Goal: Task Accomplishment & Management: Manage account settings

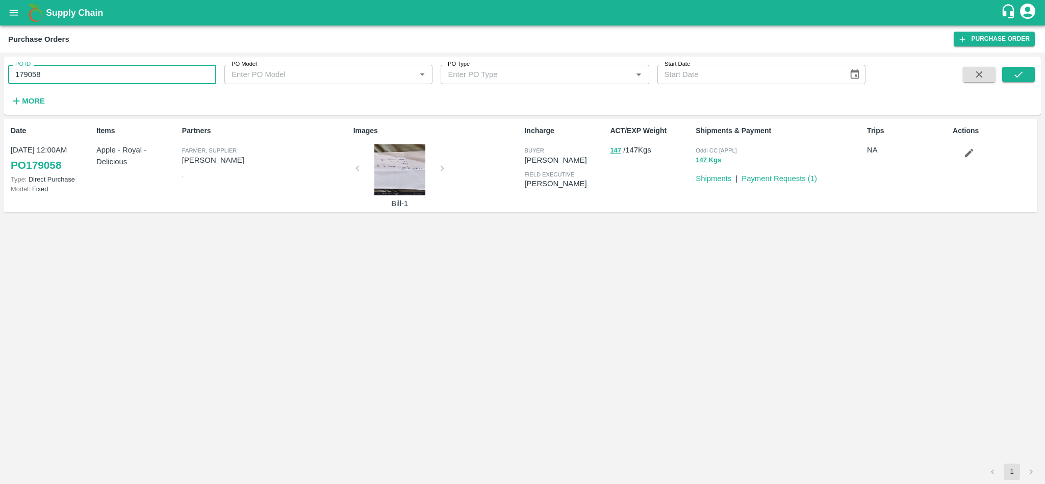
click at [98, 79] on input "179058" at bounding box center [112, 74] width 208 height 19
click at [98, 76] on input "179058179058" at bounding box center [112, 74] width 208 height 19
type input "179058"
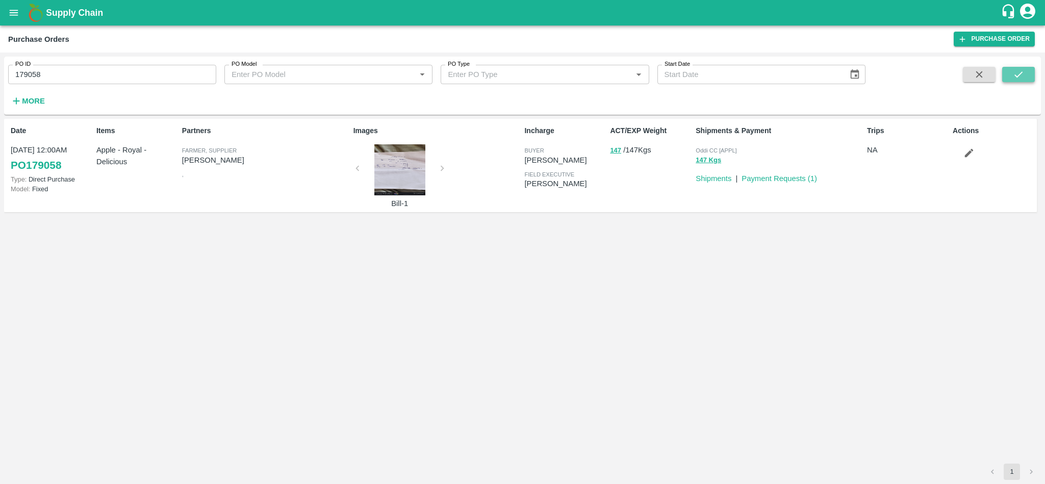
click at [1017, 78] on icon "submit" at bounding box center [1017, 74] width 11 height 11
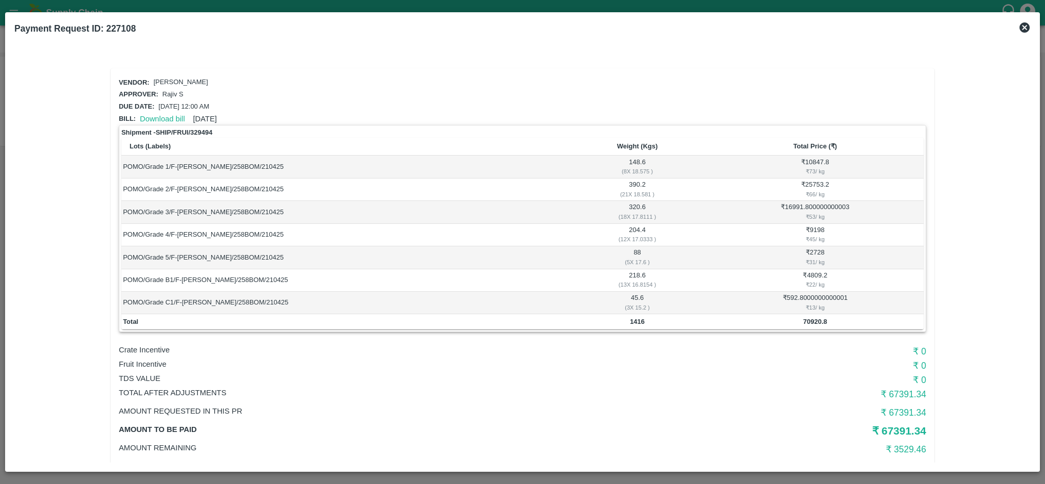
click at [1024, 29] on icon at bounding box center [1024, 27] width 10 height 10
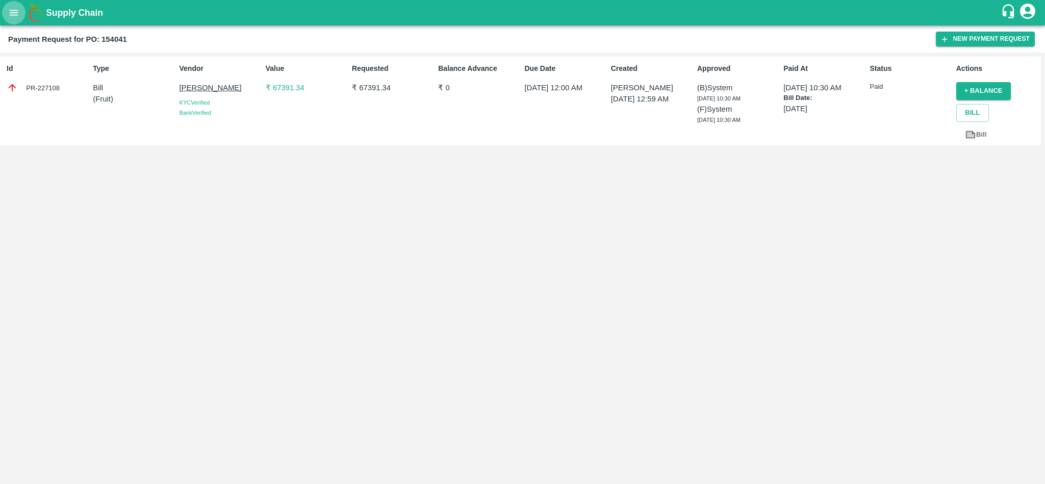
click at [13, 15] on icon "open drawer" at bounding box center [14, 13] width 9 height 6
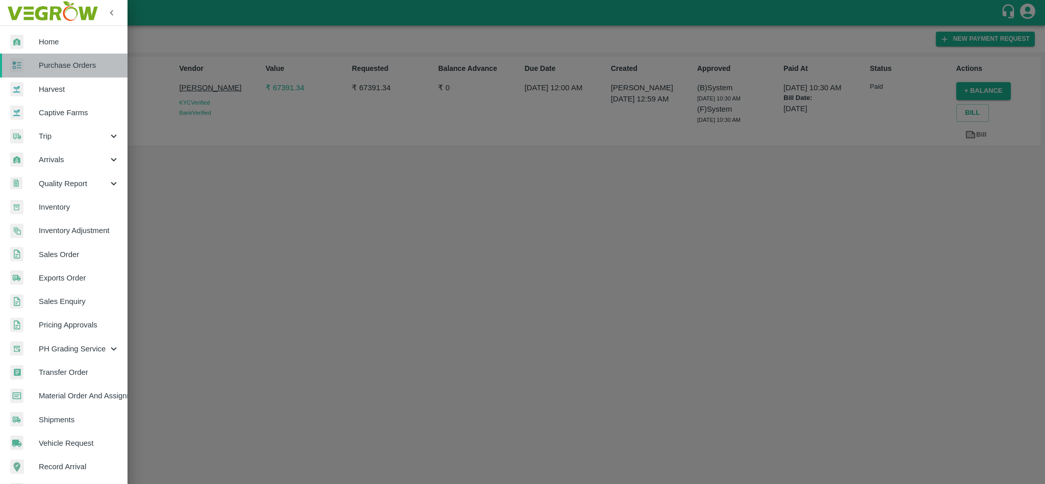
click at [63, 71] on span "Purchase Orders" at bounding box center [79, 65] width 81 height 11
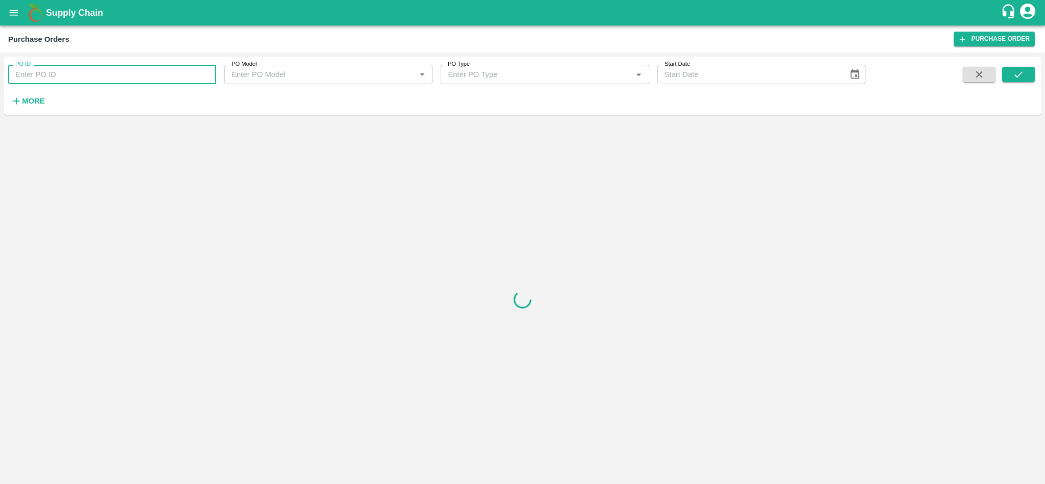
click at [63, 71] on input "PO ID" at bounding box center [112, 74] width 208 height 19
paste input "168427"
click at [1027, 79] on button "submit" at bounding box center [1018, 74] width 33 height 15
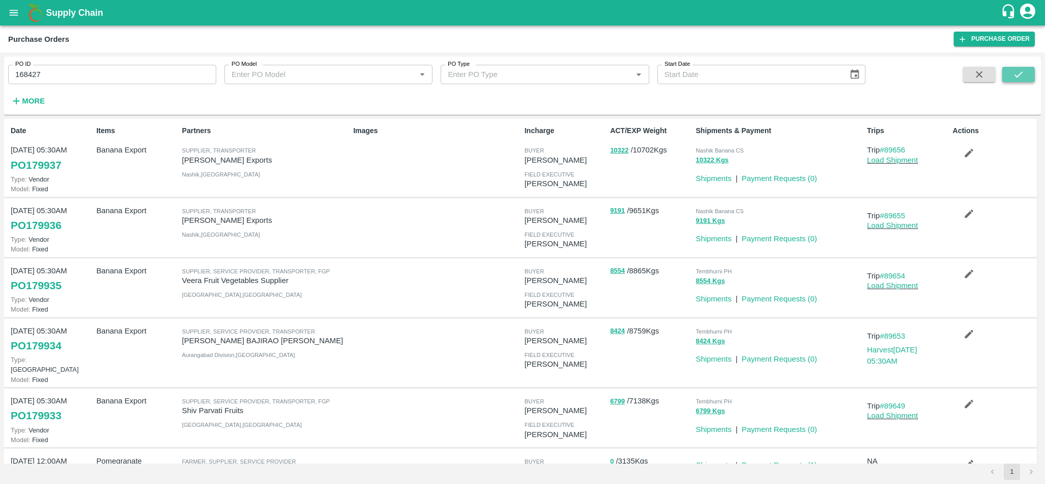
click at [1027, 79] on button "submit" at bounding box center [1018, 74] width 33 height 15
click at [1021, 78] on icon "submit" at bounding box center [1017, 74] width 11 height 11
click at [90, 66] on input "168427" at bounding box center [112, 74] width 208 height 19
click at [1024, 78] on button "submit" at bounding box center [1018, 74] width 33 height 15
click at [1015, 73] on icon "submit" at bounding box center [1017, 74] width 11 height 11
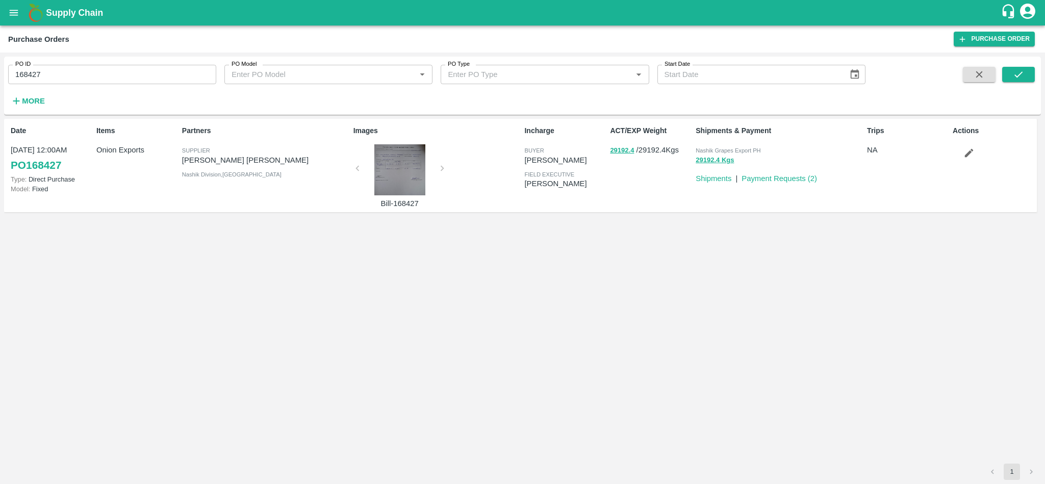
click at [732, 150] on span "Nashik Grapes Export PH" at bounding box center [727, 150] width 65 height 6
copy p "Nashik Grapes Export PH 29192.4 Kgs"
click at [83, 74] on input "168427" at bounding box center [112, 74] width 208 height 19
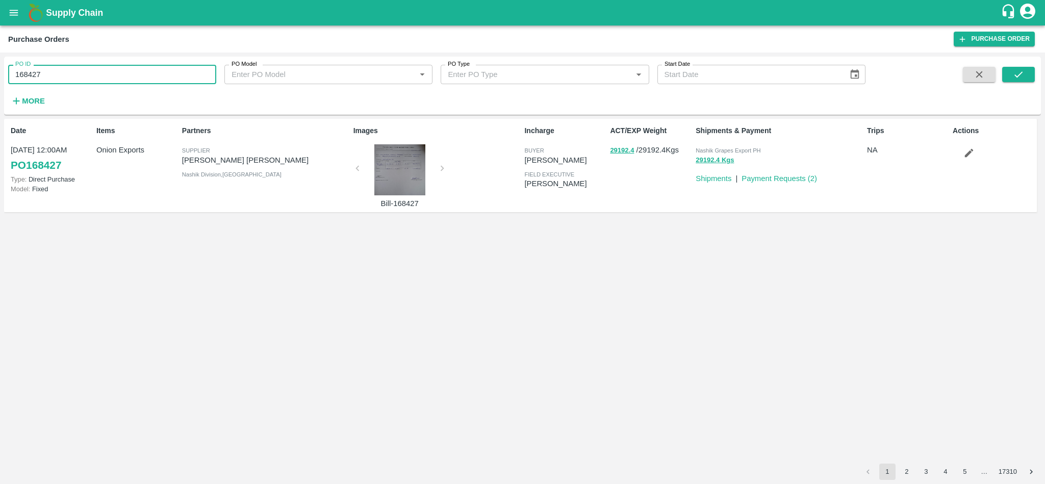
click at [83, 74] on input "168427" at bounding box center [112, 74] width 208 height 19
paste input "text"
click at [1019, 80] on icon "submit" at bounding box center [1017, 74] width 11 height 11
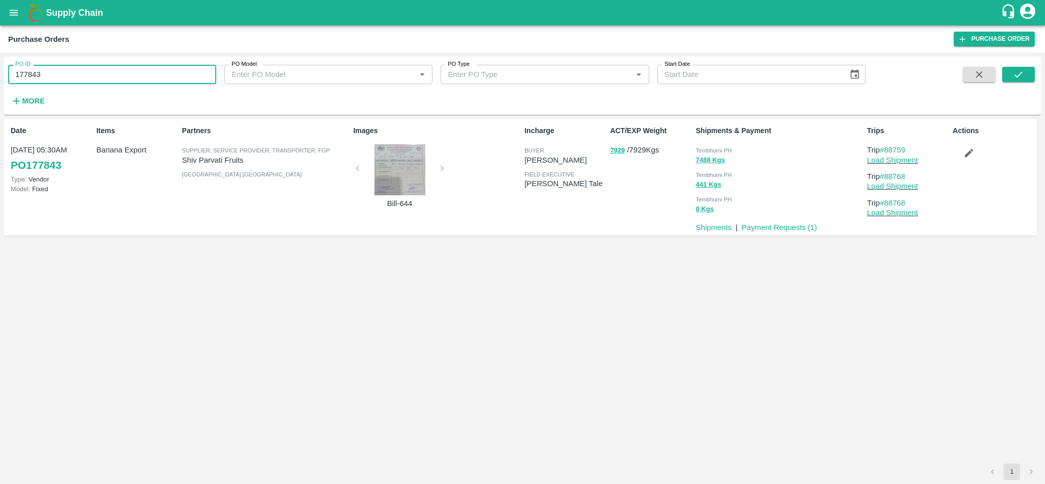
click at [89, 71] on input "177843" at bounding box center [112, 74] width 208 height 19
paste input "text"
type input "170458"
click at [1022, 74] on icon "submit" at bounding box center [1017, 74] width 11 height 11
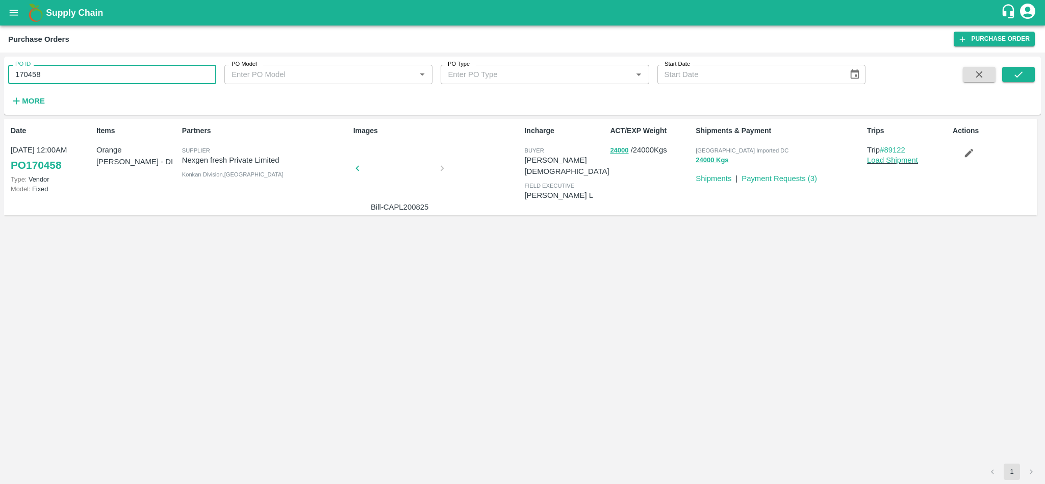
click at [96, 72] on input "170458" at bounding box center [112, 74] width 208 height 19
click at [71, 81] on input "170458" at bounding box center [112, 74] width 208 height 19
paste input "text"
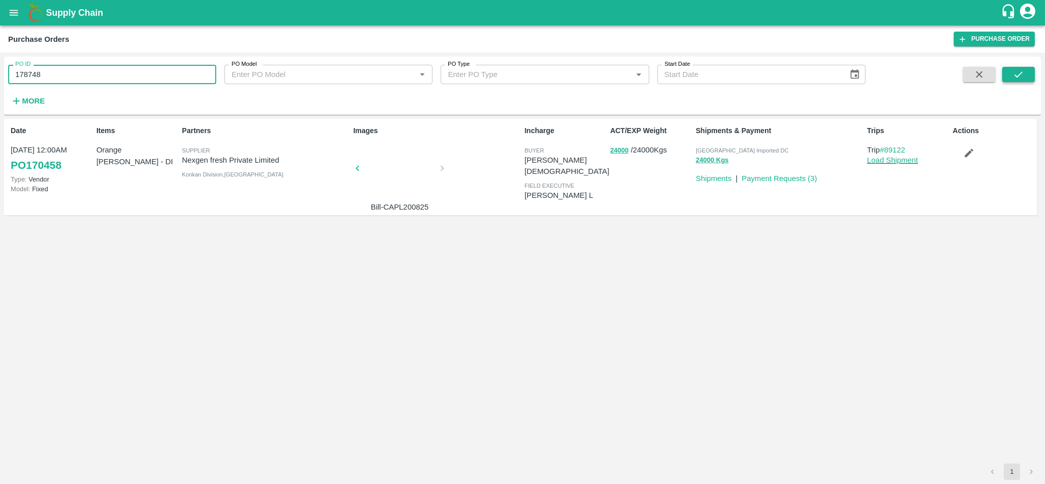
type input "178748"
click at [1021, 70] on icon "submit" at bounding box center [1017, 74] width 11 height 11
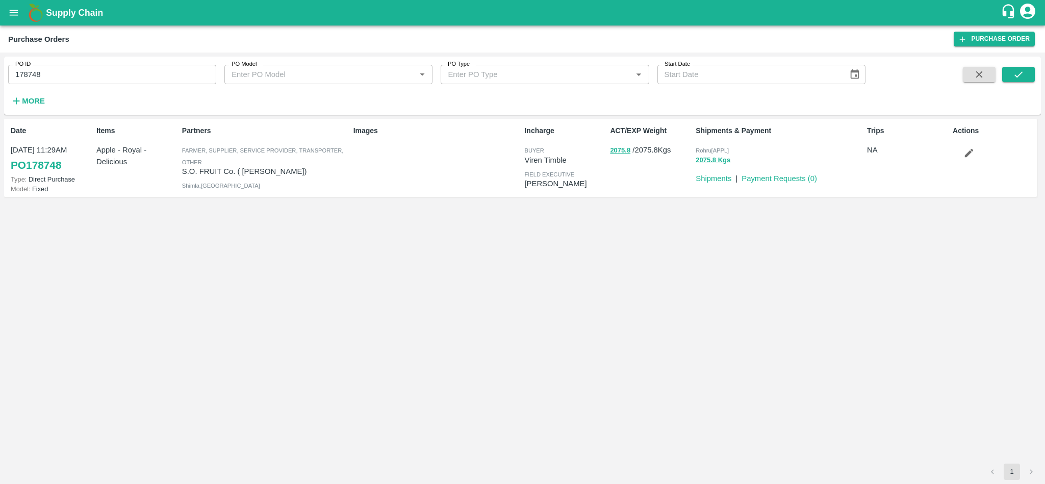
click at [259, 171] on p "S.O. FRUIT Co. ( Sardevan Singh)" at bounding box center [265, 171] width 167 height 11
copy p "S.O. FRUIT Co. ( Sardevan Singh)"
click at [57, 77] on input "178748" at bounding box center [112, 74] width 208 height 19
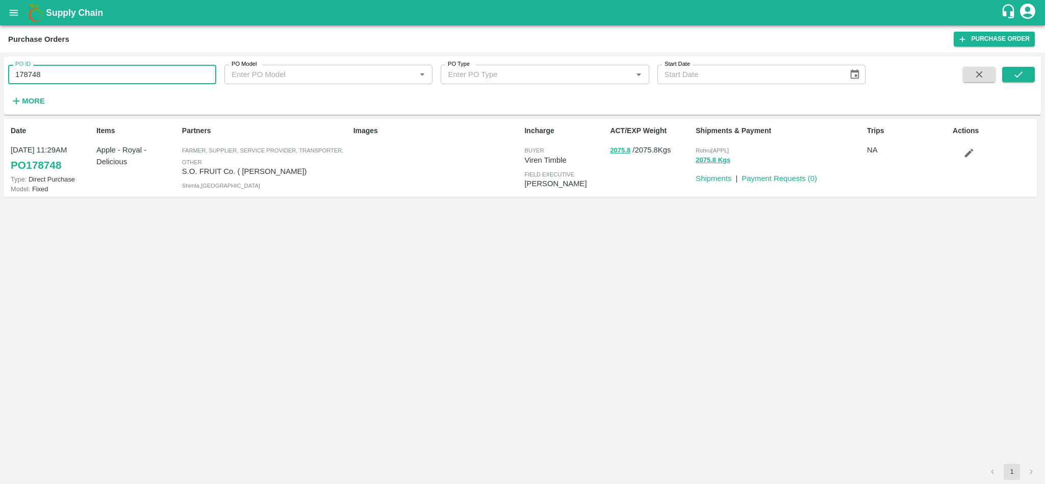
click at [57, 77] on input "178748" at bounding box center [112, 74] width 208 height 19
click at [706, 159] on button "2075.8 Kgs" at bounding box center [712, 160] width 35 height 12
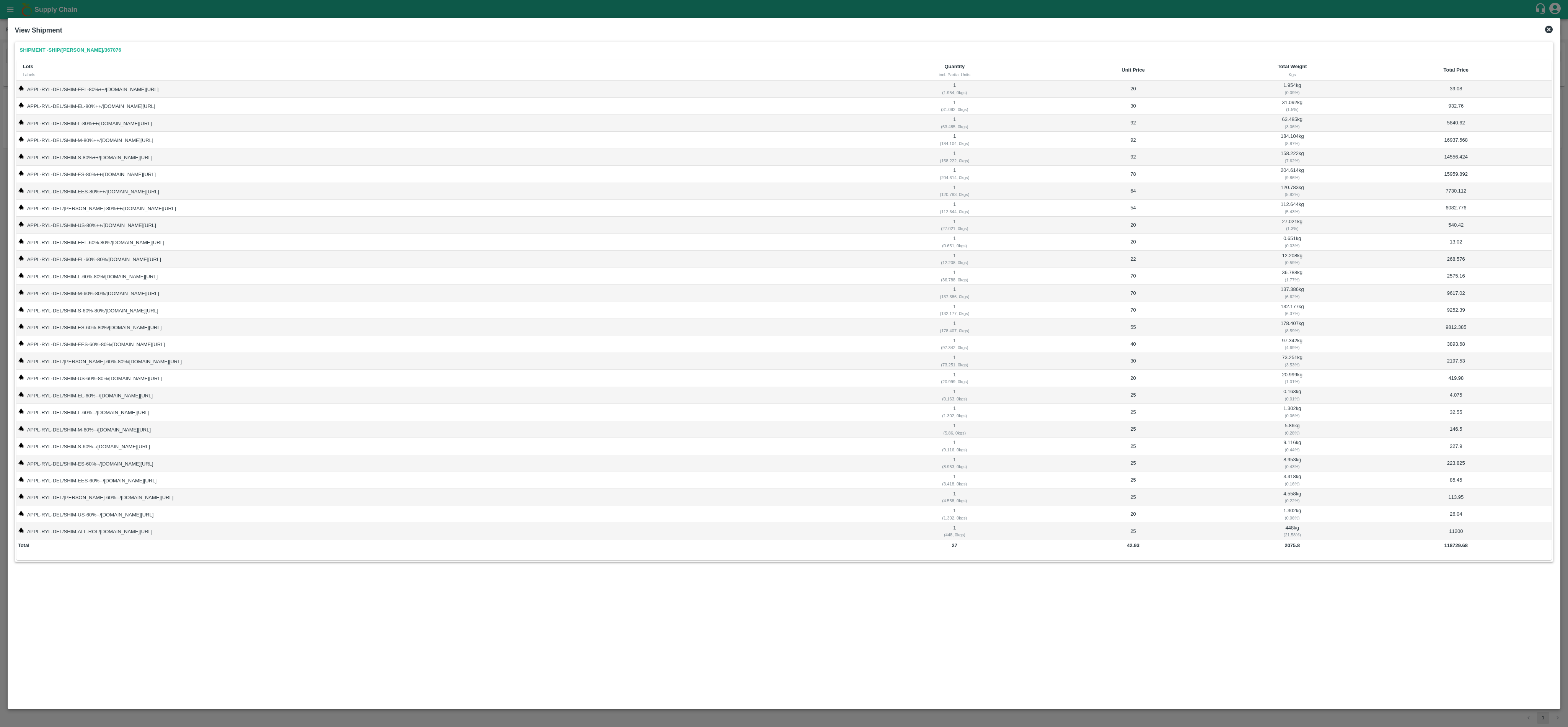
click at [784, 29] on icon at bounding box center [1548, 29] width 8 height 8
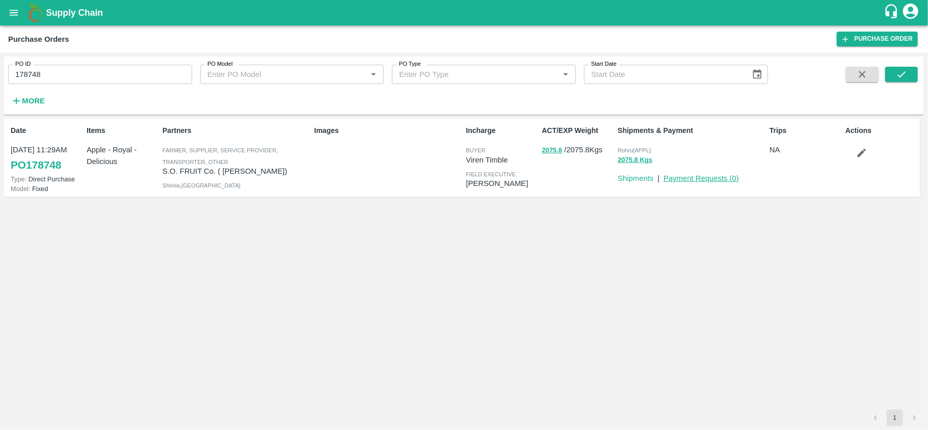
click at [703, 178] on link "Payment Requests ( 0 )" at bounding box center [701, 178] width 75 height 8
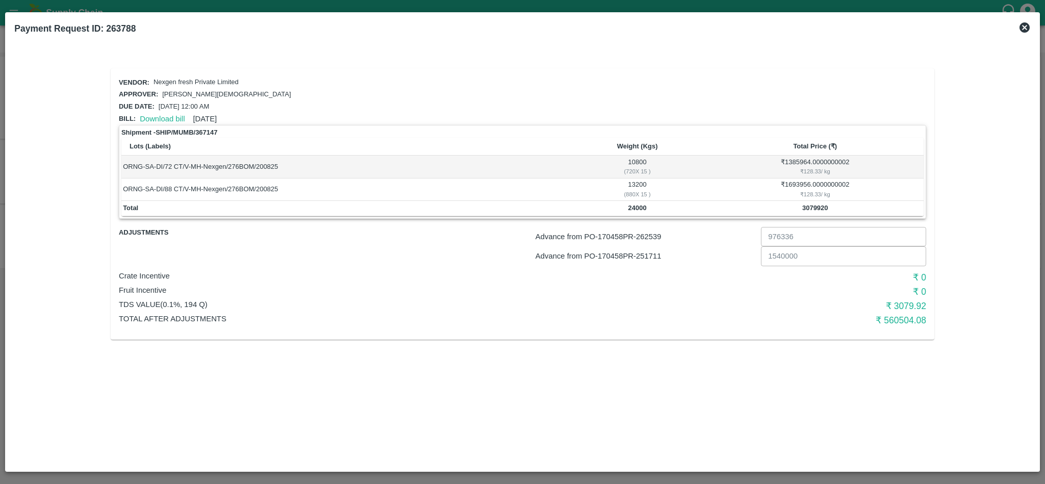
click at [637, 208] on b "24000" at bounding box center [637, 208] width 18 height 8
copy b "24000"
click at [650, 234] on p "Advance from PO- 170458 PR- 262539" at bounding box center [645, 236] width 221 height 11
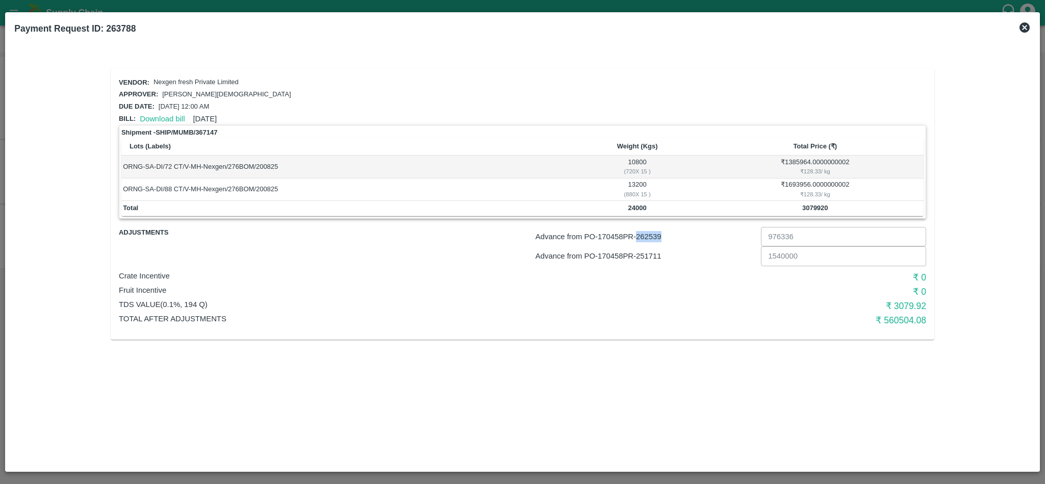
copy p "262539"
click at [649, 253] on p "Advance from PO- 170458 PR- 251711" at bounding box center [645, 255] width 221 height 11
copy p "251711"
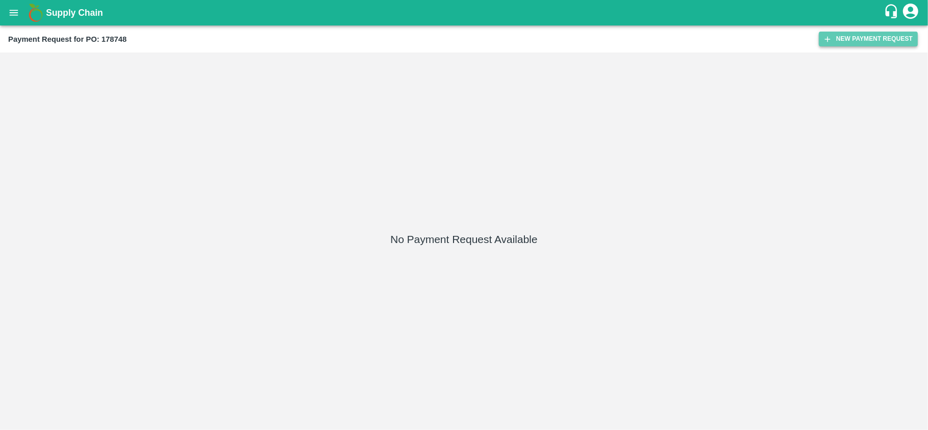
click at [886, 37] on button "New Payment Request" at bounding box center [868, 39] width 99 height 15
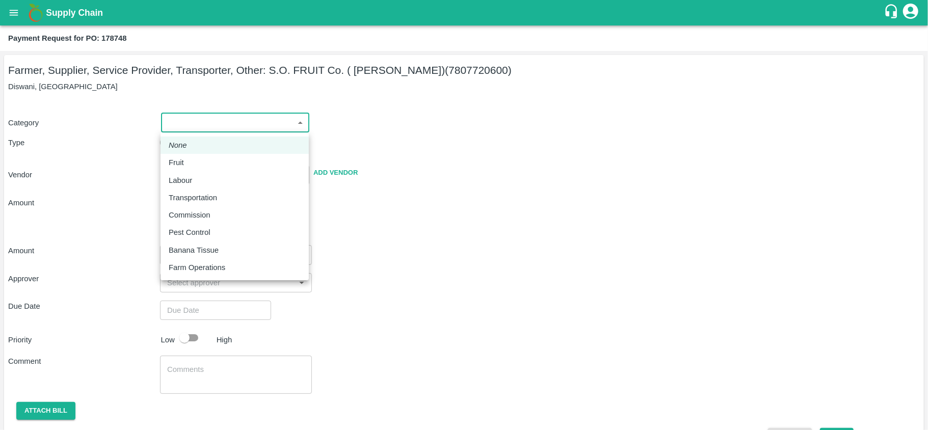
click at [261, 123] on body "Supply Chain Payment Request for PO: 178748 Farmer, Supplier, Service Provider,…" at bounding box center [464, 215] width 928 height 430
click at [195, 164] on div "Fruit" at bounding box center [235, 162] width 132 height 11
type input "1"
type input "S.O. FRUIT Co. ( [PERSON_NAME]) - 7807720600(Farmer, Supplier, Service Provider…"
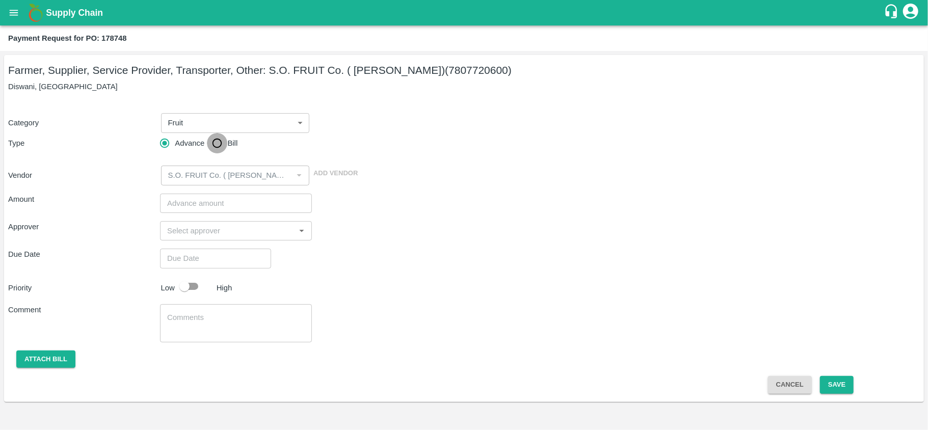
click at [215, 143] on input "Bill" at bounding box center [217, 143] width 20 height 20
radio input "true"
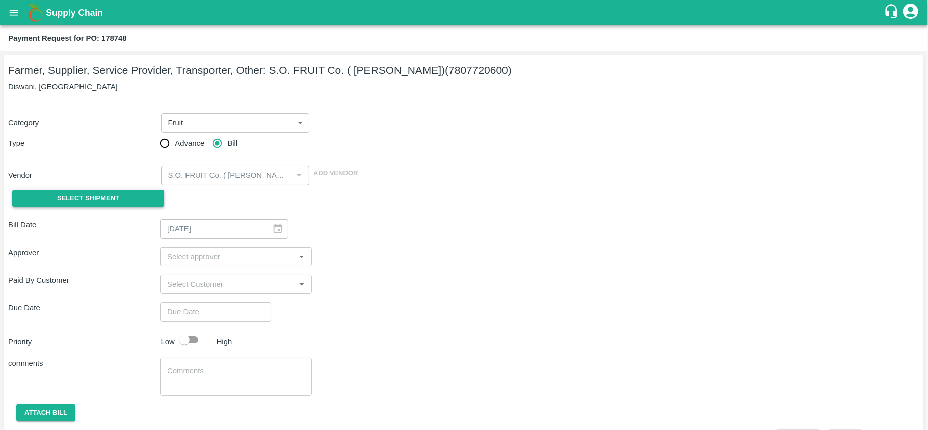
click at [100, 200] on span "Select Shipment" at bounding box center [88, 199] width 62 height 12
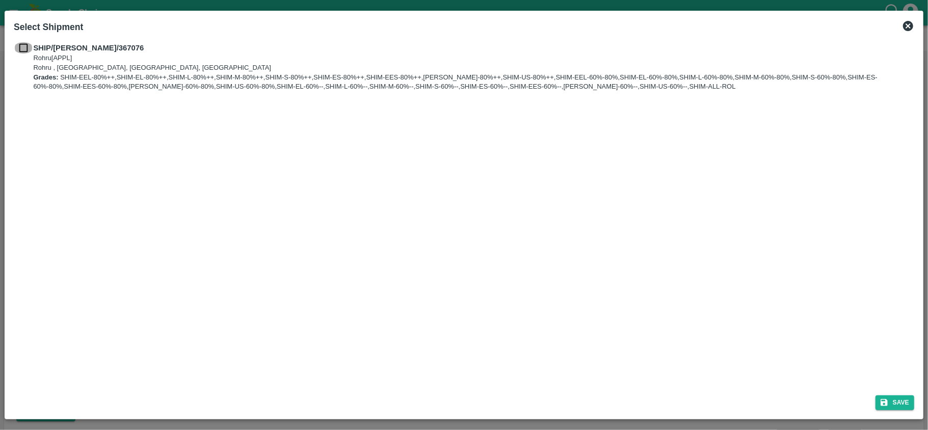
click at [24, 46] on input "checkbox" at bounding box center [23, 47] width 19 height 11
checkbox input "true"
click at [892, 402] on button "Save" at bounding box center [895, 403] width 39 height 15
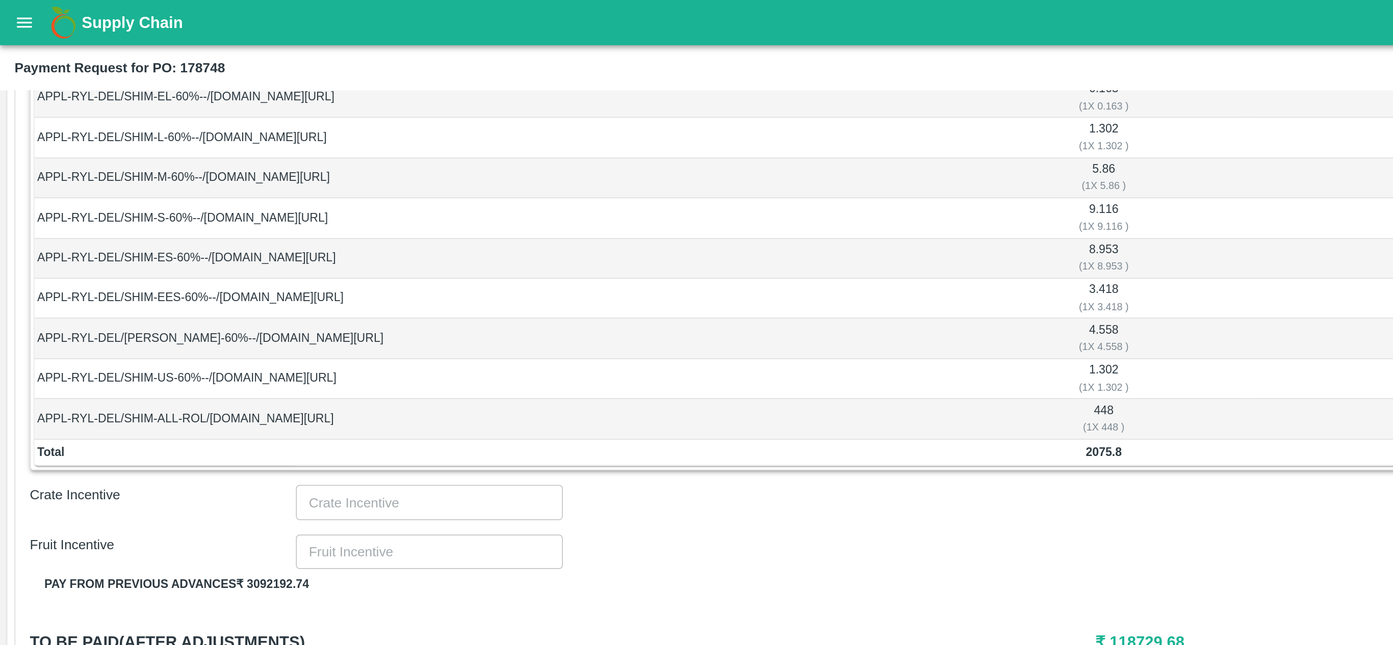
scroll to position [632, 0]
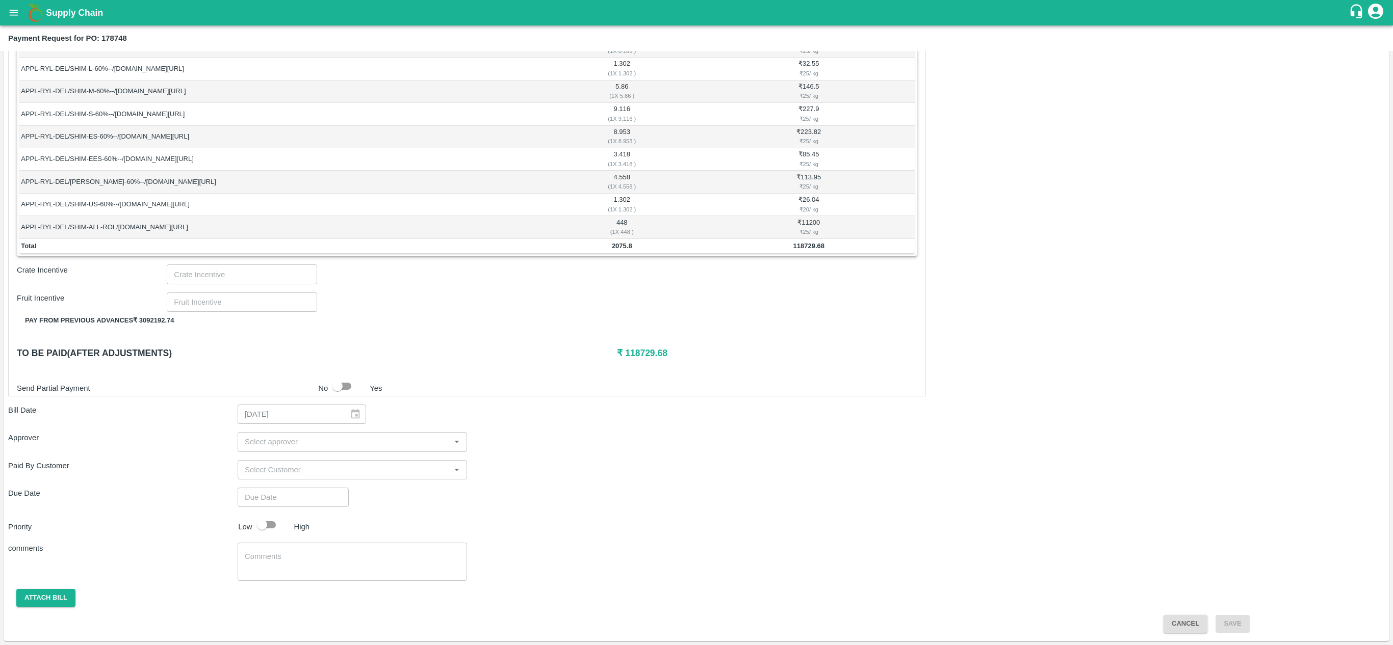
click at [807, 249] on td "118729.68" at bounding box center [809, 246] width 212 height 15
copy b "118729.68"
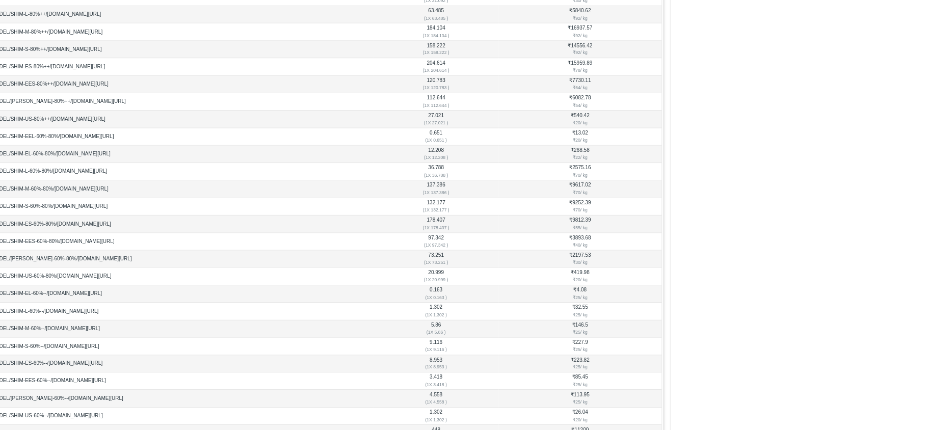
scroll to position [0, 0]
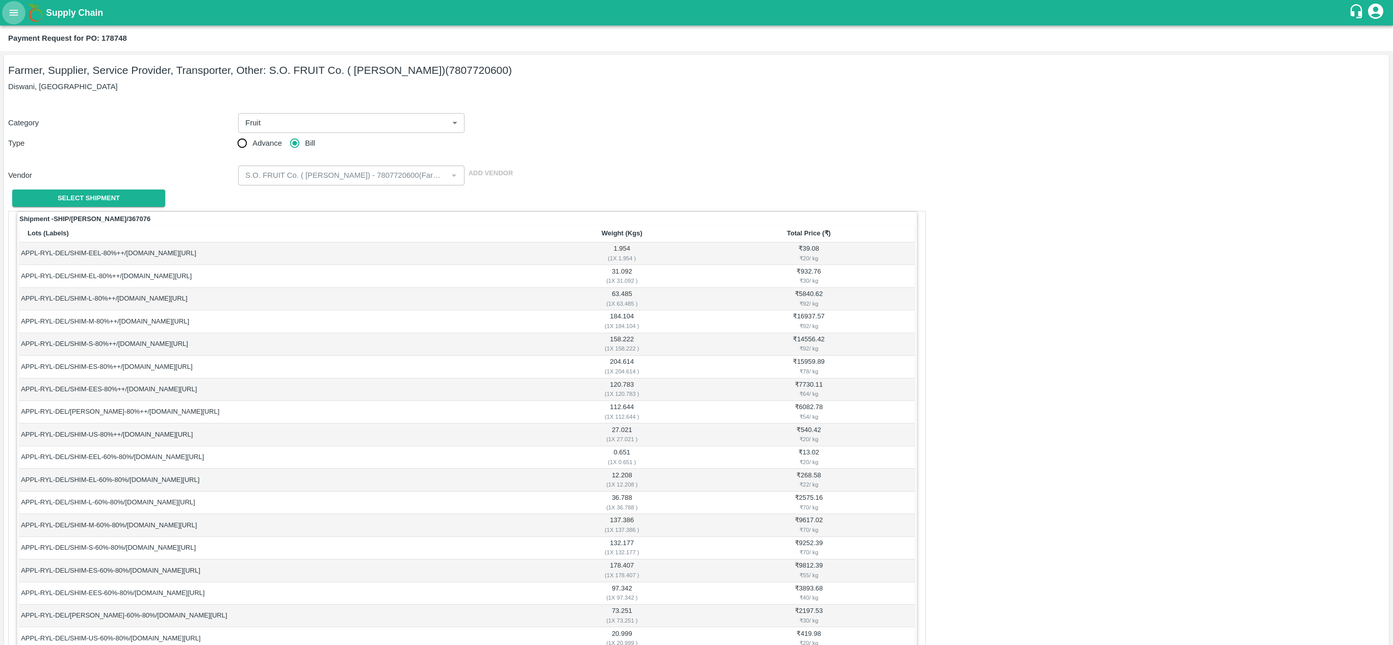
click at [10, 20] on button "open drawer" at bounding box center [13, 12] width 23 height 23
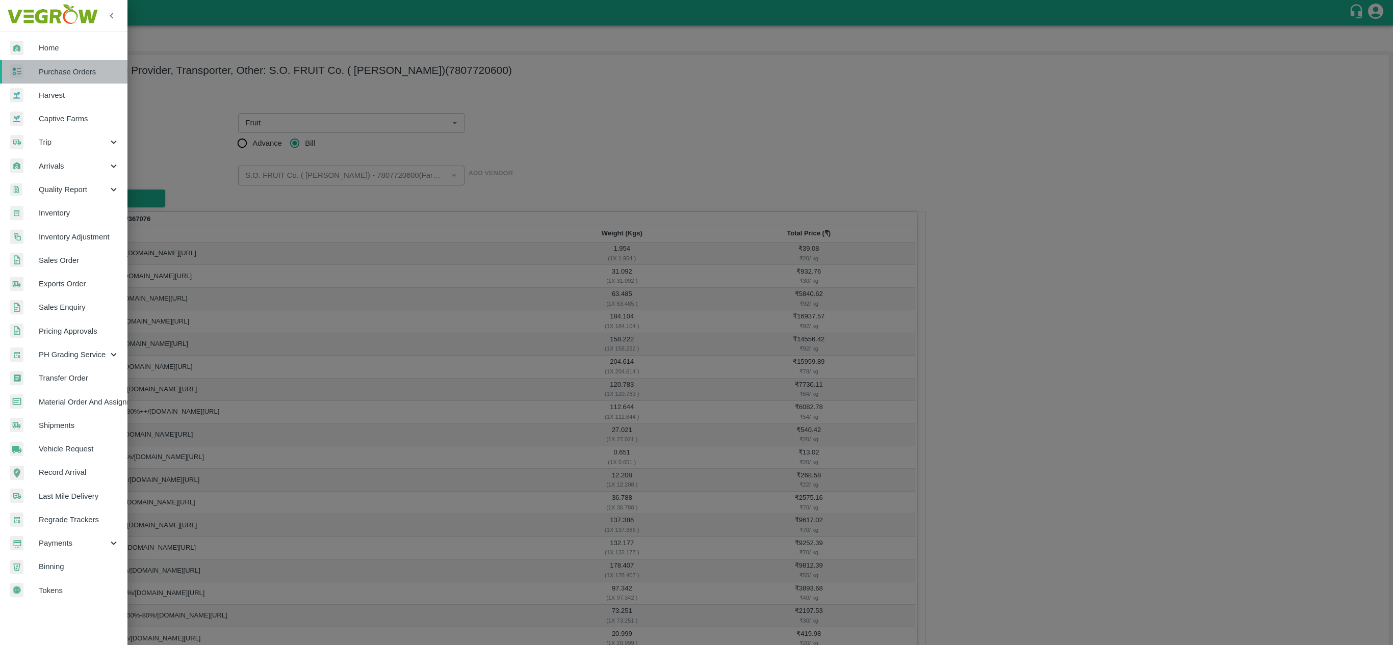
click at [55, 76] on span "Purchase Orders" at bounding box center [79, 71] width 81 height 11
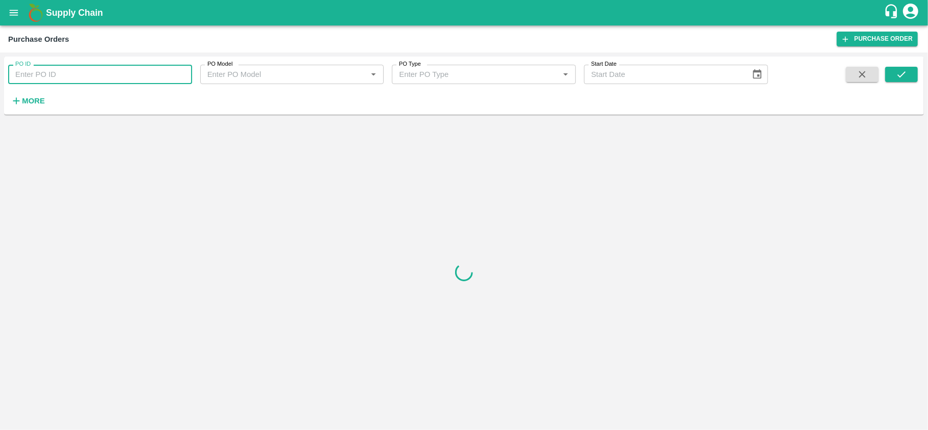
click at [135, 76] on input "PO ID" at bounding box center [100, 74] width 184 height 19
paste input "178480"
type input "178480"
click at [902, 79] on icon "submit" at bounding box center [901, 74] width 11 height 11
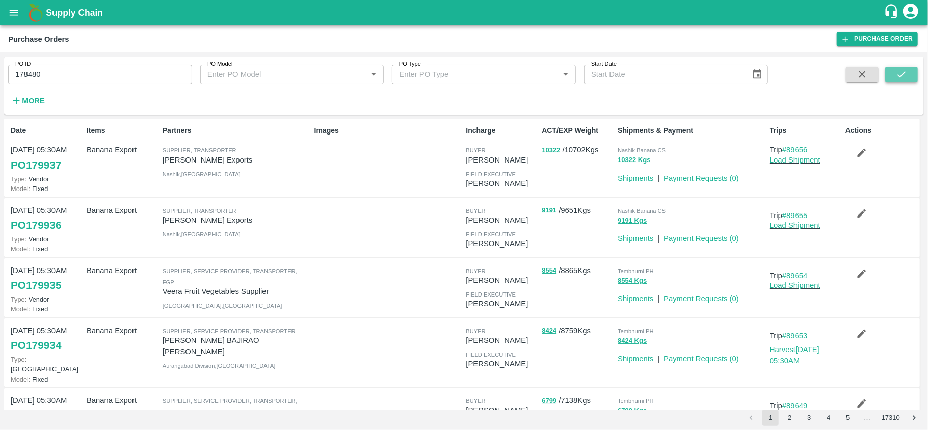
click at [900, 74] on icon "submit" at bounding box center [901, 74] width 11 height 11
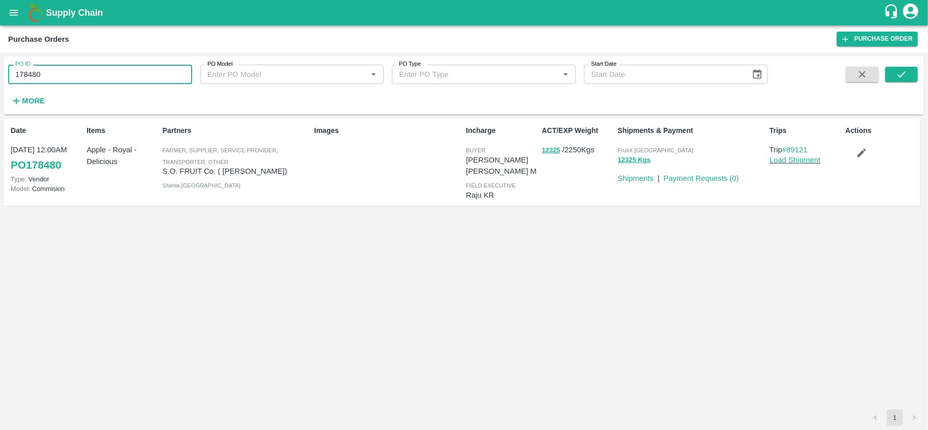
click at [84, 73] on input "178480" at bounding box center [100, 74] width 184 height 19
click at [550, 160] on div "ACT/EXP Weight 12325 / 2250 Kgs" at bounding box center [576, 162] width 76 height 82
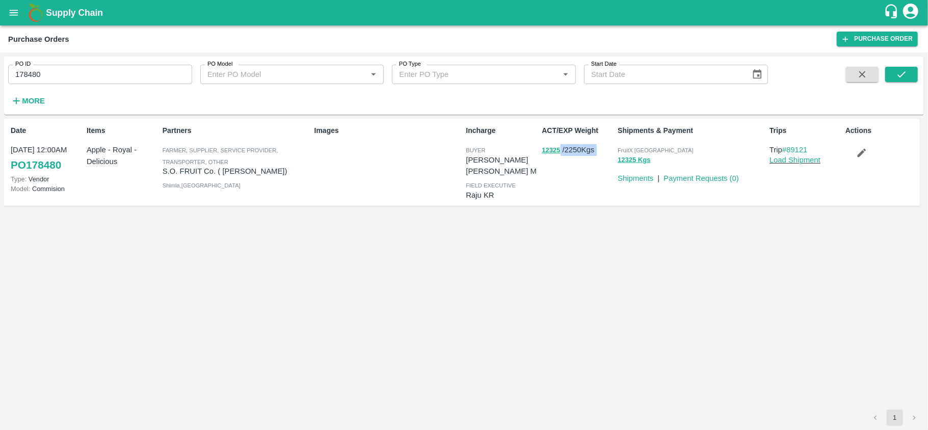
click at [550, 160] on div "ACT/EXP Weight 12325 / 2250 Kgs" at bounding box center [576, 162] width 76 height 82
click at [704, 178] on link "Payment Requests ( 0 )" at bounding box center [701, 178] width 75 height 8
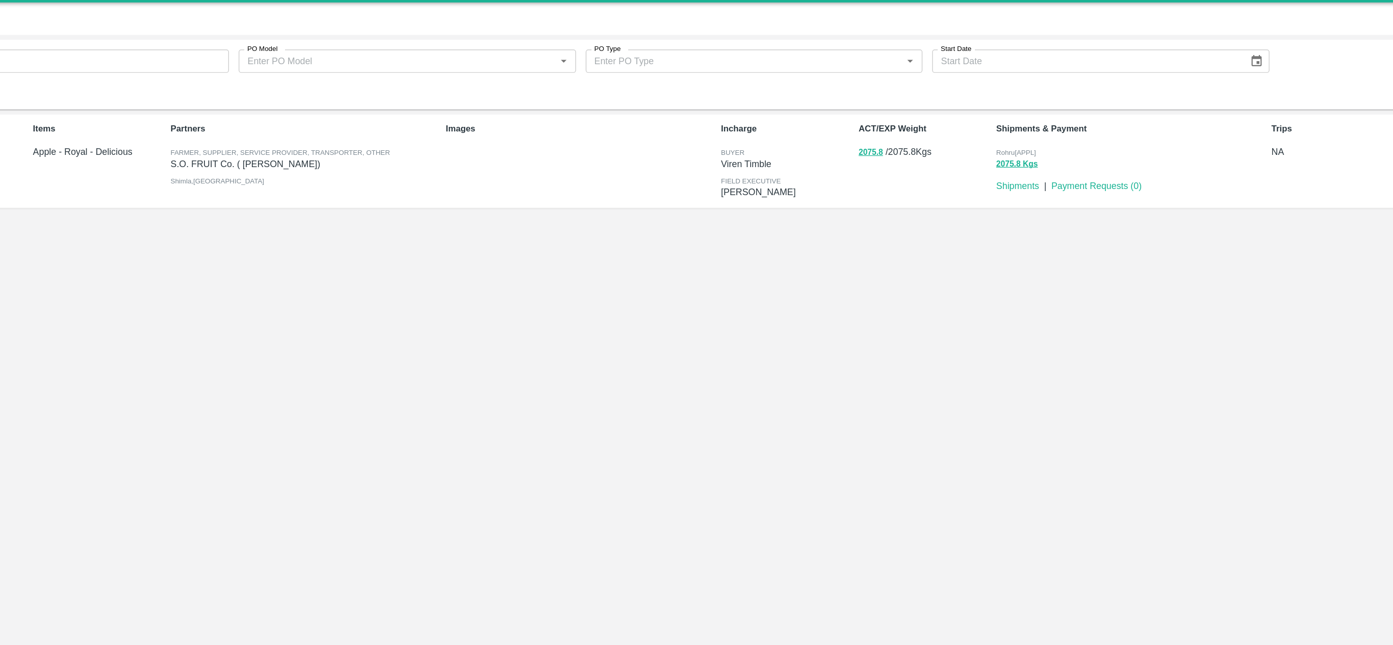
click at [853, 149] on p "2075.8 / 2075.8 Kgs" at bounding box center [868, 150] width 111 height 12
copy p "2075.8"
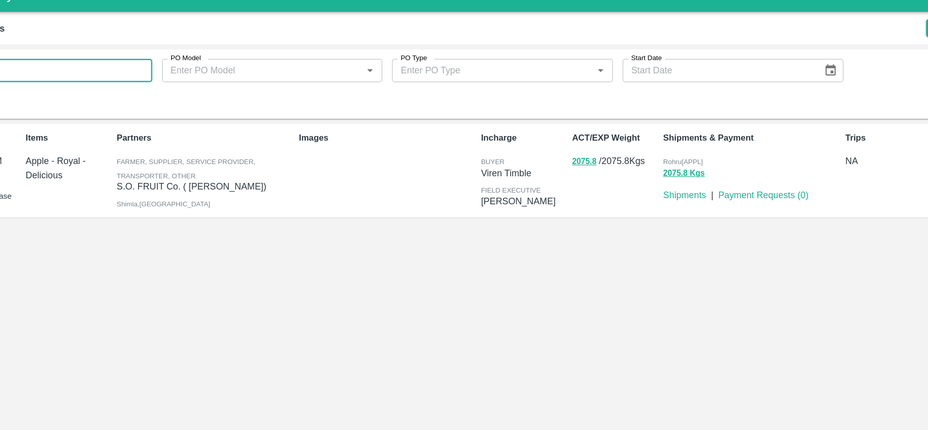
click at [122, 75] on input "178748" at bounding box center [100, 74] width 184 height 19
paste input "text"
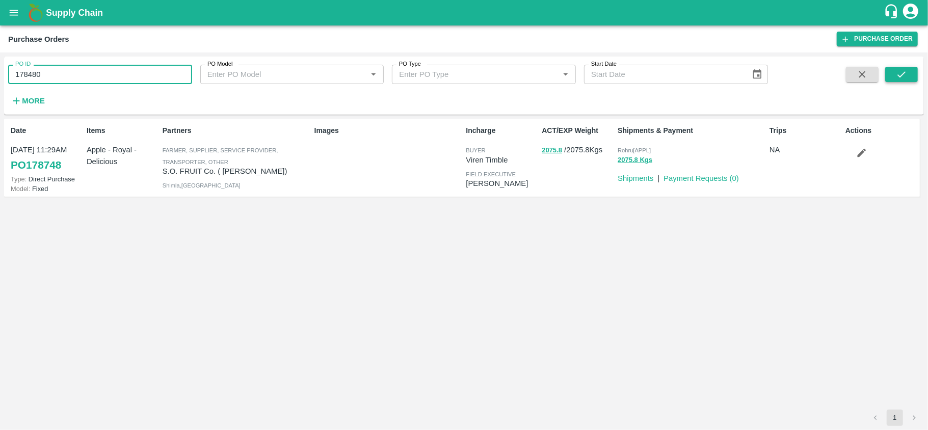
type input "178480"
click at [905, 75] on icon "submit" at bounding box center [901, 74] width 11 height 11
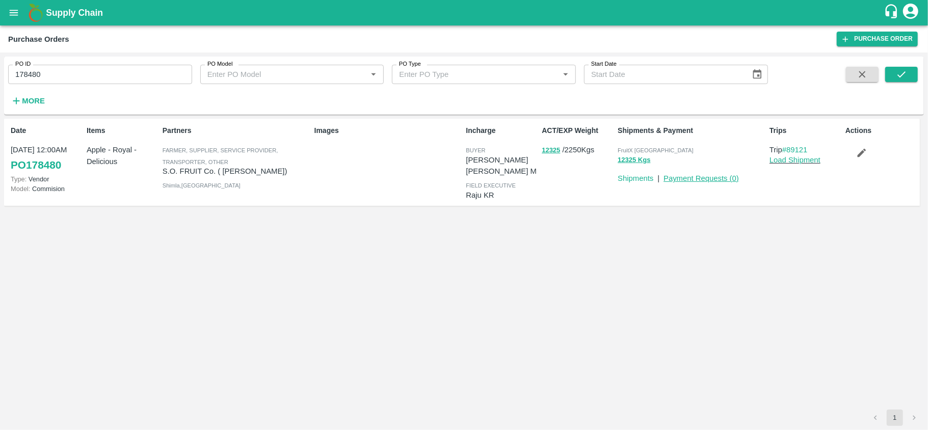
click at [707, 178] on link "Payment Requests ( 0 )" at bounding box center [701, 178] width 75 height 8
click at [545, 152] on button "12325" at bounding box center [551, 151] width 18 height 12
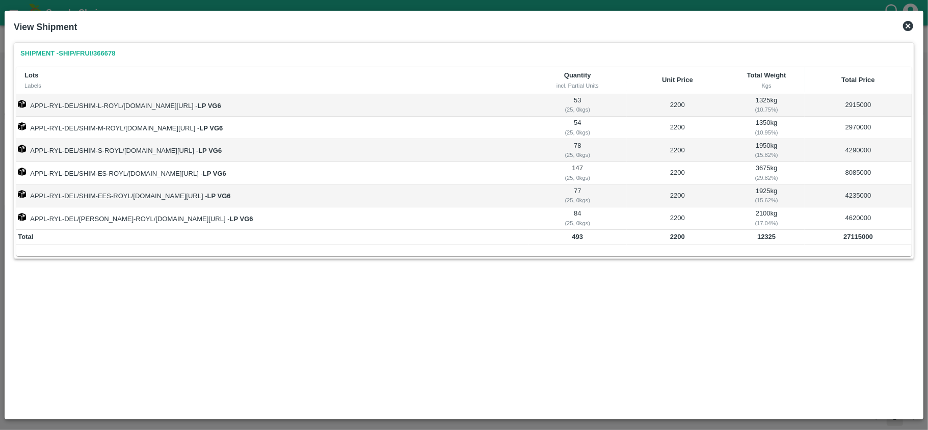
click at [771, 239] on b "12325" at bounding box center [767, 237] width 18 height 8
copy b "12325"
click at [853, 239] on b "27115000" at bounding box center [859, 237] width 30 height 8
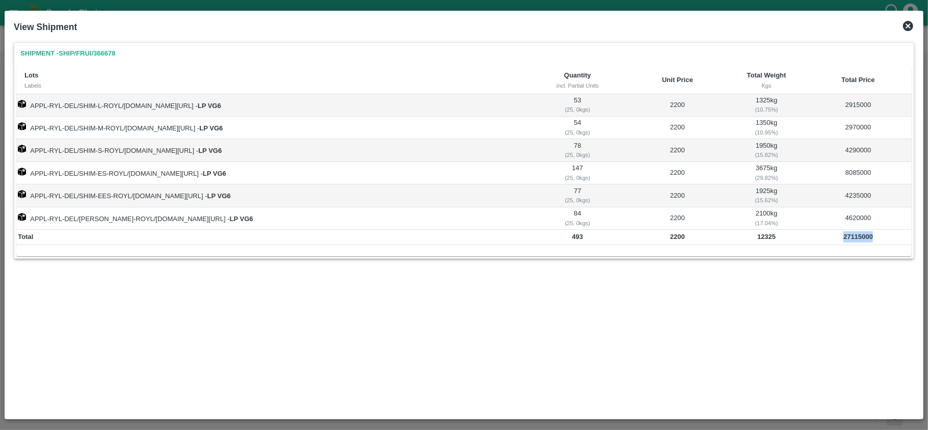
copy b "27115000"
click at [769, 241] on b "12325" at bounding box center [767, 237] width 18 height 8
copy b "12325"
click at [908, 25] on icon at bounding box center [908, 26] width 12 height 12
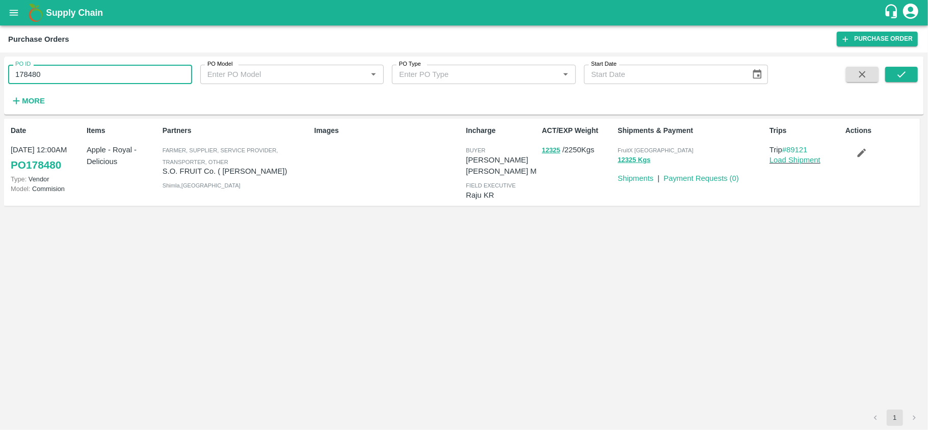
click at [117, 78] on input "178480" at bounding box center [100, 74] width 184 height 19
paste input "text"
type input "178350"
click at [901, 78] on icon "submit" at bounding box center [901, 74] width 11 height 11
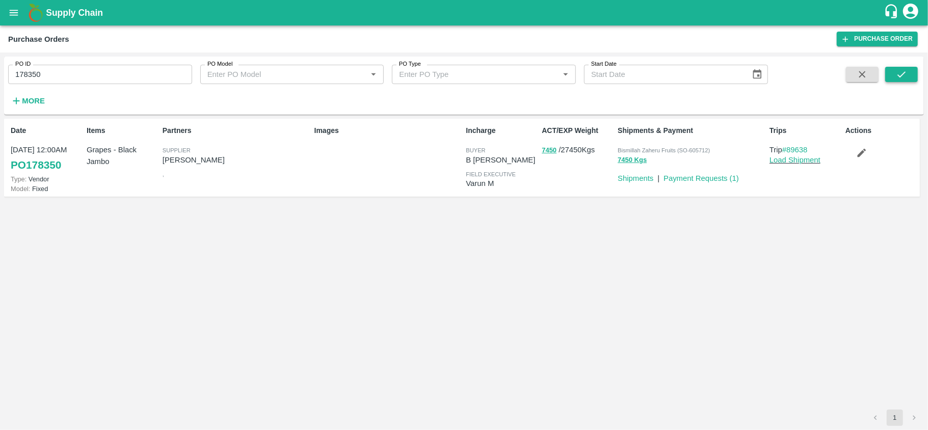
click at [903, 74] on icon "submit" at bounding box center [902, 74] width 8 height 6
click at [909, 72] on button "submit" at bounding box center [901, 74] width 33 height 15
click at [702, 182] on link "Payment Requests ( 1 )" at bounding box center [701, 178] width 75 height 8
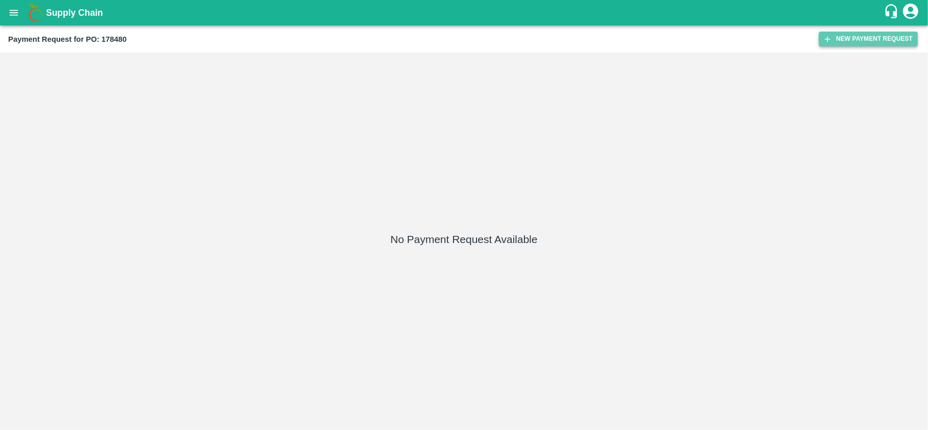
click at [861, 41] on button "New Payment Request" at bounding box center [868, 39] width 99 height 15
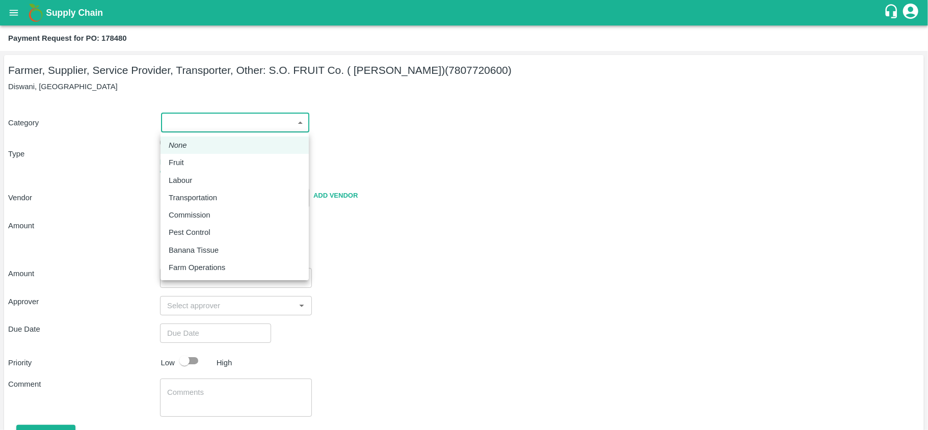
click at [204, 121] on body "Supply Chain Payment Request for PO: 178480 Farmer, Supplier, Service Provider,…" at bounding box center [464, 215] width 928 height 430
click at [174, 164] on p "Fruit" at bounding box center [176, 162] width 15 height 11
type input "1"
type input "S.O. FRUIT Co. ( [PERSON_NAME]) - 7807720600(Farmer, Supplier, Service Provider…"
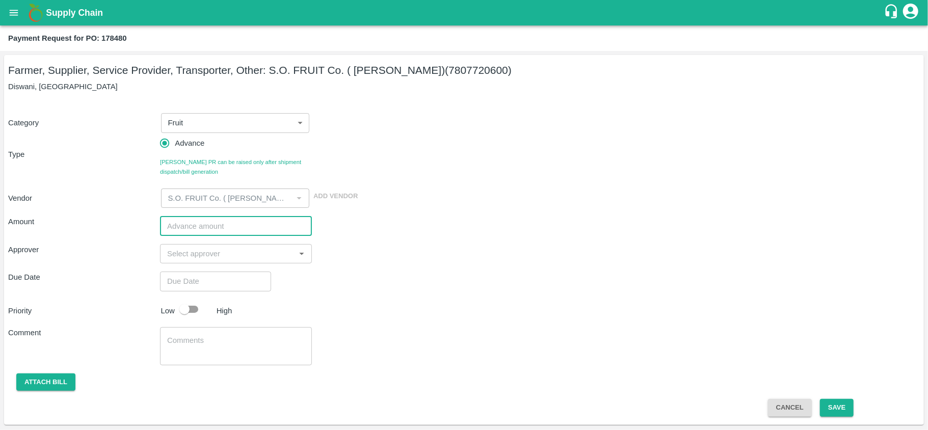
click at [196, 231] on input "number" at bounding box center [236, 225] width 152 height 19
click at [193, 124] on body "Supply Chain Payment Request for PO: 178480 Farmer, Supplier, Service Provider,…" at bounding box center [464, 215] width 928 height 430
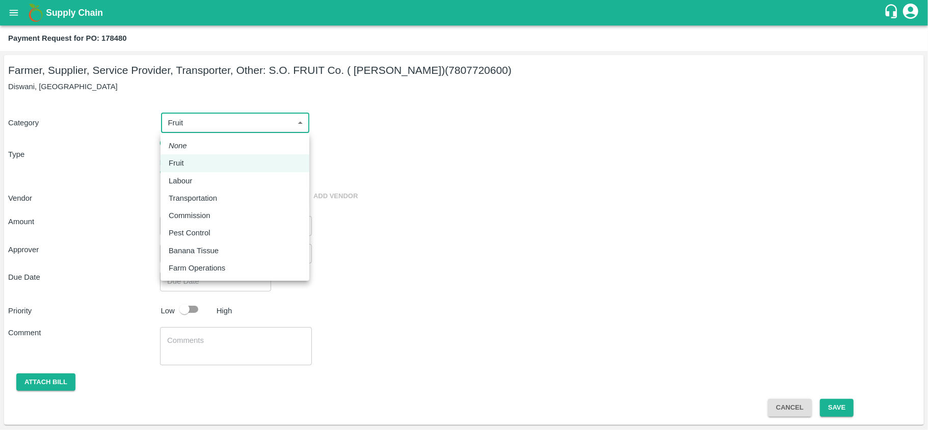
click at [311, 147] on div at bounding box center [464, 215] width 928 height 430
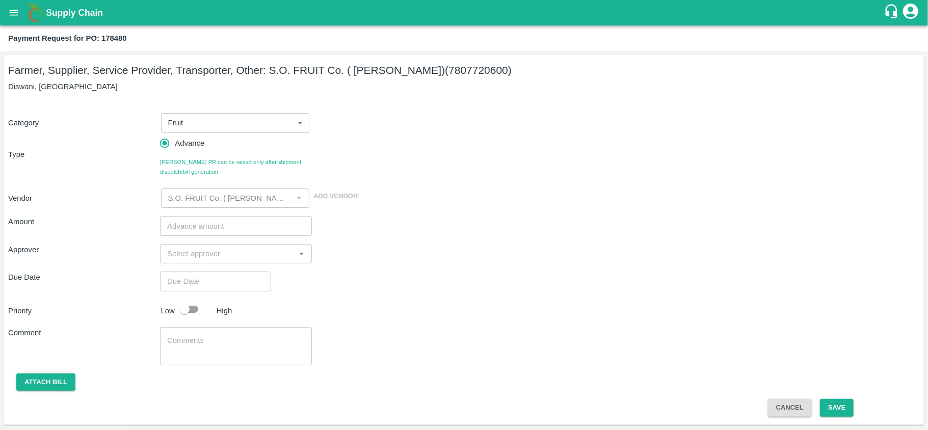
click at [361, 131] on div "Category Fruit 1 ​" at bounding box center [462, 121] width 916 height 24
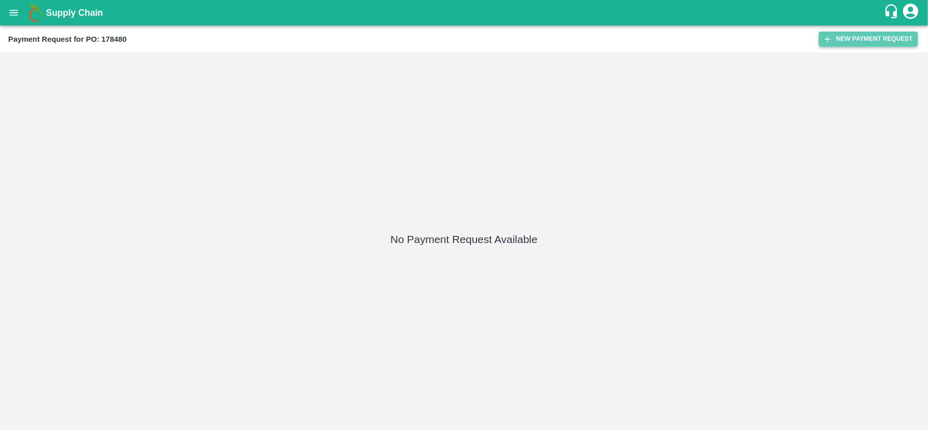
click at [830, 35] on icon "button" at bounding box center [827, 39] width 9 height 9
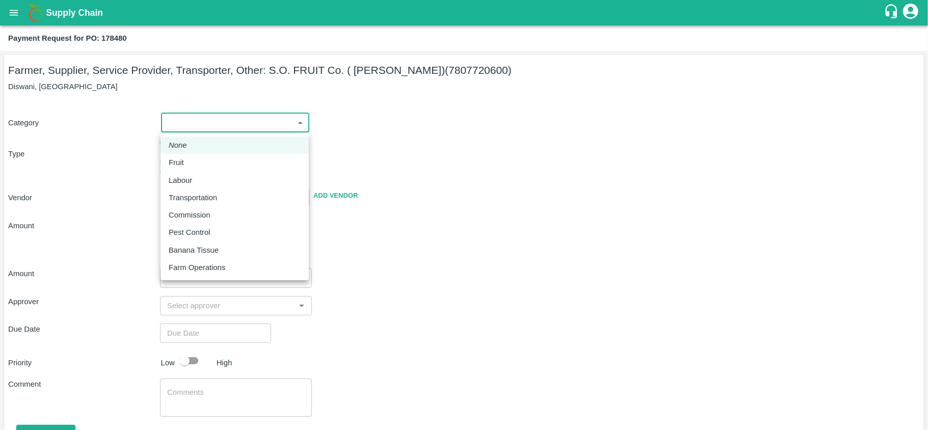
click at [202, 124] on body "Supply Chain Payment Request for PO: 178480 Farmer, Supplier, Service Provider,…" at bounding box center [464, 215] width 928 height 430
click at [180, 162] on p "Fruit" at bounding box center [176, 162] width 15 height 11
type input "1"
type input "S.O. FRUIT Co. ( [PERSON_NAME]) - 7807720600(Farmer, Supplier, Service Provider…"
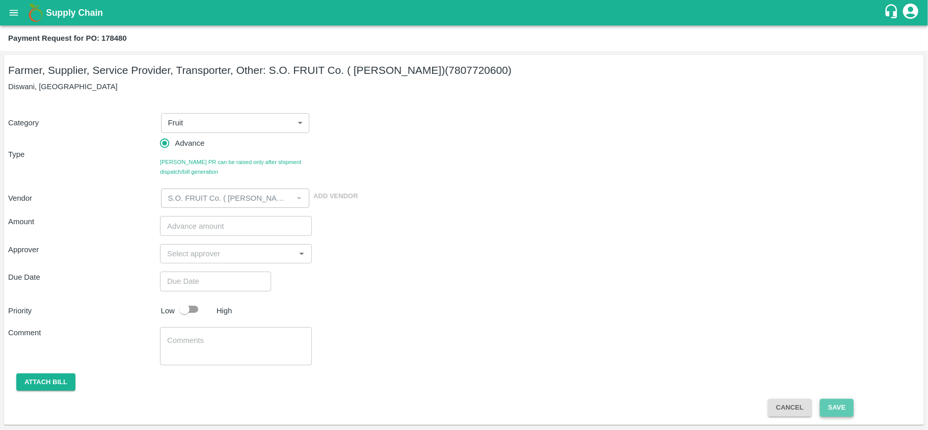
click at [828, 411] on button "Save" at bounding box center [837, 408] width 34 height 18
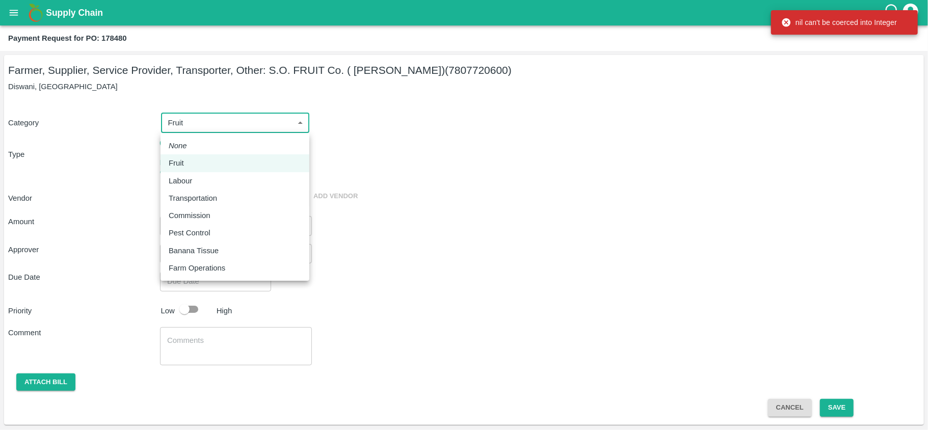
click at [205, 127] on body "Supply Chain Payment Request for PO: 178480 Farmer, Supplier, Service Provider,…" at bounding box center [464, 215] width 928 height 430
click at [205, 127] on div at bounding box center [464, 215] width 928 height 430
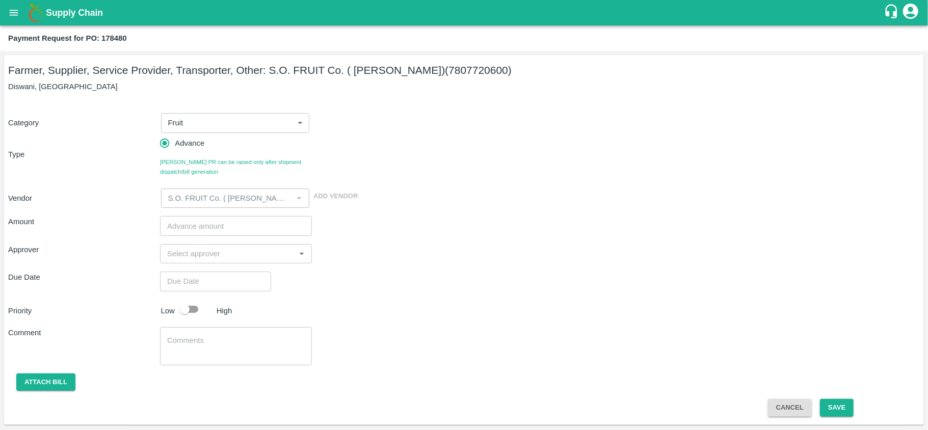
click at [423, 166] on div "Category Fruit 1 ​ Type Advance Bill PR can be raised only after shipment dispa…" at bounding box center [464, 155] width 912 height 108
click at [15, 13] on icon "open drawer" at bounding box center [13, 12] width 11 height 11
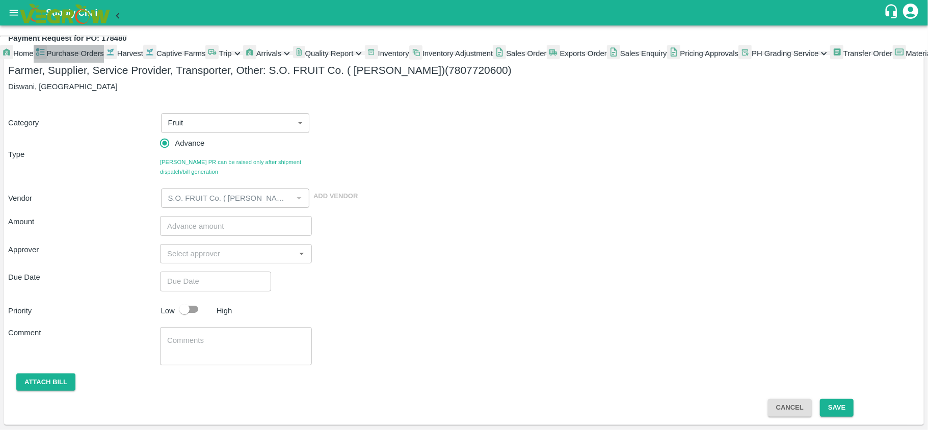
click at [74, 58] on span "Purchase Orders" at bounding box center [75, 53] width 57 height 8
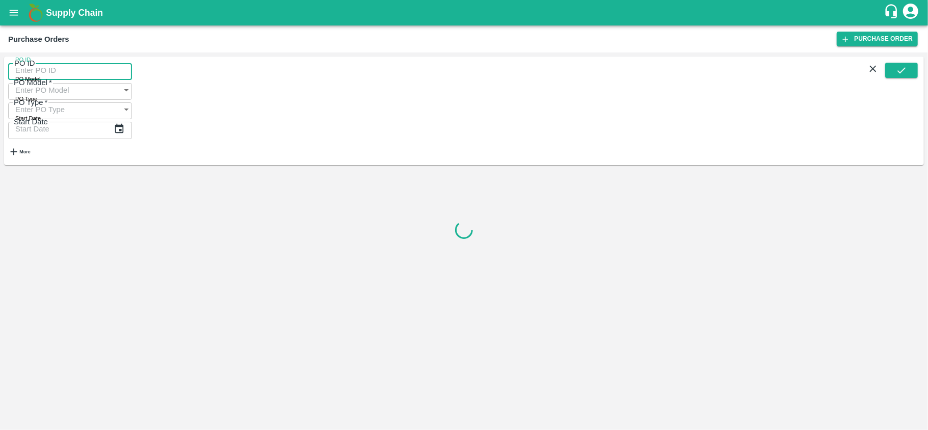
click at [121, 68] on input "PO ID" at bounding box center [70, 70] width 124 height 19
paste input "178350"
click at [898, 76] on icon "submit" at bounding box center [901, 70] width 11 height 11
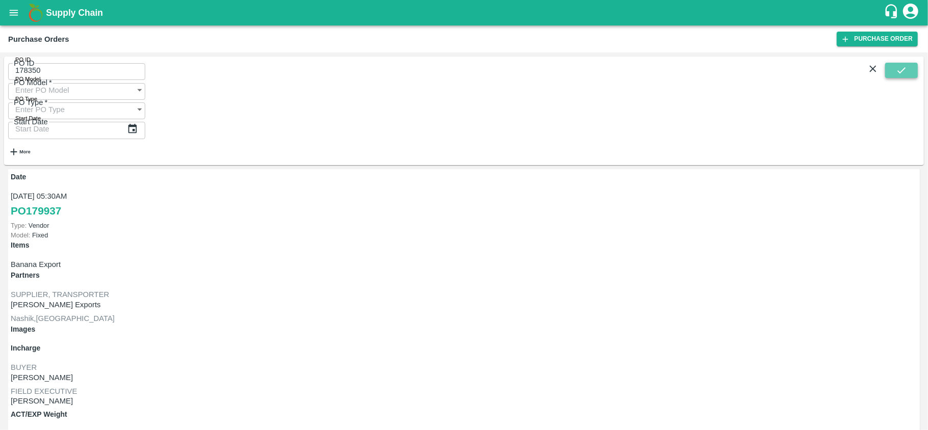
click at [902, 76] on icon "submit" at bounding box center [901, 70] width 11 height 11
click at [162, 299] on p "ASHOK DOSAKAYALA" at bounding box center [86, 304] width 151 height 11
copy p "ASHOK DOSAKAYALA"
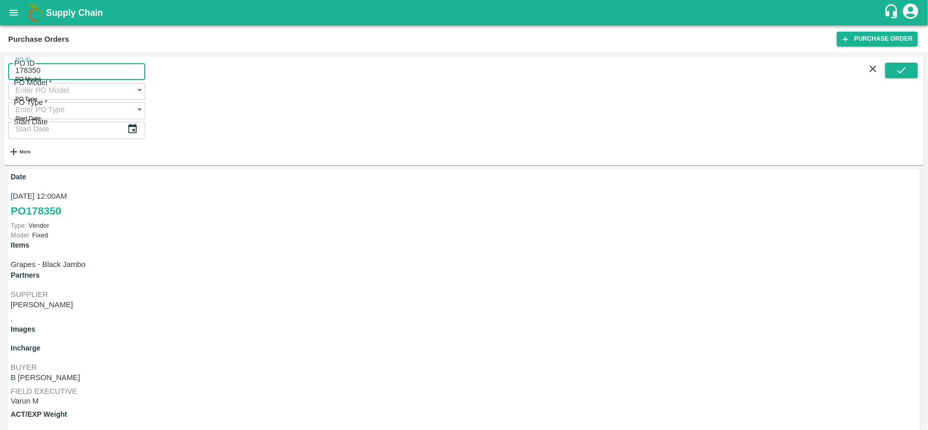
click at [69, 78] on input "178350" at bounding box center [76, 70] width 137 height 19
paste input "text"
click at [904, 72] on icon "submit" at bounding box center [901, 70] width 11 height 11
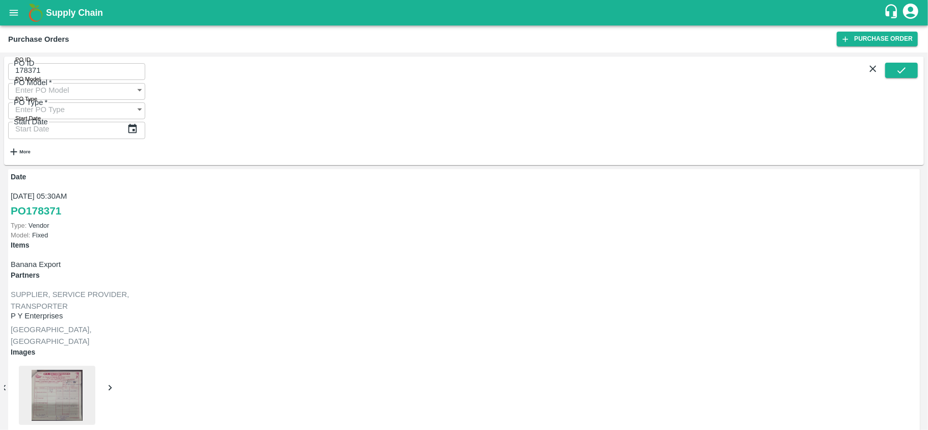
click at [52, 69] on input "178371" at bounding box center [76, 70] width 137 height 19
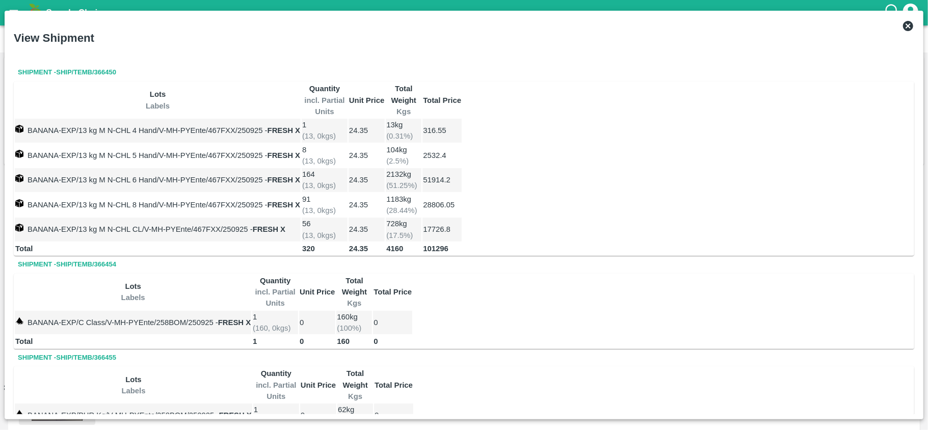
click at [908, 23] on icon at bounding box center [908, 26] width 10 height 10
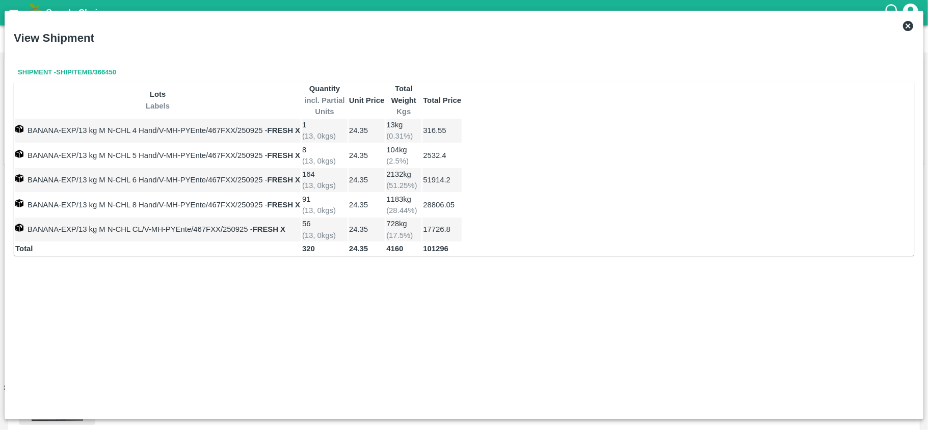
click at [904, 25] on icon at bounding box center [908, 26] width 10 height 10
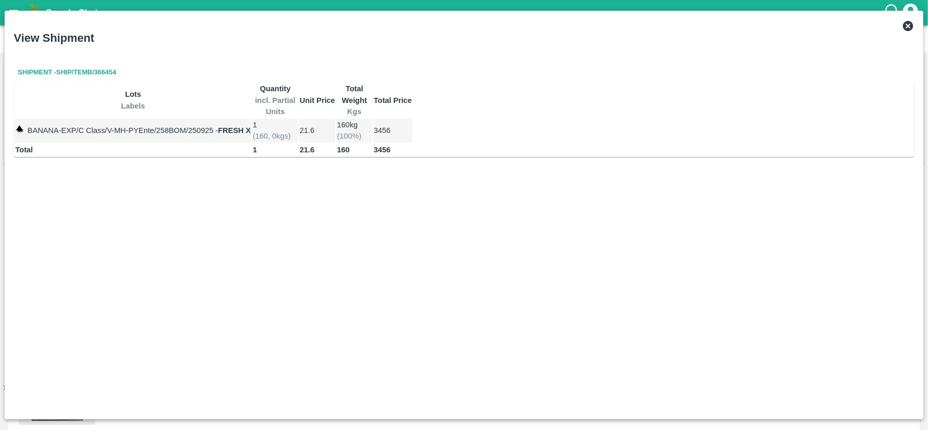
click at [906, 22] on icon at bounding box center [908, 26] width 10 height 10
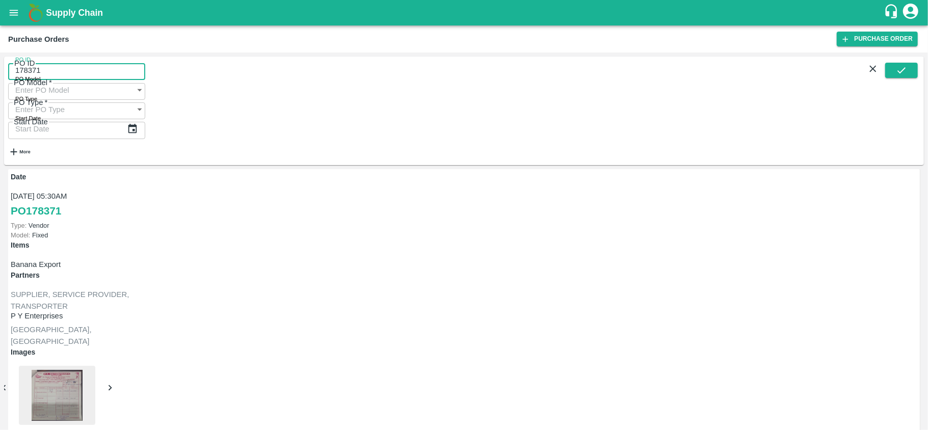
click at [62, 72] on input "178371" at bounding box center [76, 70] width 137 height 19
paste input "text"
type input "178482"
click at [900, 73] on icon "submit" at bounding box center [902, 70] width 8 height 6
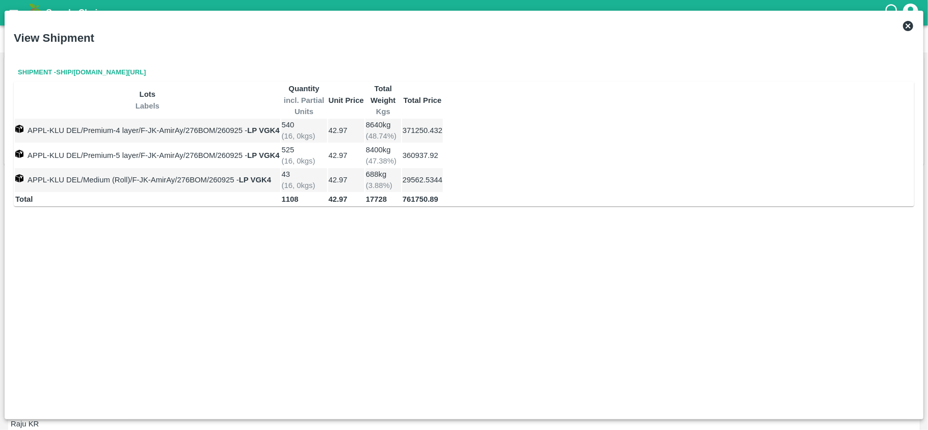
click at [387, 195] on b "17728" at bounding box center [376, 199] width 21 height 8
copy b "17728"
click at [348, 195] on b "42.97" at bounding box center [338, 199] width 19 height 8
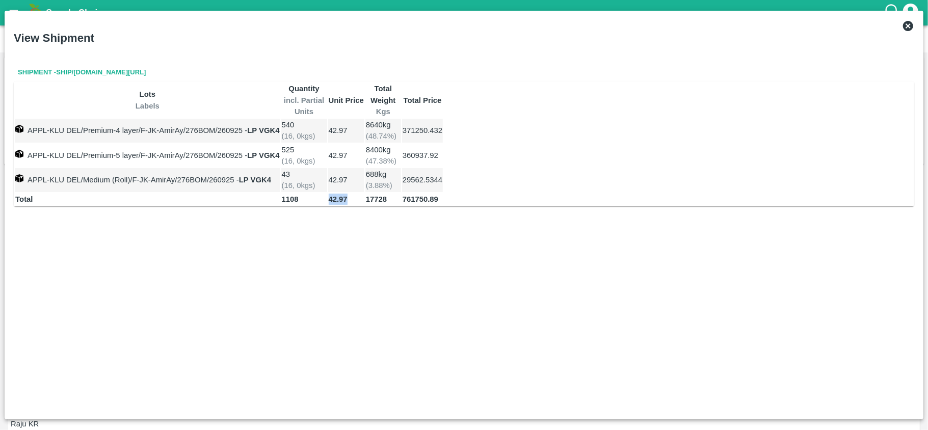
copy b "42.97"
click at [915, 28] on div "View Shipment" at bounding box center [464, 38] width 909 height 44
click at [910, 25] on icon at bounding box center [908, 26] width 10 height 10
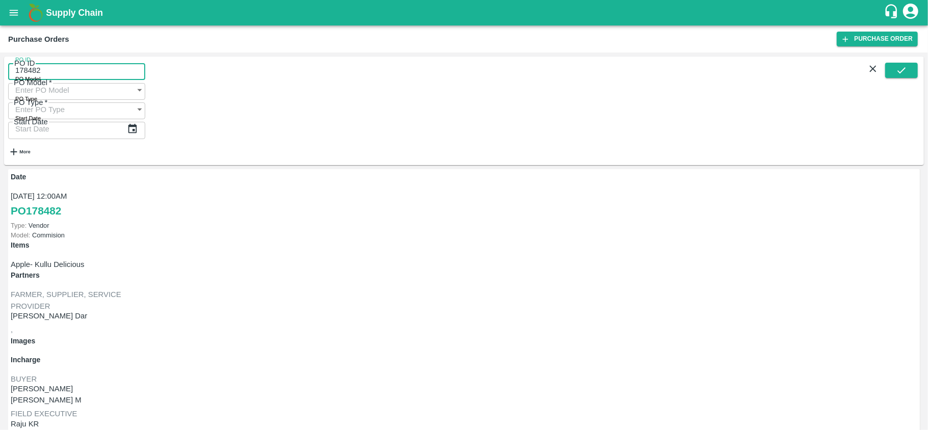
click at [66, 80] on input "178482" at bounding box center [76, 70] width 137 height 19
paste input "text"
click at [908, 72] on button "submit" at bounding box center [901, 70] width 33 height 15
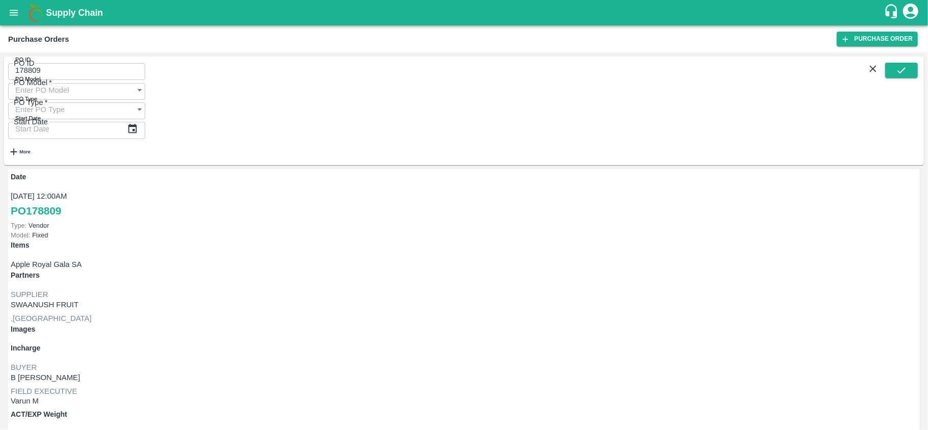
click at [112, 259] on p "Apple Royal Gala SA" at bounding box center [464, 264] width 907 height 11
copy p "Apple Royal Gala SA"
click at [114, 62] on div "PO ID 178809 PO ID" at bounding box center [76, 70] width 137 height 19
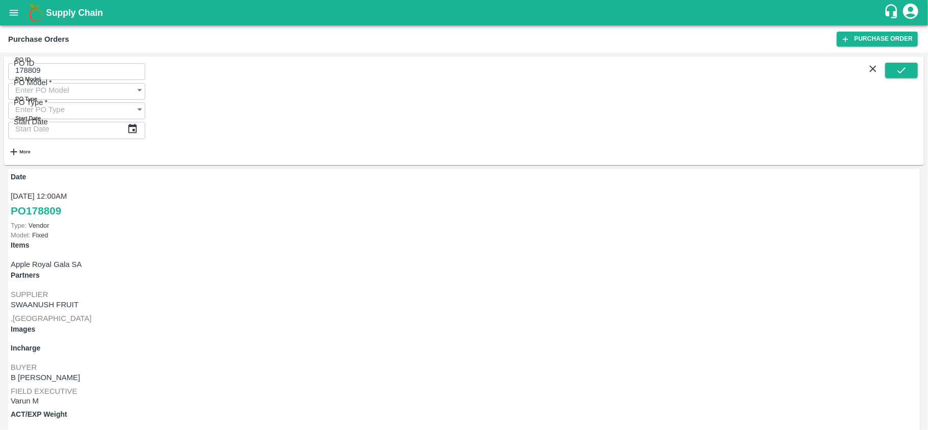
click at [114, 62] on div "PO ID 178809 PO ID" at bounding box center [76, 70] width 137 height 19
click at [115, 68] on input "178809" at bounding box center [76, 70] width 137 height 19
paste input "text"
click at [905, 84] on span at bounding box center [901, 113] width 33 height 100
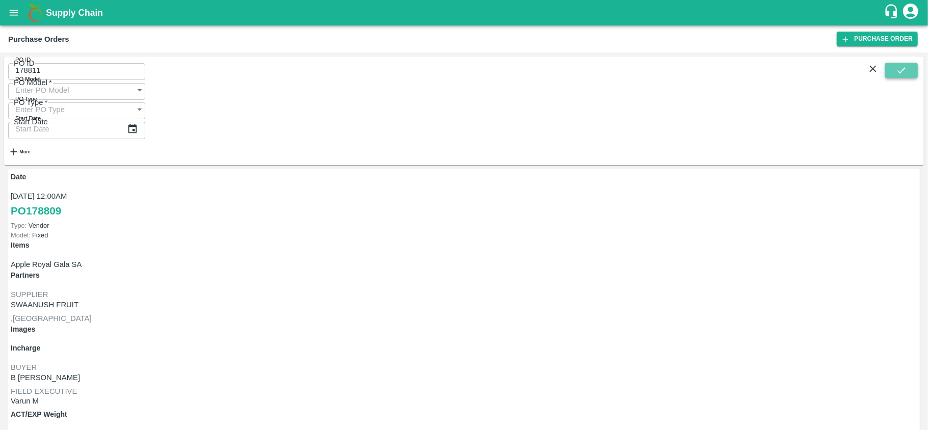
click at [906, 72] on icon "submit" at bounding box center [902, 70] width 8 height 6
click at [162, 299] on p "Embrace Fresh fruits Pvt. Ltd." at bounding box center [86, 304] width 151 height 11
copy p "Embrace Fresh fruits Pvt. Ltd."
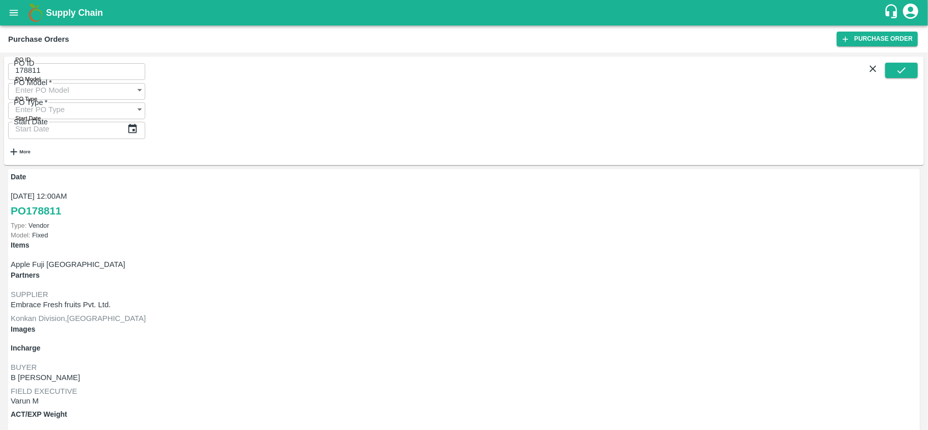
click at [127, 76] on input "178811" at bounding box center [76, 70] width 137 height 19
click at [107, 259] on p "Apple Fuji Italy" at bounding box center [464, 264] width 907 height 11
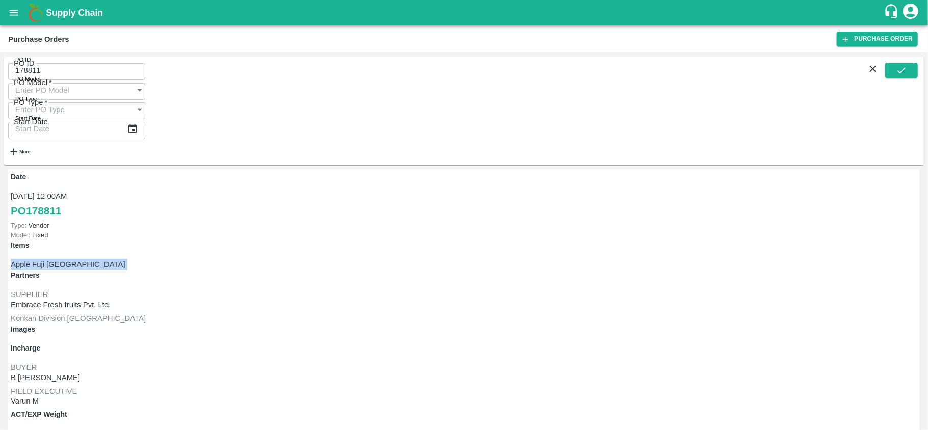
copy p "Apple Fuji Italy"
click at [76, 85] on div "PO ID 178811 PO ID PO Model PO Model   * PO Type PO Type   * Start Date Start D…" at bounding box center [76, 113] width 137 height 105
drag, startPoint x: 76, startPoint y: 85, endPoint x: 66, endPoint y: 79, distance: 11.9
click at [66, 79] on div "PO ID 178811 PO ID PO Model PO Model   * PO Type PO Type   * Start Date Start D…" at bounding box center [76, 113] width 137 height 105
click at [66, 79] on input "178811" at bounding box center [76, 70] width 137 height 19
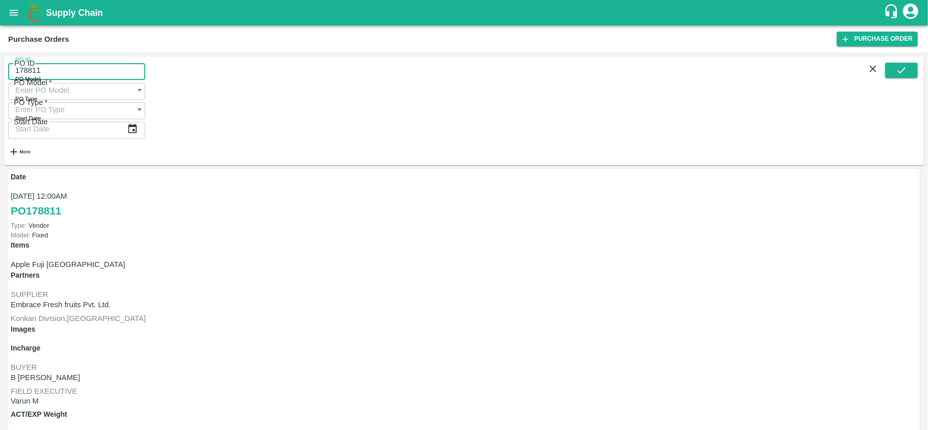
paste input "text"
click at [64, 76] on input "178811178812" at bounding box center [76, 70] width 137 height 19
paste input "text"
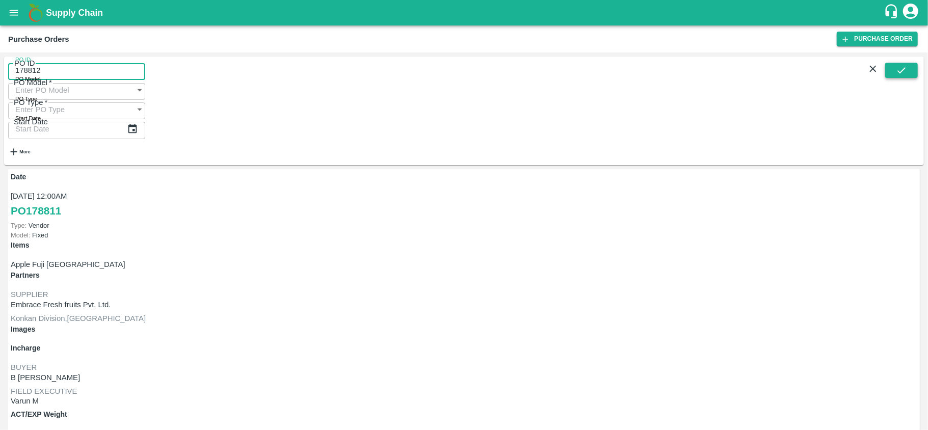
type input "178812"
click at [901, 71] on icon "submit" at bounding box center [901, 70] width 11 height 11
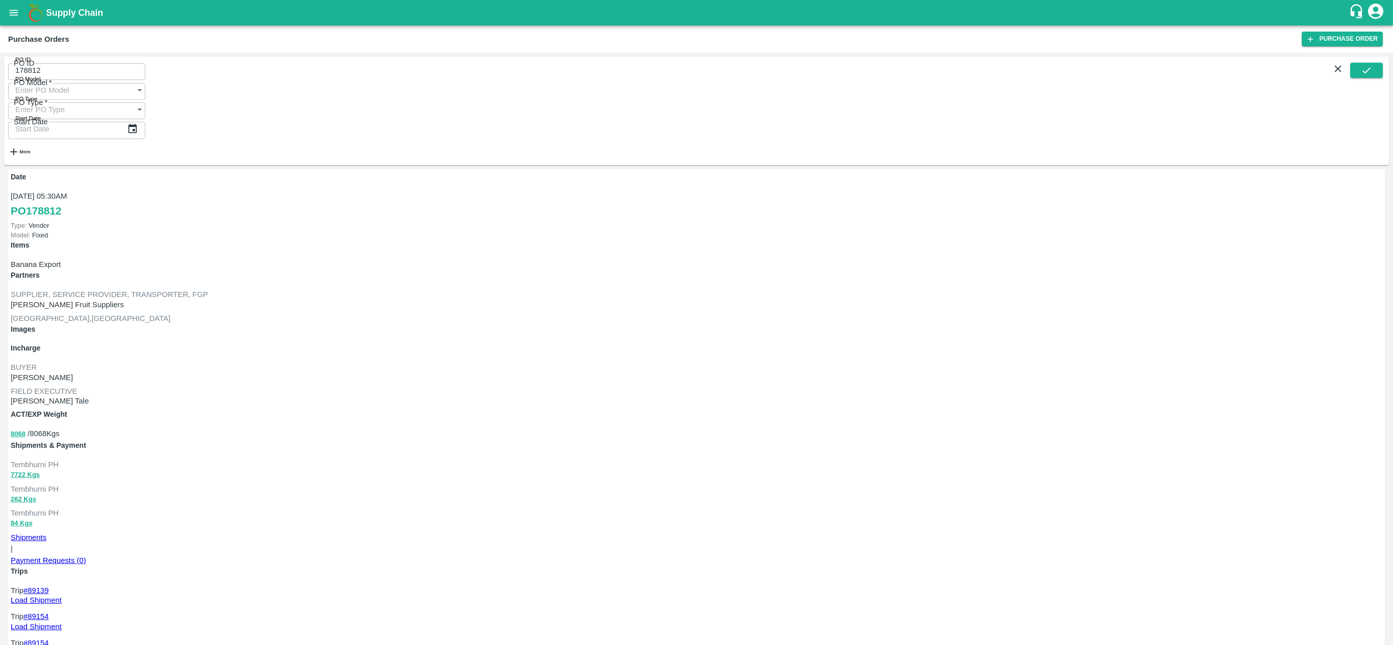
click at [239, 299] on p "Tuljai Fruit Suppliers" at bounding box center [125, 304] width 228 height 11
copy p "Tuljai Fruit Suppliers"
click at [134, 70] on input "178812" at bounding box center [76, 70] width 137 height 19
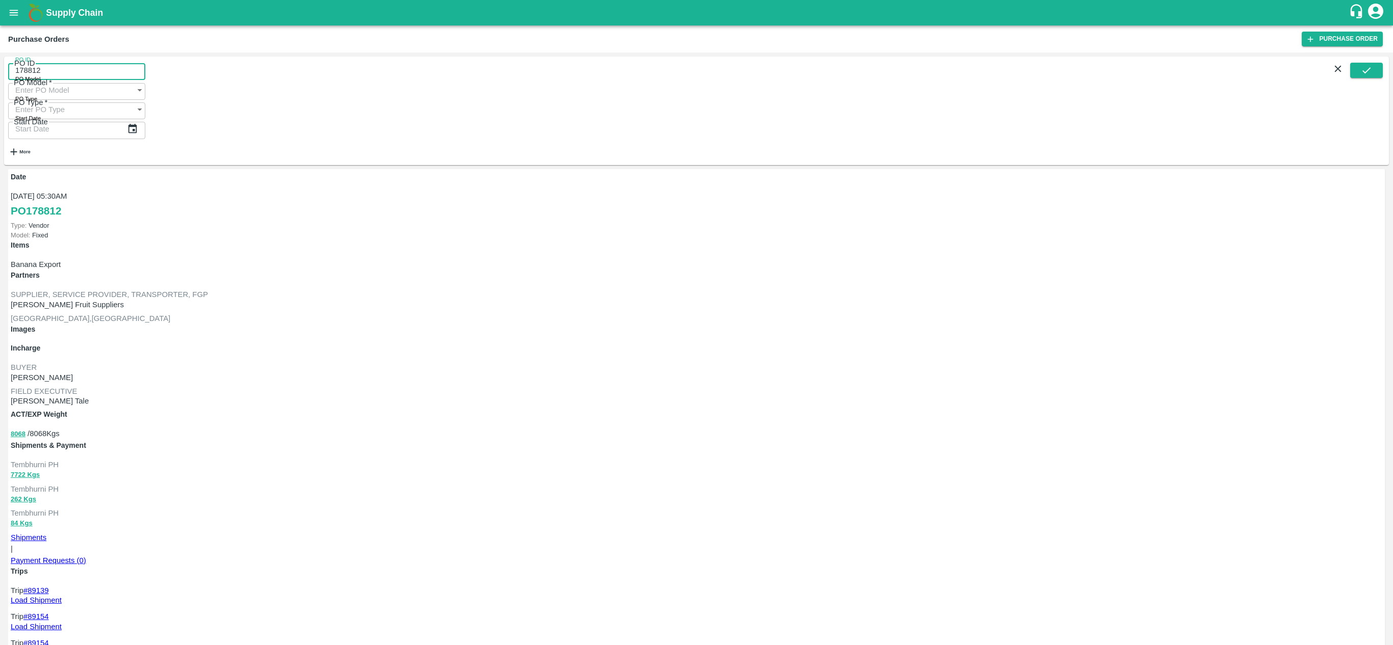
click at [134, 70] on input "178812" at bounding box center [76, 70] width 137 height 19
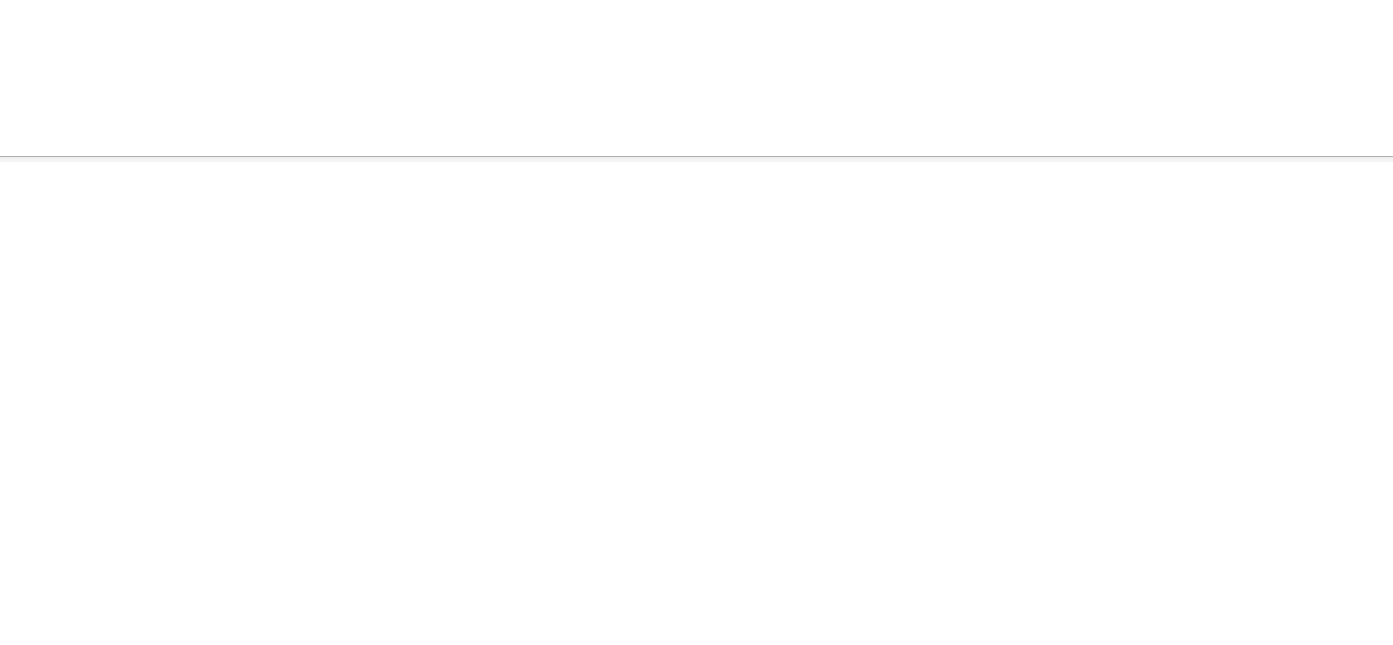
click at [25, 429] on button "8068" at bounding box center [18, 435] width 15 height 12
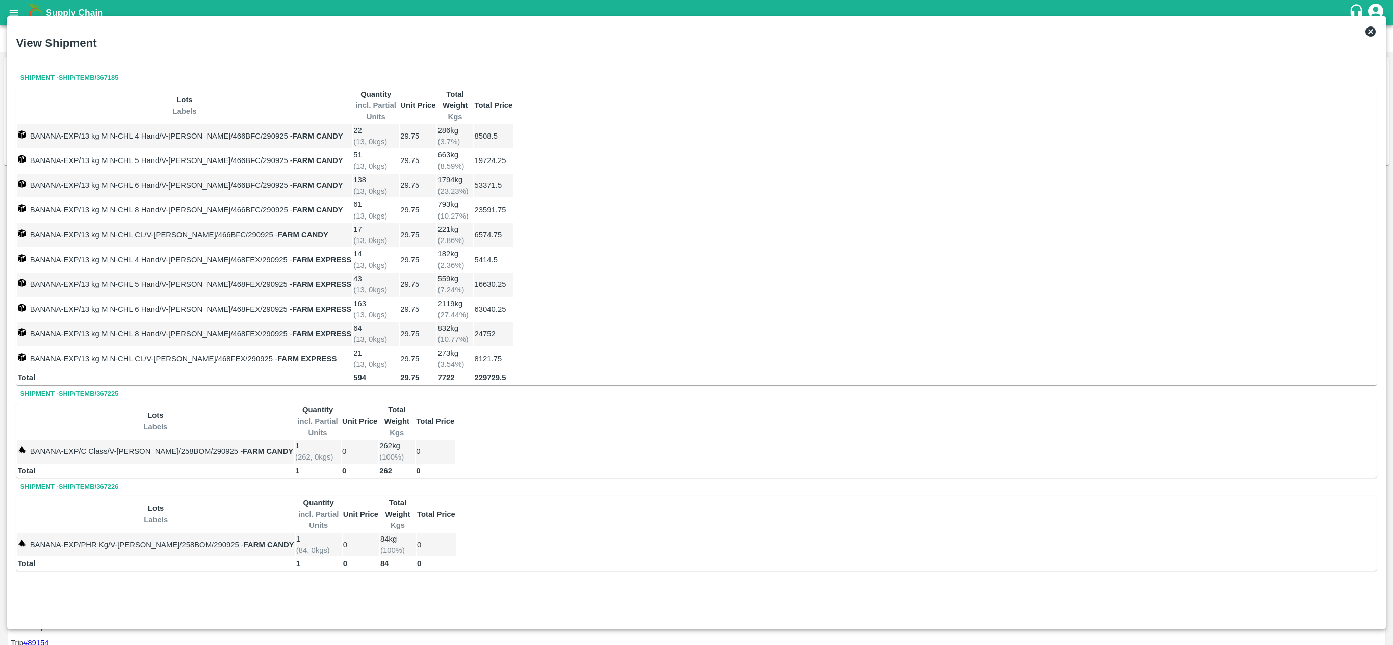
click at [928, 34] on icon at bounding box center [1370, 32] width 10 height 10
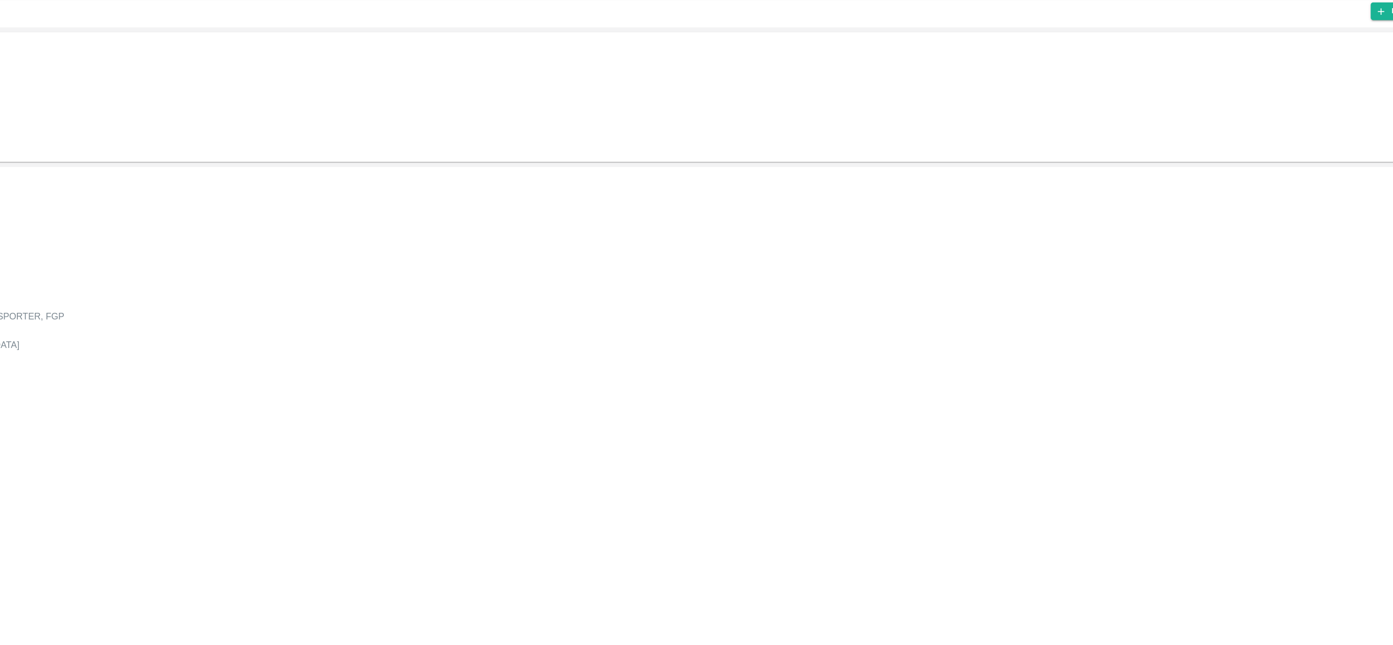
click at [145, 62] on div "PO ID 178812 PO ID" at bounding box center [76, 70] width 137 height 19
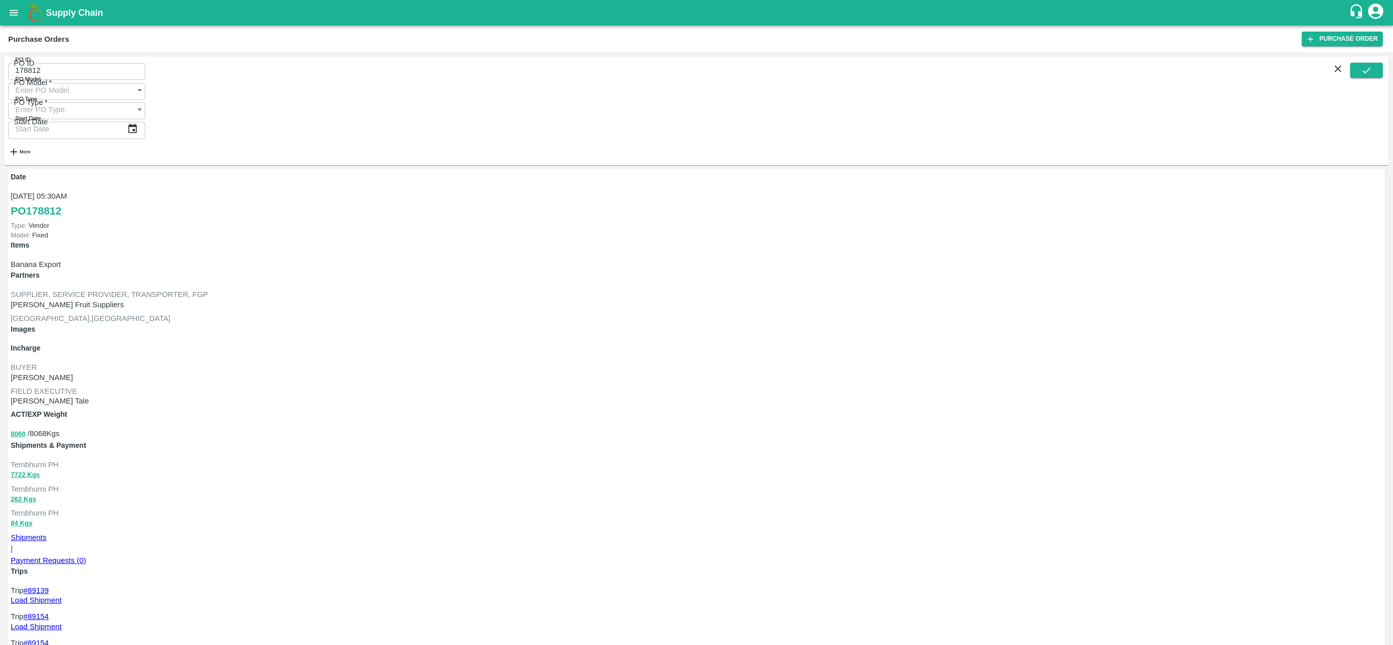
click at [125, 68] on input "178812" at bounding box center [76, 70] width 137 height 19
paste input "text"
type input "178908"
click at [928, 70] on button "submit" at bounding box center [1366, 70] width 33 height 15
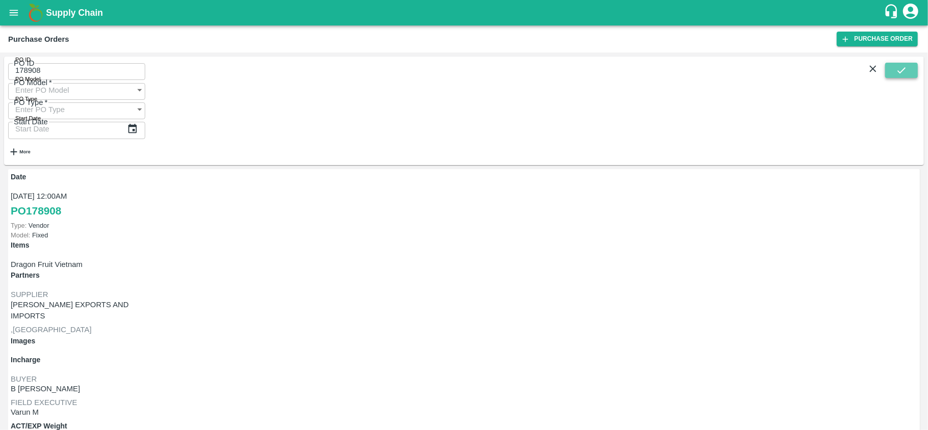
click at [902, 74] on icon "submit" at bounding box center [901, 70] width 11 height 11
click at [162, 299] on p "[PERSON_NAME] EXPORTS AND IMPORTS" at bounding box center [86, 310] width 151 height 23
copy p "[PERSON_NAME] EXPORTS AND IMPORTS"
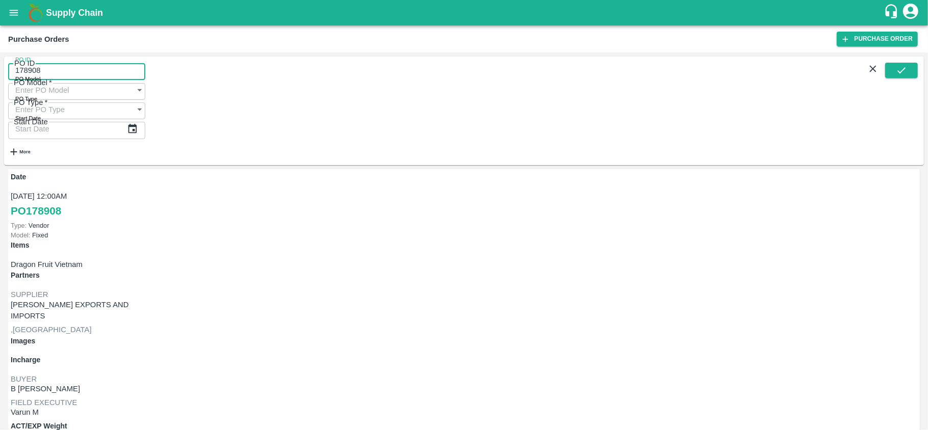
click at [88, 74] on input "178908" at bounding box center [76, 70] width 137 height 19
click at [121, 259] on p "Dragon Fruit Vietnam" at bounding box center [464, 264] width 907 height 11
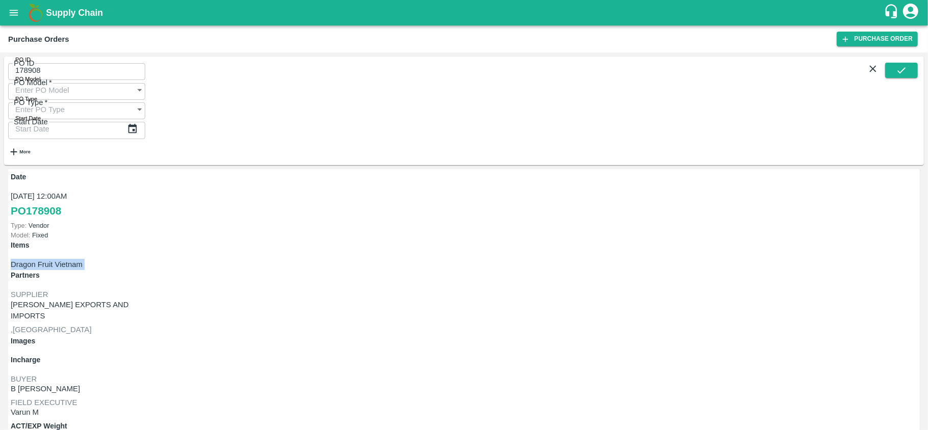
copy p "Dragon Fruit Vietnam"
copy p "9660"
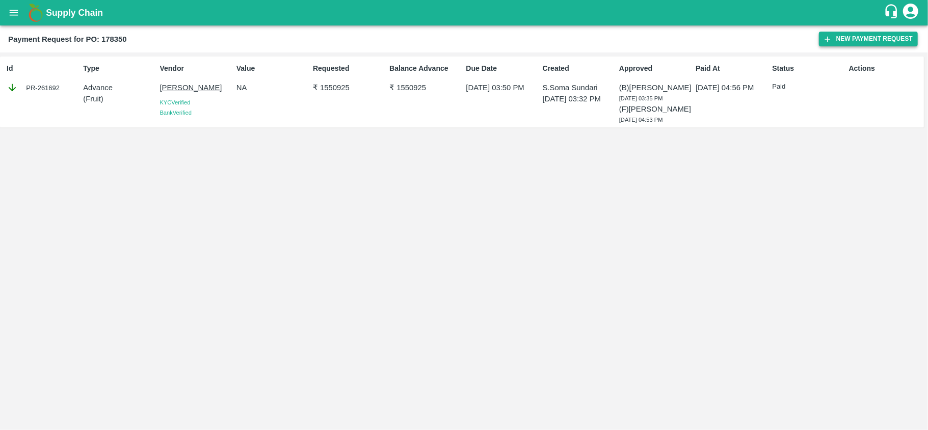
click at [871, 34] on button "New Payment Request" at bounding box center [868, 39] width 99 height 15
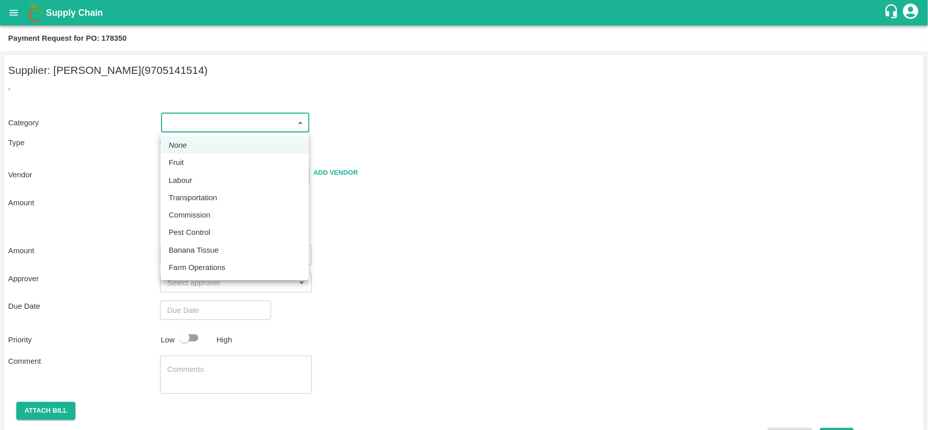
click at [221, 125] on body "Supply Chain Payment Request for PO: 178350 Supplier: ASHOK DOSAKAYALA (9705141…" at bounding box center [464, 215] width 928 height 430
click at [186, 163] on div "Fruit" at bounding box center [179, 162] width 20 height 11
type input "1"
type input "ASHOK DOSAKAYALA - 9705141514(Supplier)"
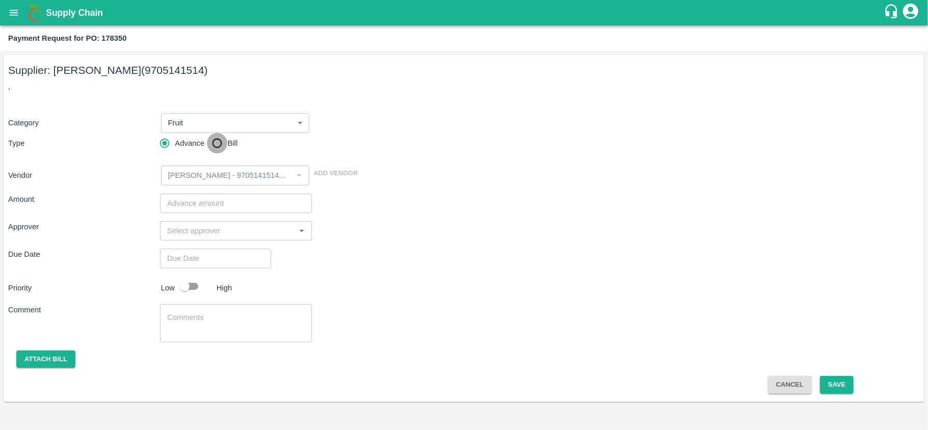
click at [213, 141] on input "Bill" at bounding box center [217, 143] width 20 height 20
radio input "true"
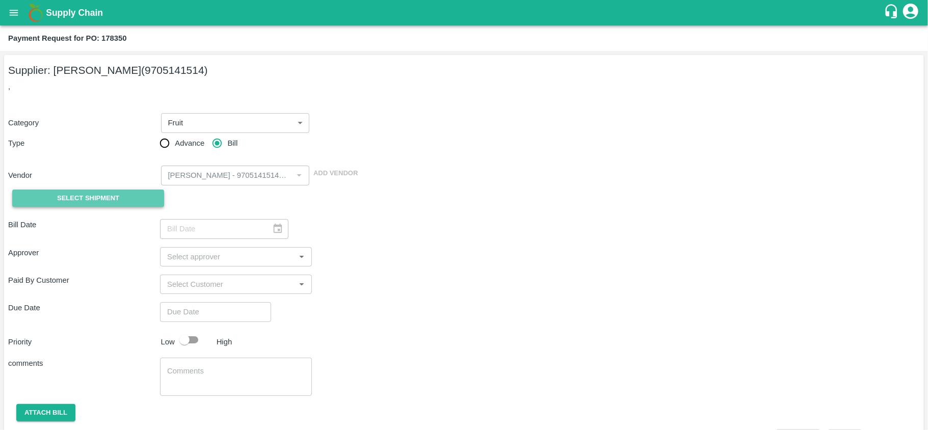
click at [90, 196] on span "Select Shipment" at bounding box center [88, 199] width 62 height 12
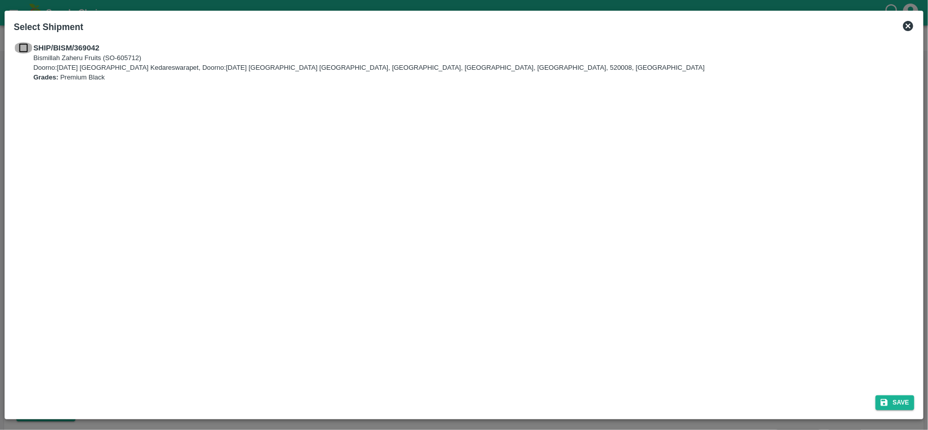
click at [23, 46] on input "checkbox" at bounding box center [23, 47] width 19 height 11
checkbox input "true"
click at [900, 404] on button "Save" at bounding box center [895, 403] width 39 height 15
type input "08/10/2025"
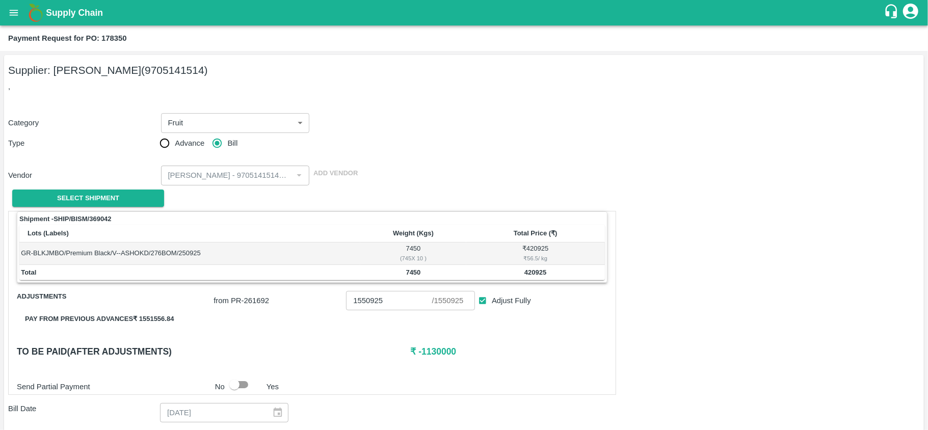
click at [96, 64] on h5 "Supplier: ASHOK DOSAKAYALA (9705141514)" at bounding box center [464, 70] width 912 height 14
click at [412, 271] on b "7450" at bounding box center [413, 273] width 15 height 8
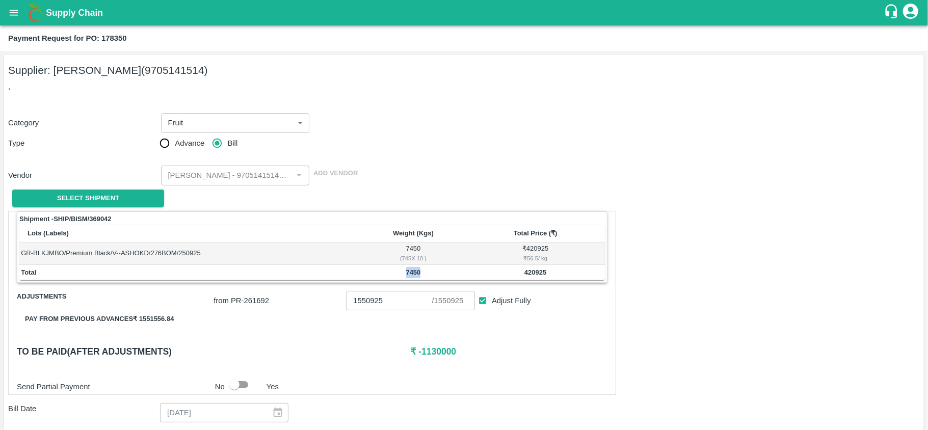
click at [412, 271] on b "7450" at bounding box center [413, 273] width 15 height 8
copy b "7450"
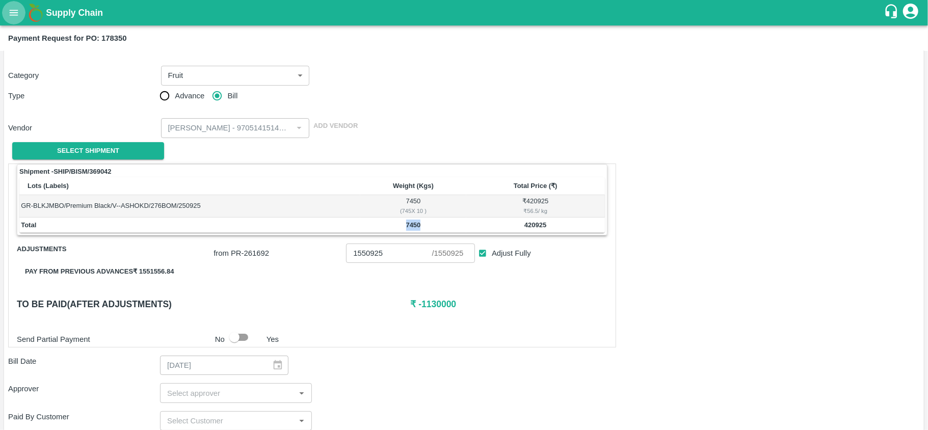
click at [12, 13] on icon "open drawer" at bounding box center [13, 12] width 11 height 11
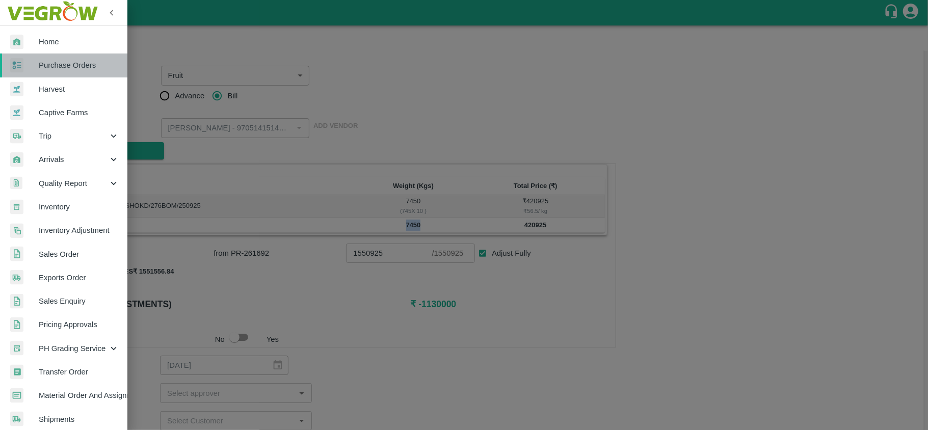
click at [80, 68] on span "Purchase Orders" at bounding box center [79, 65] width 81 height 11
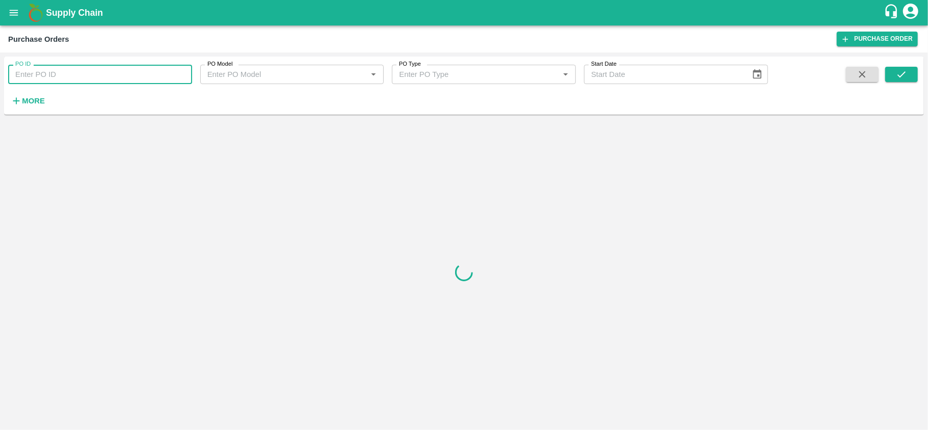
click at [91, 77] on input "PO ID" at bounding box center [100, 74] width 184 height 19
paste input "178371"
click at [898, 70] on icon "submit" at bounding box center [901, 74] width 11 height 11
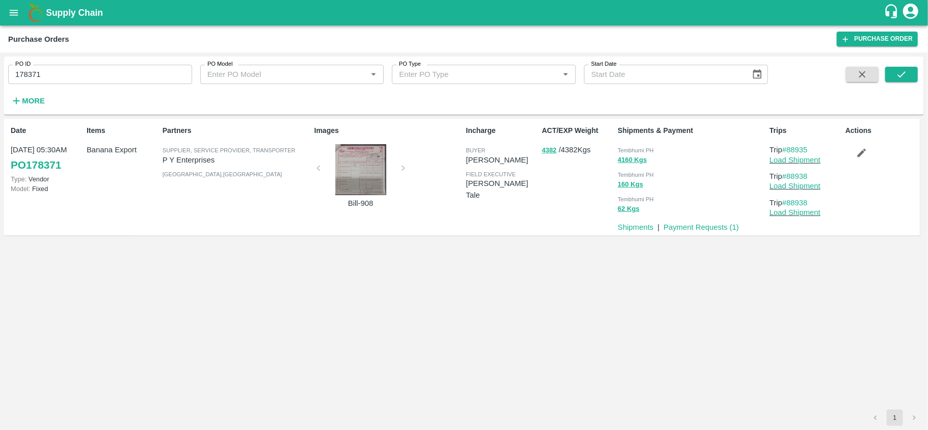
click at [196, 157] on p "P Y Enterprises" at bounding box center [237, 159] width 148 height 11
copy p "P Y Enterprises"
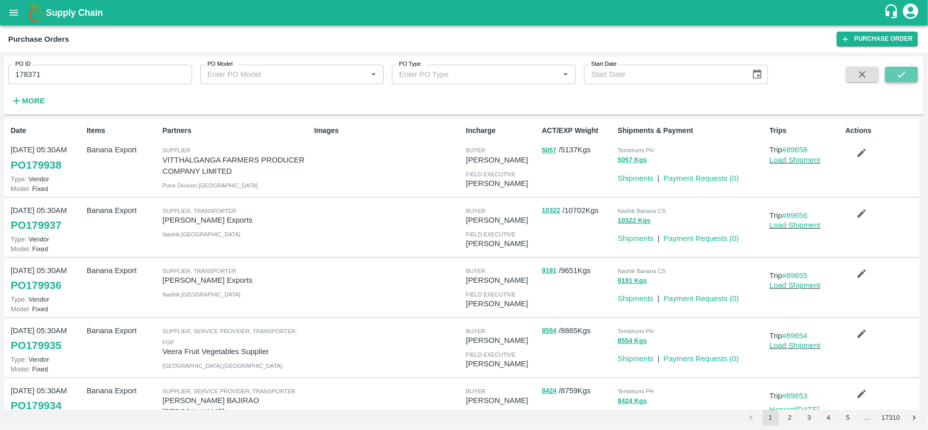
click at [902, 76] on icon "submit" at bounding box center [901, 74] width 11 height 11
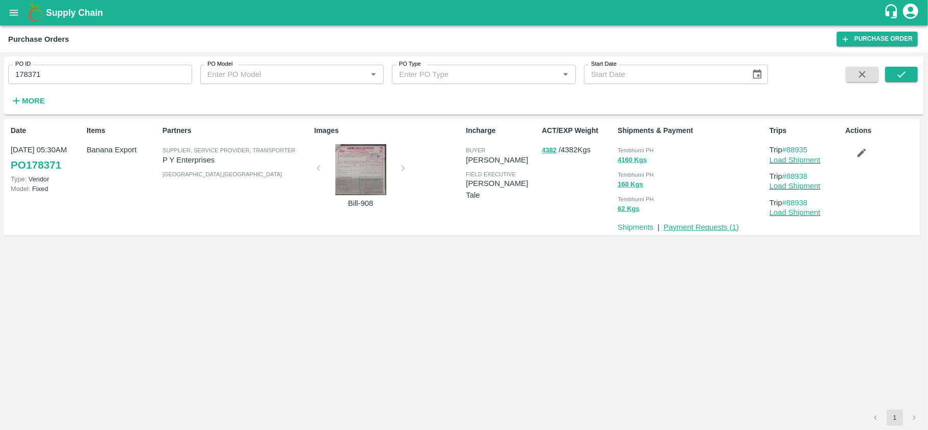
click at [703, 225] on link "Payment Requests ( 1 )" at bounding box center [701, 227] width 75 height 8
click at [622, 213] on button "62 Kgs" at bounding box center [629, 209] width 22 height 12
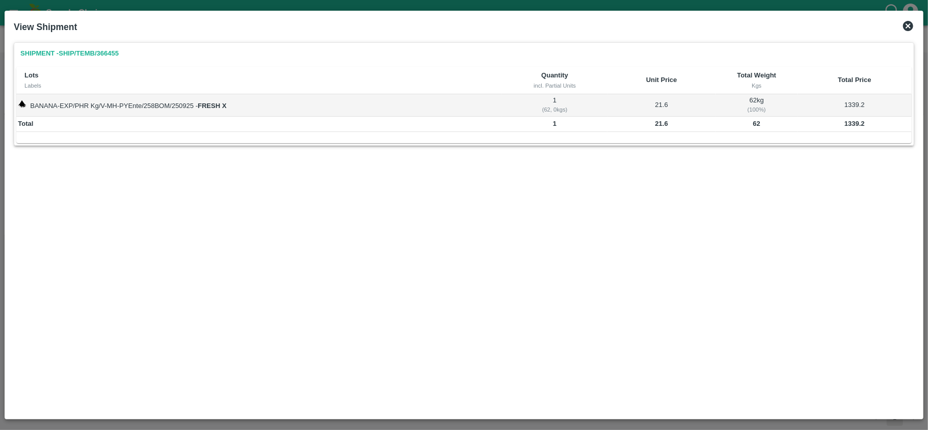
click at [910, 25] on icon at bounding box center [908, 26] width 12 height 12
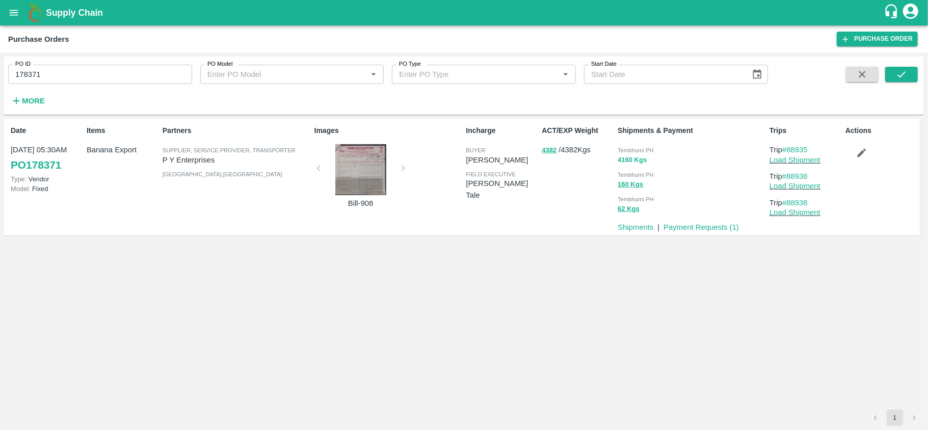
click at [626, 160] on button "4160 Kgs" at bounding box center [632, 160] width 29 height 12
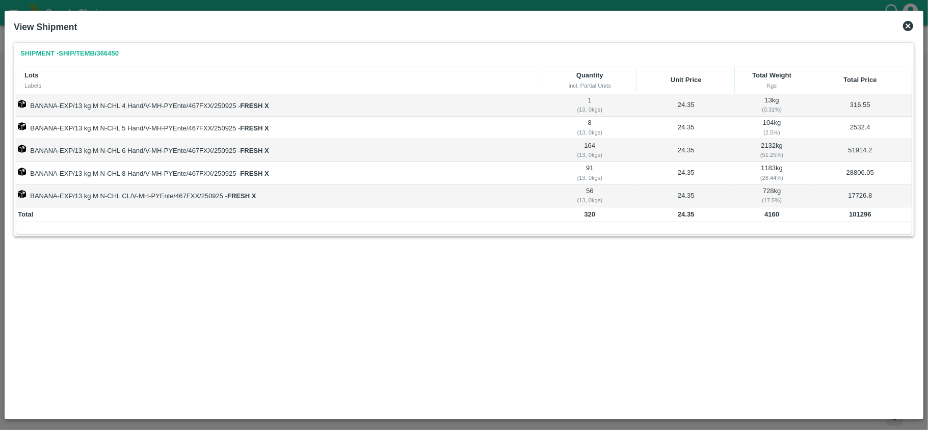
click at [684, 215] on b "24.35" at bounding box center [686, 215] width 17 height 8
copy b "24.35"
click at [910, 29] on icon at bounding box center [908, 26] width 10 height 10
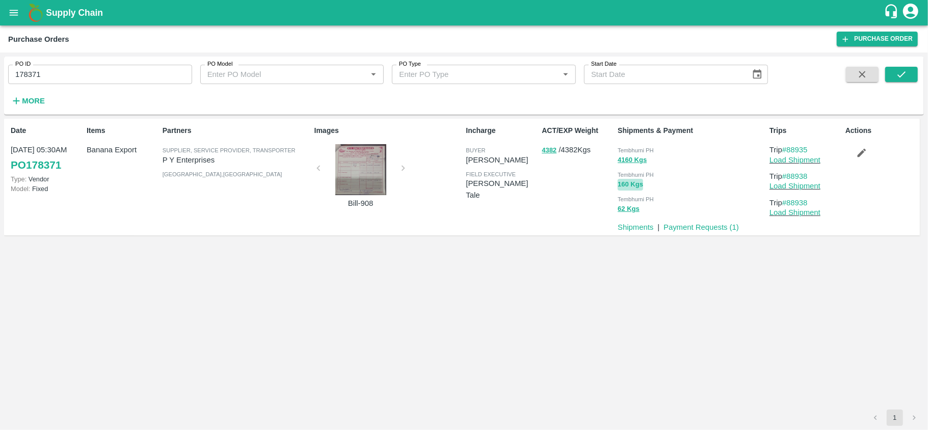
click at [627, 182] on button "160 Kgs" at bounding box center [630, 185] width 25 height 12
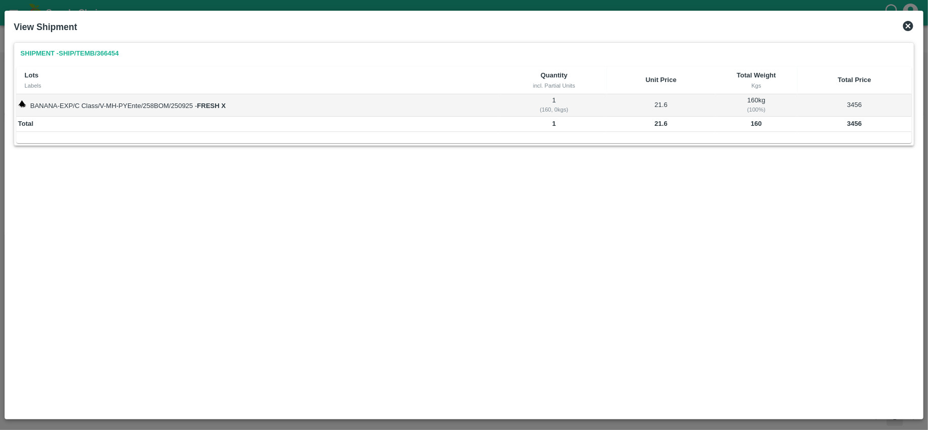
click at [908, 27] on icon at bounding box center [908, 26] width 12 height 12
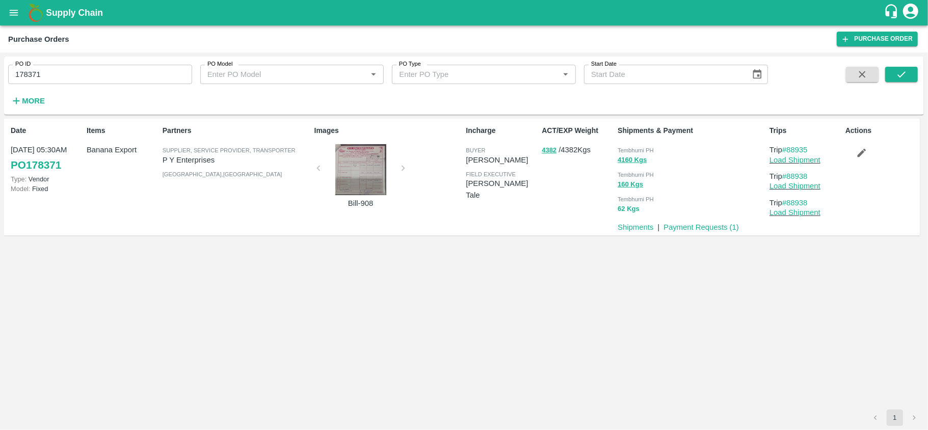
click at [633, 207] on button "62 Kgs" at bounding box center [629, 209] width 22 height 12
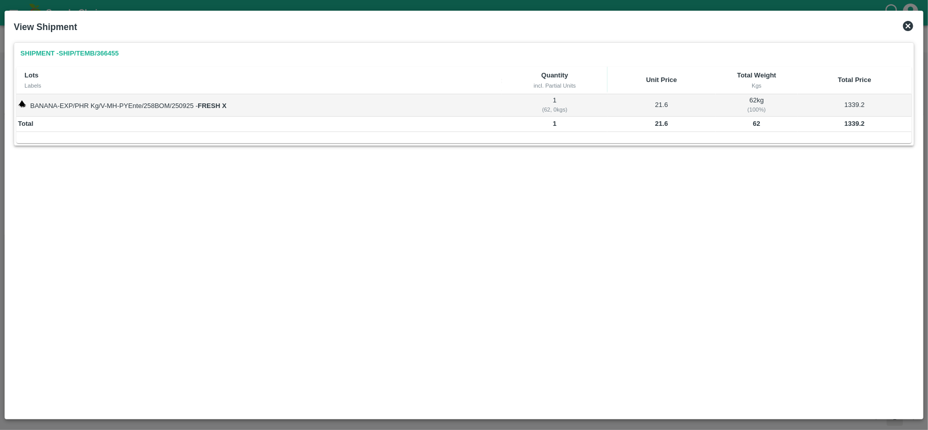
click at [755, 124] on b "62" at bounding box center [756, 124] width 7 height 8
copy b "62"
click at [910, 27] on icon at bounding box center [908, 26] width 10 height 10
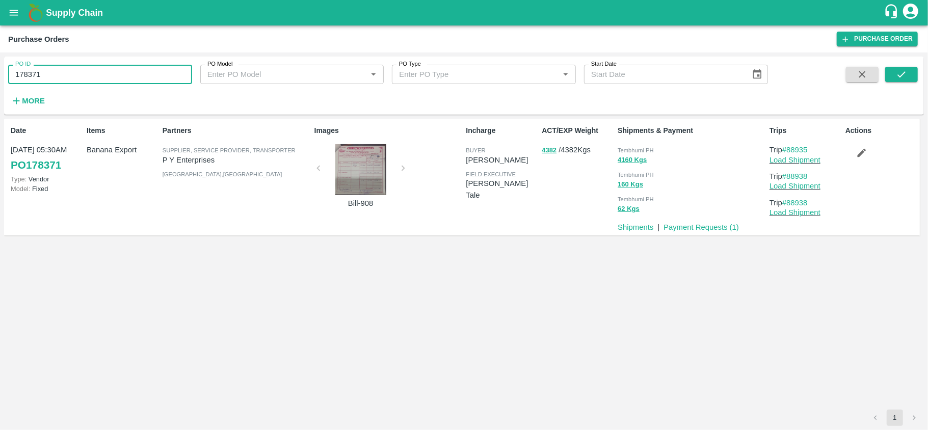
click at [146, 68] on input "178371" at bounding box center [100, 74] width 184 height 19
paste input "text"
click at [902, 70] on icon "submit" at bounding box center [901, 74] width 11 height 11
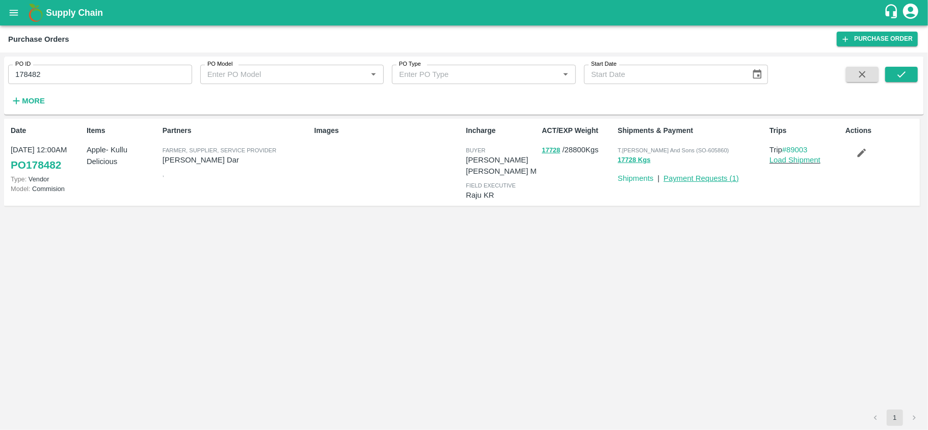
click at [696, 182] on link "Payment Requests ( 1 )" at bounding box center [701, 178] width 75 height 8
click at [186, 162] on p "Amir Ayoub Dar" at bounding box center [237, 159] width 148 height 11
copy p "Amir Ayoub Dar"
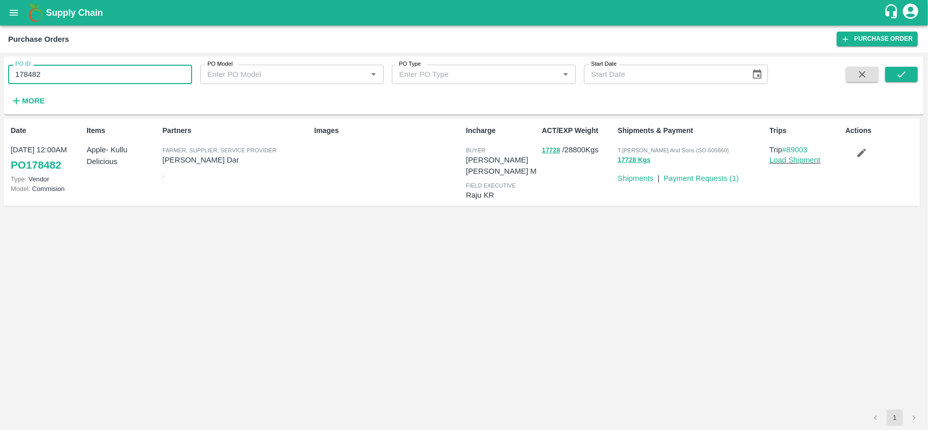
click at [111, 74] on input "178482" at bounding box center [100, 74] width 184 height 19
click at [98, 149] on p "Apple- Kullu Delicious" at bounding box center [123, 155] width 72 height 23
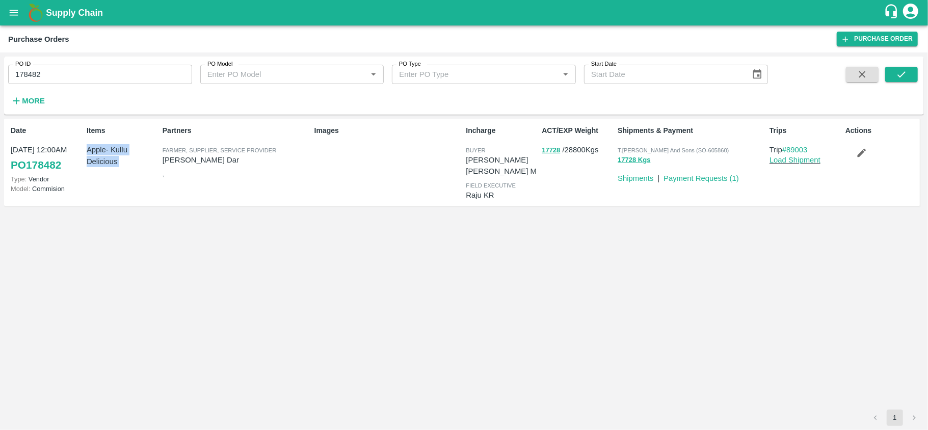
copy p "Apple- Kullu Delicious"
click at [72, 80] on input "178482" at bounding box center [100, 74] width 184 height 19
paste input "text"
click at [900, 76] on icon "submit" at bounding box center [901, 74] width 11 height 11
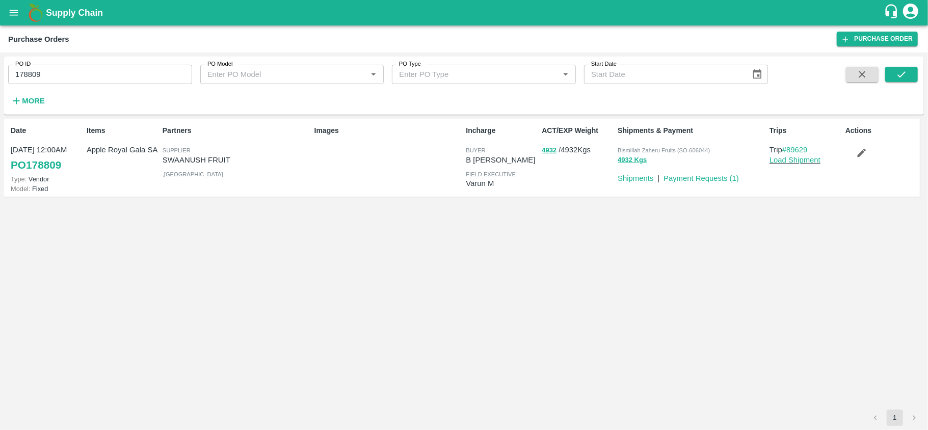
click at [191, 155] on p "SWAANUSH FRUIT" at bounding box center [237, 159] width 148 height 11
copy p "SWAANUSH FRUIT"
click at [98, 67] on input "178809" at bounding box center [100, 74] width 184 height 19
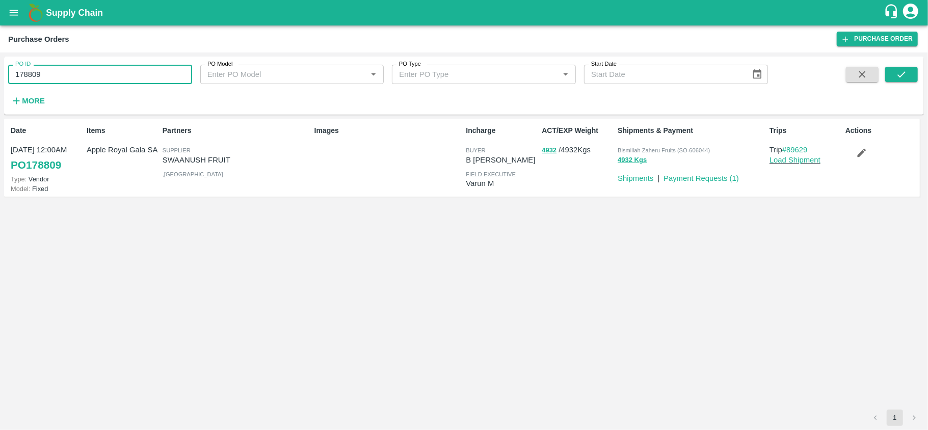
click at [98, 67] on input "178809" at bounding box center [100, 74] width 184 height 19
click at [629, 159] on button "4932 Kgs" at bounding box center [632, 160] width 29 height 12
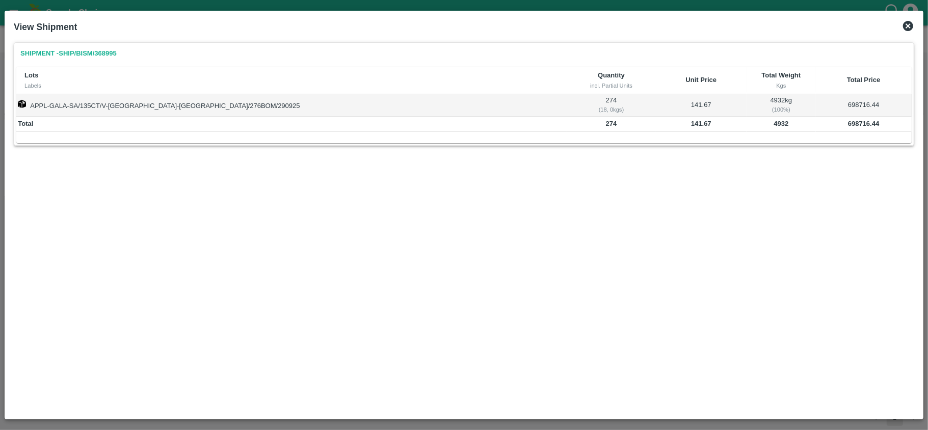
click at [774, 125] on b "4932" at bounding box center [781, 124] width 15 height 8
copy b "4932"
click at [910, 25] on icon at bounding box center [908, 26] width 10 height 10
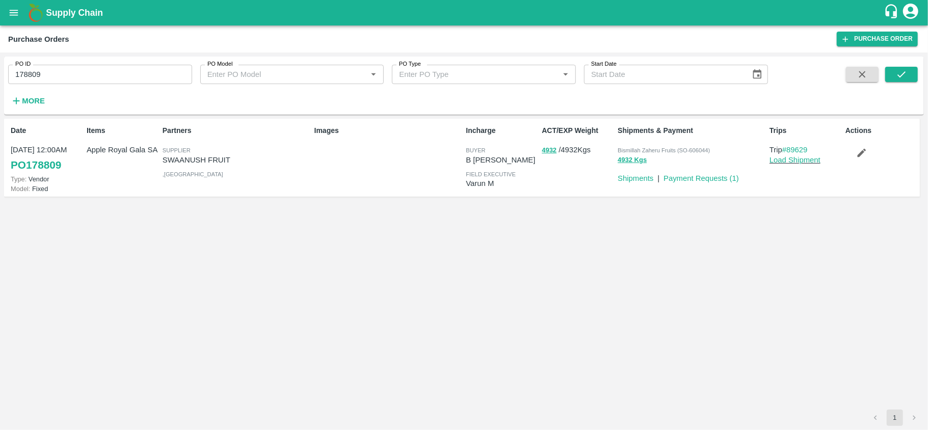
click at [102, 68] on input "178809" at bounding box center [100, 74] width 184 height 19
paste input "text"
click at [903, 75] on icon "submit" at bounding box center [901, 74] width 11 height 11
click at [545, 152] on button "9000" at bounding box center [549, 151] width 15 height 12
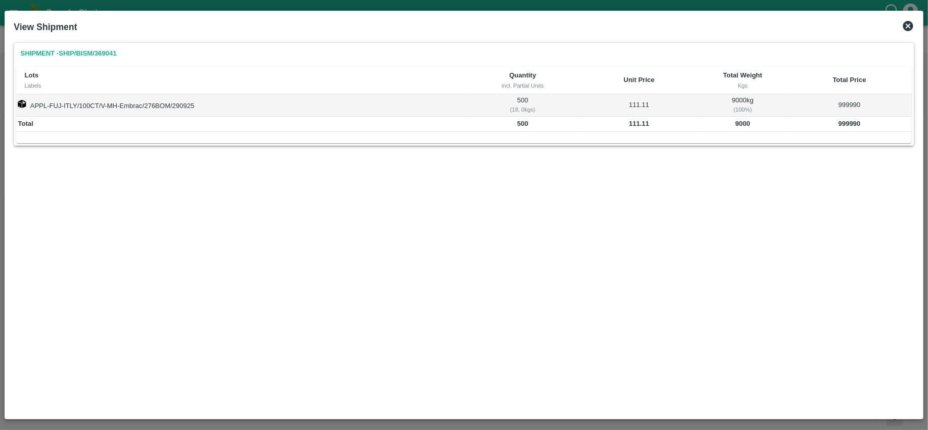
click at [749, 125] on b "9000" at bounding box center [743, 124] width 15 height 8
click at [745, 124] on b "9000" at bounding box center [743, 124] width 15 height 8
copy b "9000"
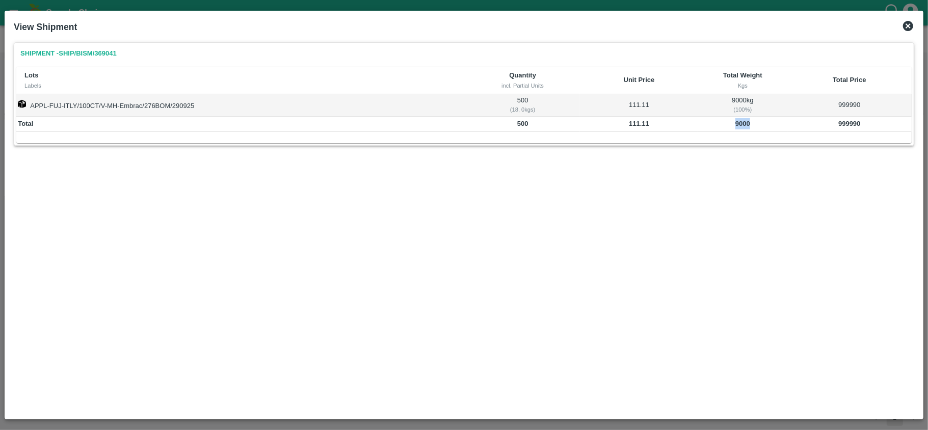
click at [909, 25] on icon at bounding box center [908, 26] width 12 height 12
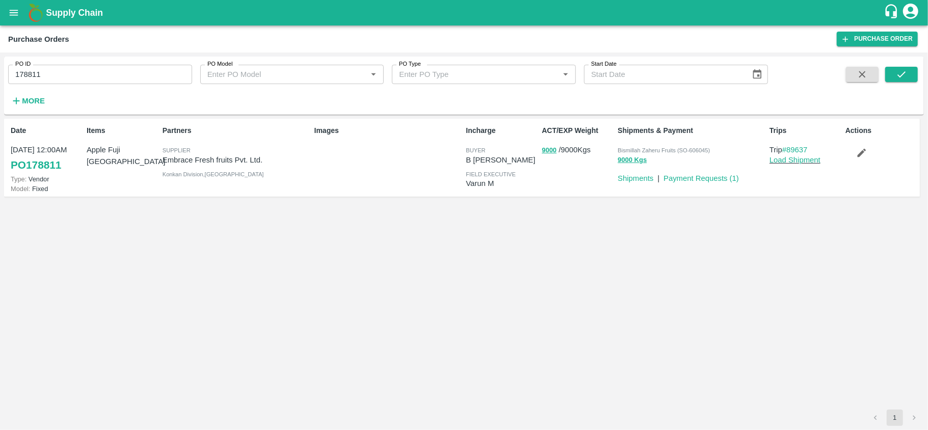
click at [83, 63] on div "PO ID 178811 PO ID" at bounding box center [96, 71] width 192 height 28
click at [83, 68] on input "178811" at bounding box center [100, 74] width 184 height 19
paste input "text"
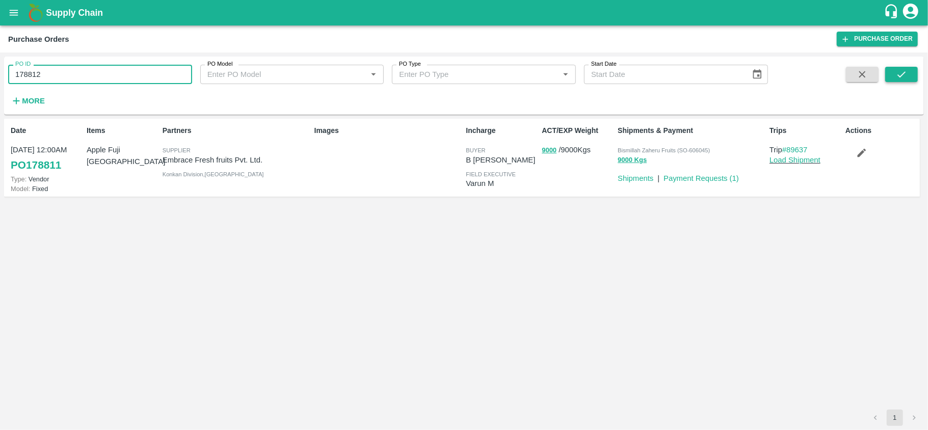
type input "178812"
click at [903, 69] on icon "submit" at bounding box center [901, 74] width 11 height 11
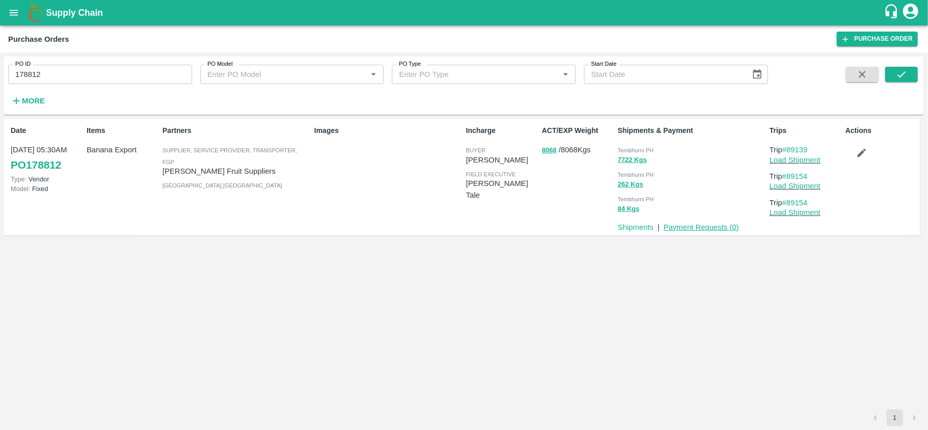
click at [688, 227] on link "Payment Requests ( 0 )" at bounding box center [701, 227] width 75 height 8
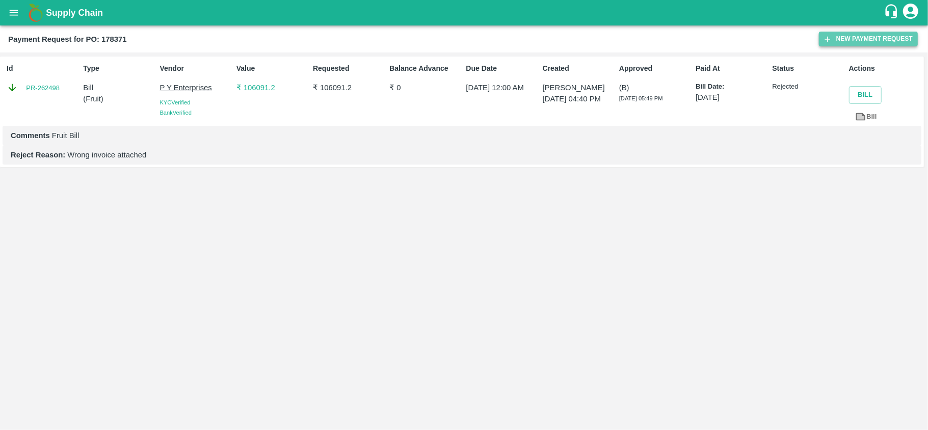
click at [857, 34] on button "New Payment Request" at bounding box center [868, 39] width 99 height 15
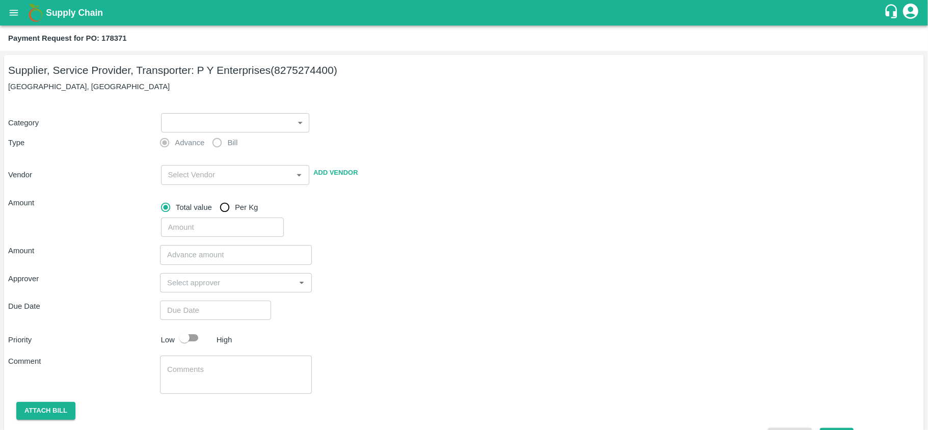
click at [217, 145] on label "Bill" at bounding box center [222, 143] width 31 height 20
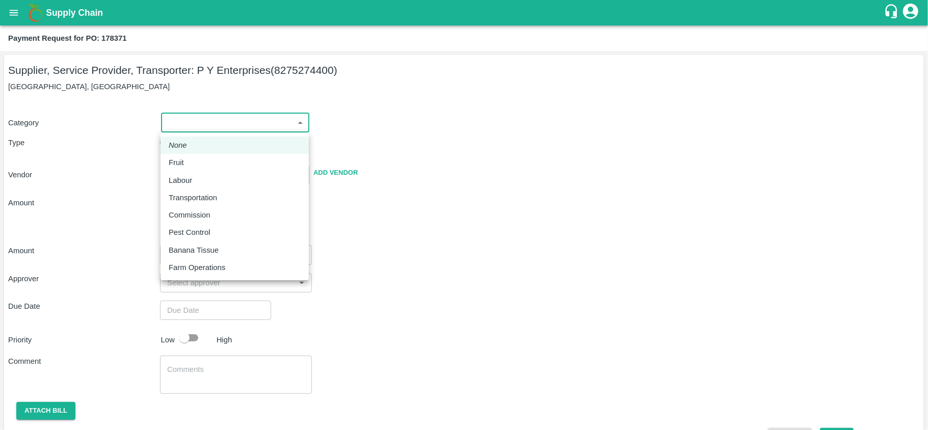
click at [257, 127] on body "Supply Chain Payment Request for PO: 178371 Supplier, Service Provider, Transpo…" at bounding box center [464, 215] width 928 height 430
click at [193, 166] on div "Fruit" at bounding box center [235, 162] width 132 height 11
type input "1"
type input "P Y Enterprises - 8275274400(Supplier, Service Provider, Transporter)"
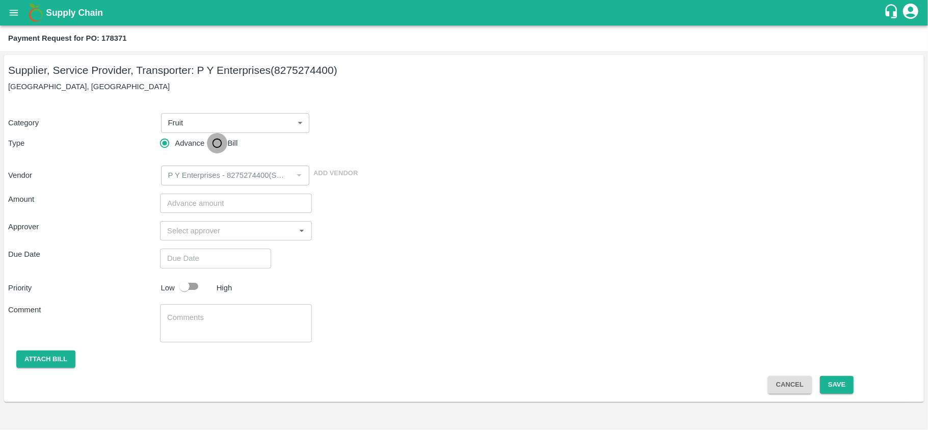
click at [217, 143] on input "Bill" at bounding box center [217, 143] width 20 height 20
radio input "true"
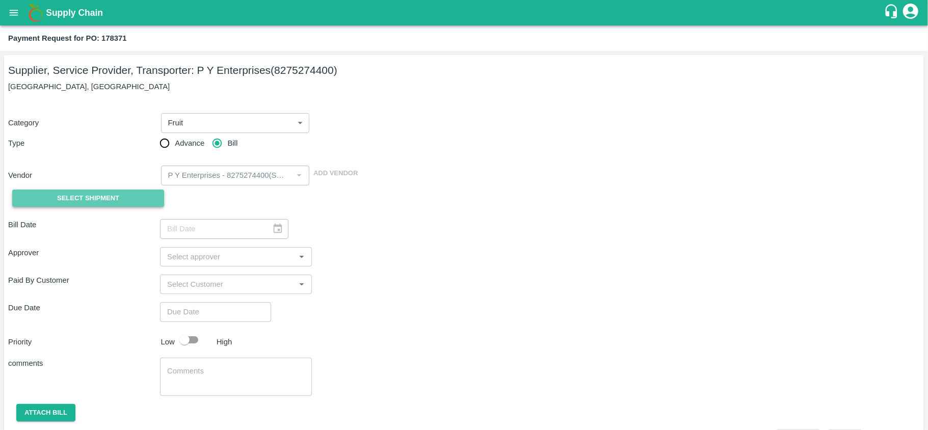
click at [109, 198] on span "Select Shipment" at bounding box center [88, 199] width 62 height 12
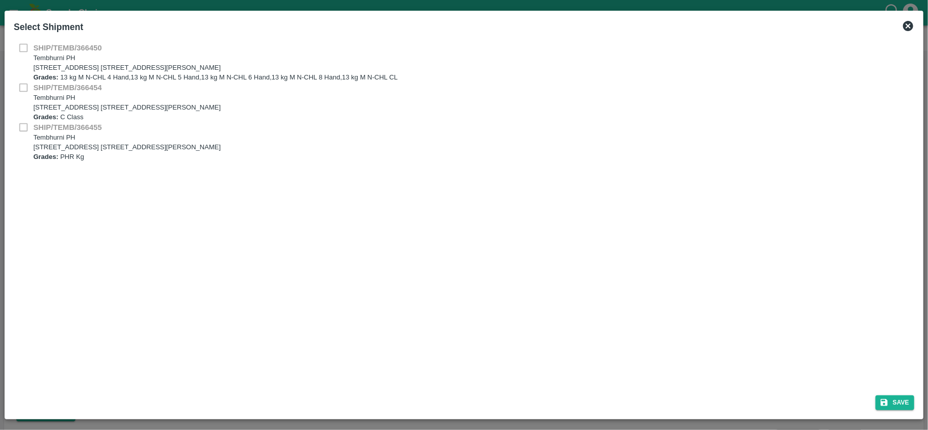
click at [21, 49] on div "SHIP/TEMB/366450 [STREET_ADDRESS] E-5, YASHSHREE INDUSTRIES, M.I.D.C., A/P TEMB…" at bounding box center [464, 62] width 901 height 40
click at [23, 47] on div "SHIP/TEMB/366450 [STREET_ADDRESS] E-5, YASHSHREE INDUSTRIES, M.I.D.C., A/P TEMB…" at bounding box center [464, 62] width 901 height 40
click at [24, 88] on div "SHIP/TEMB/366454 [STREET_ADDRESS] [STREET_ADDRESS][PERSON_NAME] Grades: C Class" at bounding box center [464, 102] width 901 height 40
click at [21, 125] on div "SHIP/TEMB/366455 [STREET_ADDRESS] [STREET_ADDRESS][PERSON_NAME] Grades: PHR Kg" at bounding box center [464, 142] width 901 height 40
click at [912, 28] on icon at bounding box center [908, 26] width 10 height 10
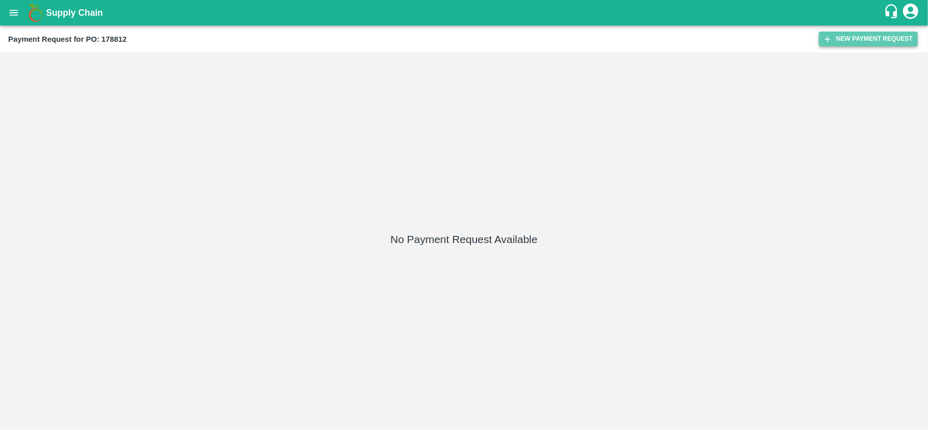
click at [883, 32] on button "New Payment Request" at bounding box center [868, 39] width 99 height 15
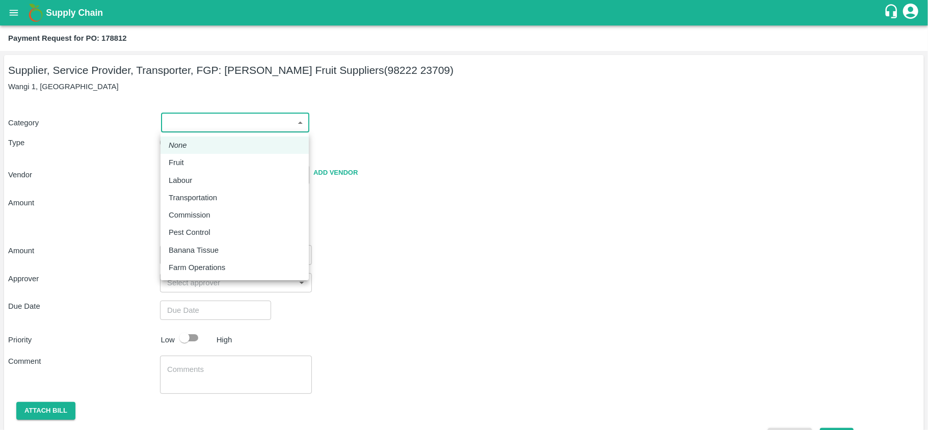
click at [265, 128] on body "Supply Chain Payment Request for PO: 178812 Supplier, Service Provider, Transpo…" at bounding box center [464, 215] width 928 height 430
click at [189, 166] on div "Fruit" at bounding box center [179, 162] width 20 height 11
type input "1"
type input "[PERSON_NAME] Fruit Suppliers - 98222 23709(Supplier, Service Provider, Transpo…"
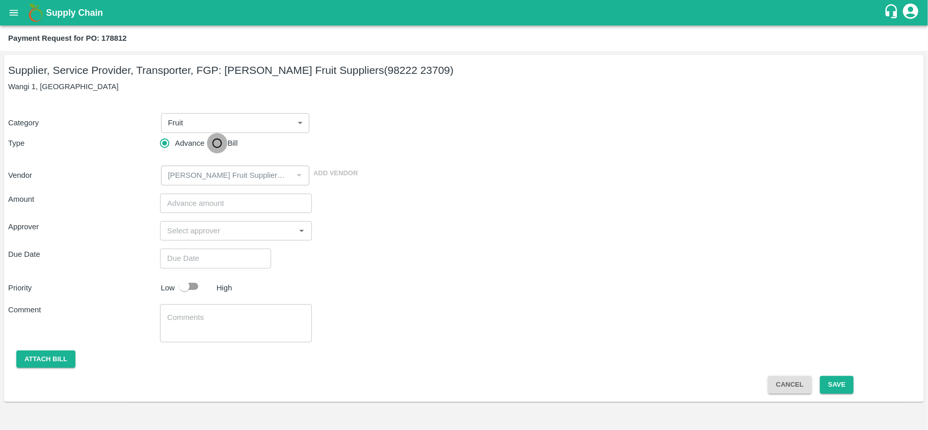
click at [217, 144] on input "Bill" at bounding box center [217, 143] width 20 height 20
radio input "true"
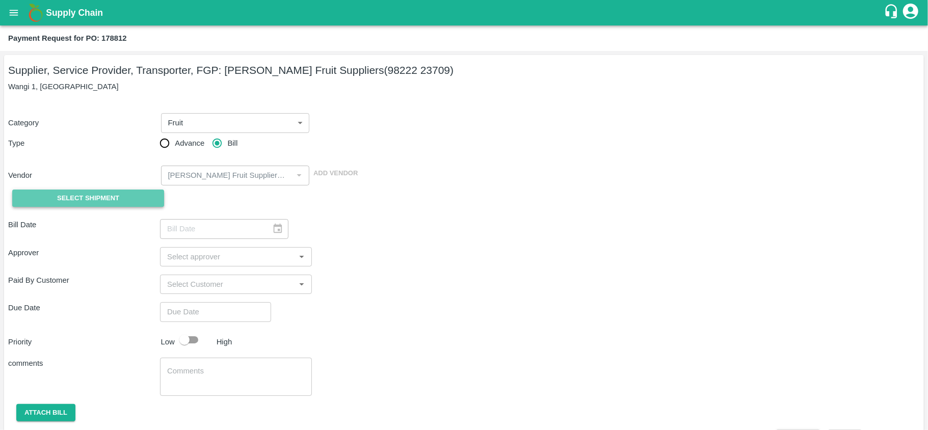
click at [105, 196] on span "Select Shipment" at bounding box center [88, 199] width 62 height 12
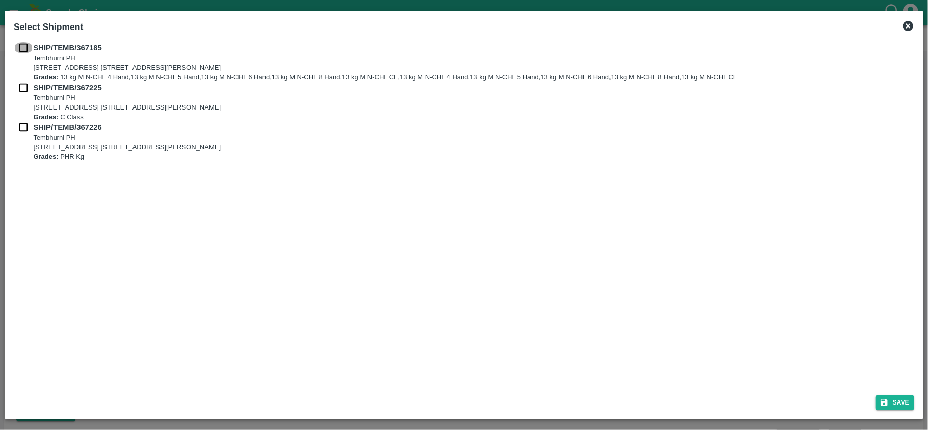
click at [19, 49] on input "checkbox" at bounding box center [23, 47] width 19 height 11
checkbox input "true"
click at [21, 86] on input "checkbox" at bounding box center [23, 87] width 19 height 11
checkbox input "true"
click at [22, 126] on input "checkbox" at bounding box center [23, 127] width 19 height 11
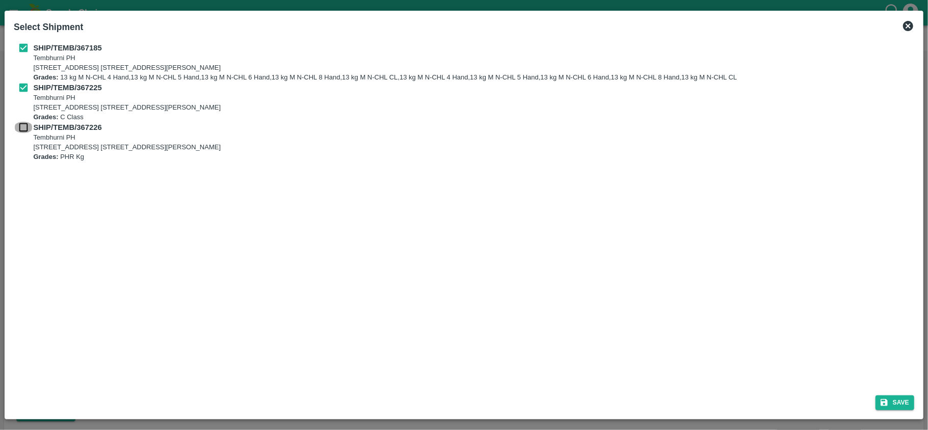
checkbox input "true"
click at [901, 405] on button "Save" at bounding box center [895, 403] width 39 height 15
type input "[DATE]"
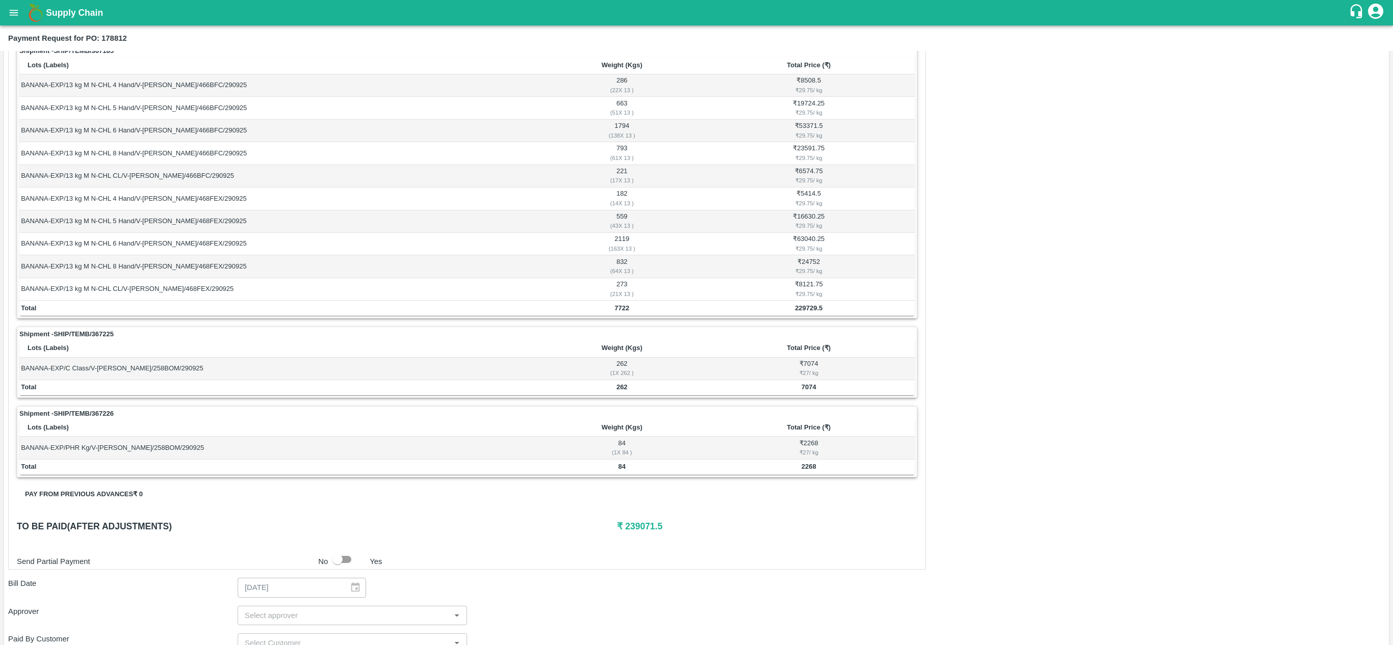
scroll to position [169, 0]
click at [802, 311] on b "229729.5" at bounding box center [809, 307] width 28 height 8
copy b "229729.5"
click at [806, 390] on b "7074" at bounding box center [808, 386] width 15 height 8
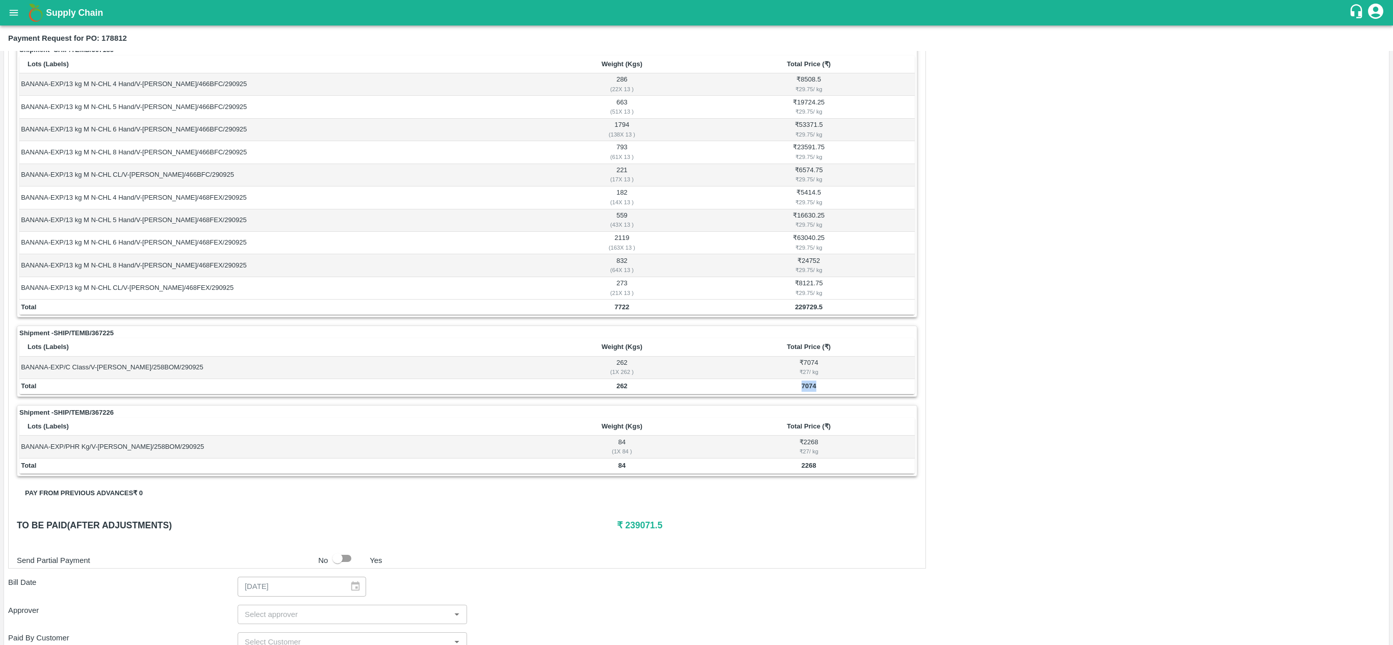
click at [806, 390] on b "7074" at bounding box center [808, 386] width 15 height 8
copy b "7074"
click at [804, 430] on td "2268" at bounding box center [809, 466] width 212 height 15
copy b "2268"
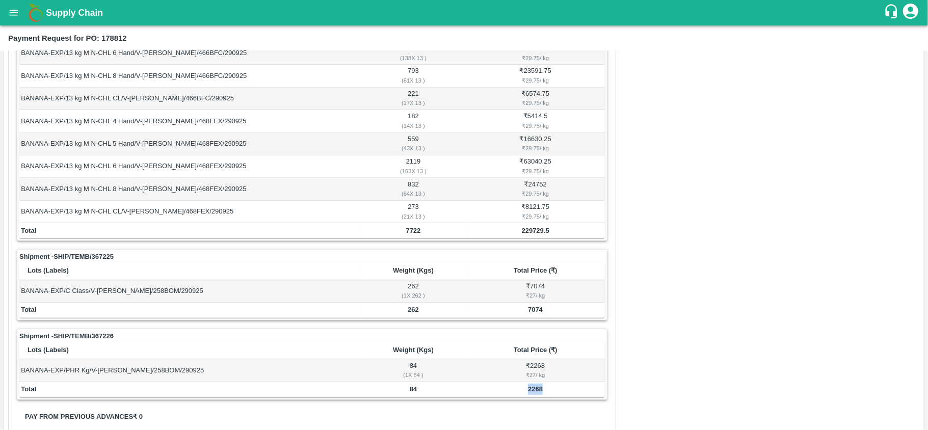
scroll to position [246, 0]
click at [13, 17] on icon "open drawer" at bounding box center [13, 12] width 11 height 11
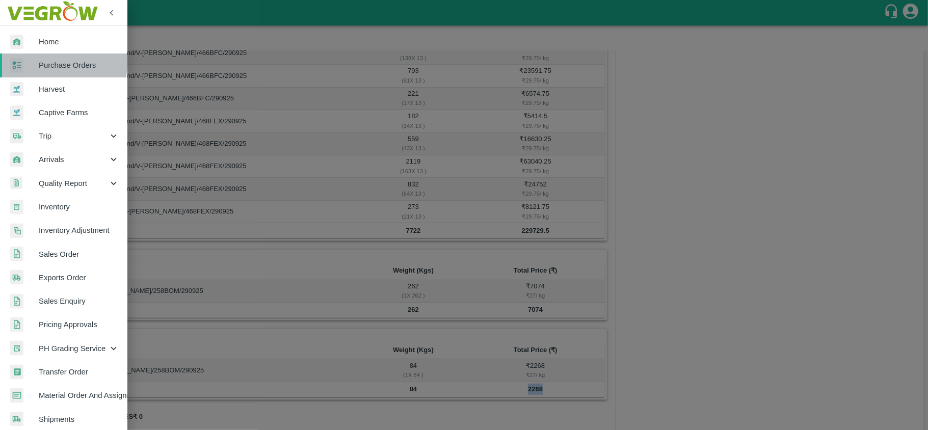
click at [41, 60] on span "Purchase Orders" at bounding box center [79, 65] width 81 height 11
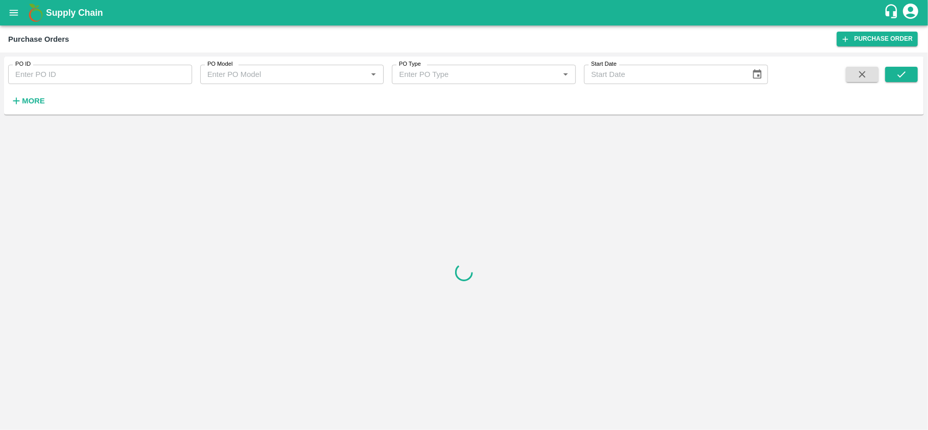
click at [100, 64] on div "PO ID PO ID" at bounding box center [96, 71] width 192 height 28
click at [100, 69] on input "PO ID" at bounding box center [100, 74] width 184 height 19
paste input "178908"
type input "178908"
click at [896, 72] on icon "submit" at bounding box center [901, 74] width 11 height 11
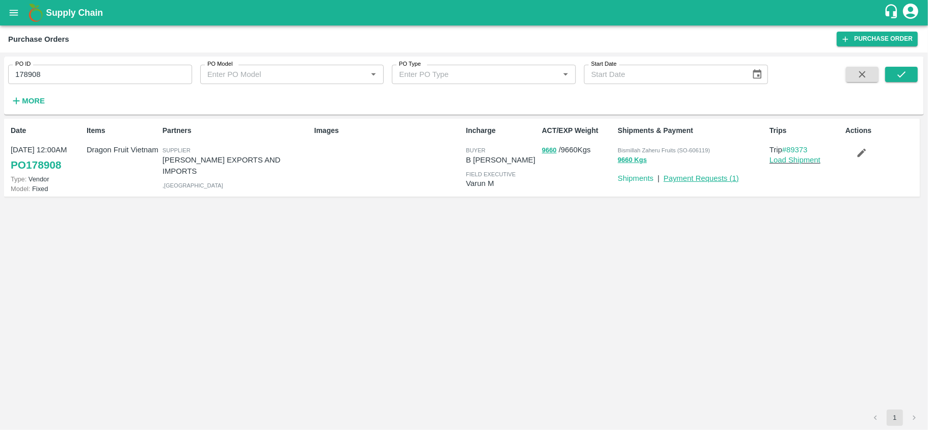
click at [695, 180] on link "Payment Requests ( 1 )" at bounding box center [701, 178] width 75 height 8
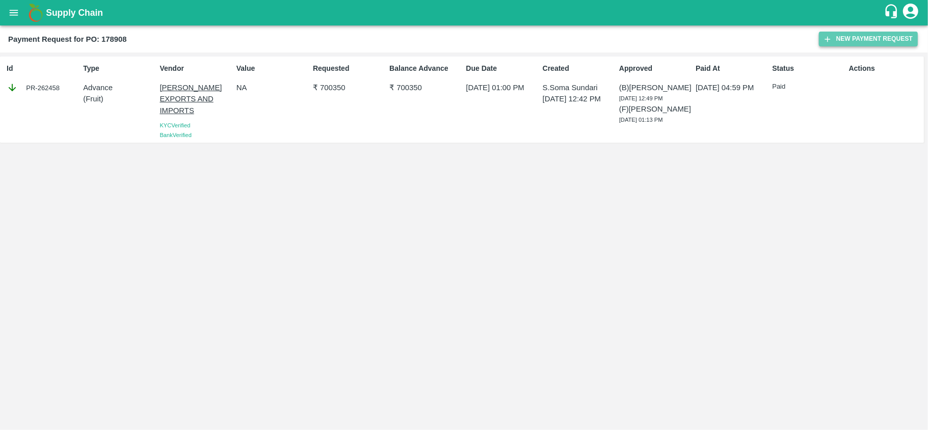
click at [862, 36] on button "New Payment Request" at bounding box center [868, 39] width 99 height 15
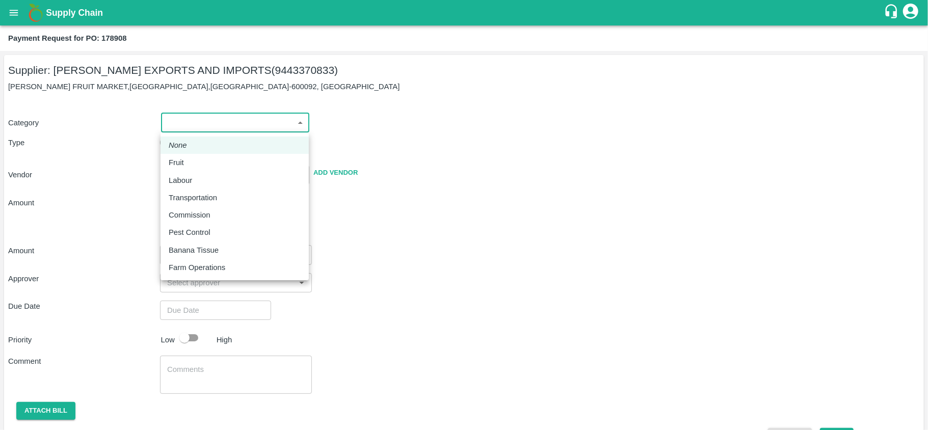
click at [200, 127] on body "Supply Chain Payment Request for PO: 178908 Supplier: [PERSON_NAME] EXPORTS AND…" at bounding box center [464, 215] width 928 height 430
click at [184, 160] on p "Fruit" at bounding box center [176, 162] width 15 height 11
type input "1"
type input "[PERSON_NAME] EXPORTS AND IMPORTS - 9443370833(Supplier)"
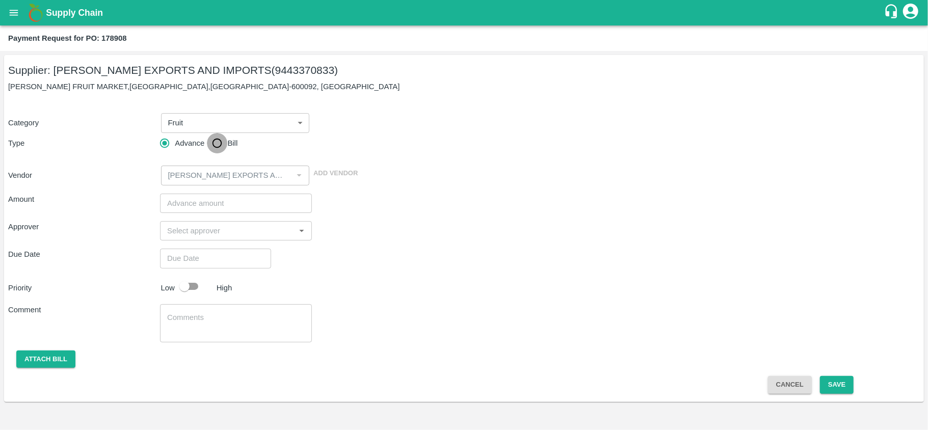
click at [217, 143] on input "Bill" at bounding box center [217, 143] width 20 height 20
radio input "true"
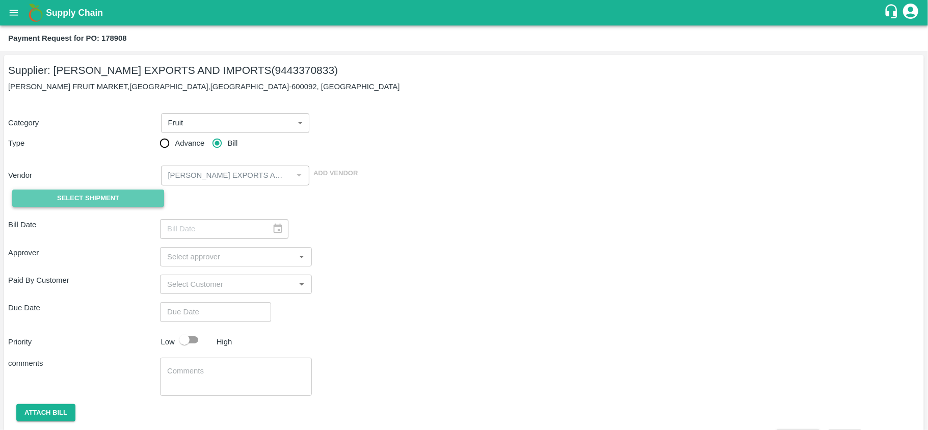
click at [83, 195] on span "Select Shipment" at bounding box center [88, 199] width 62 height 12
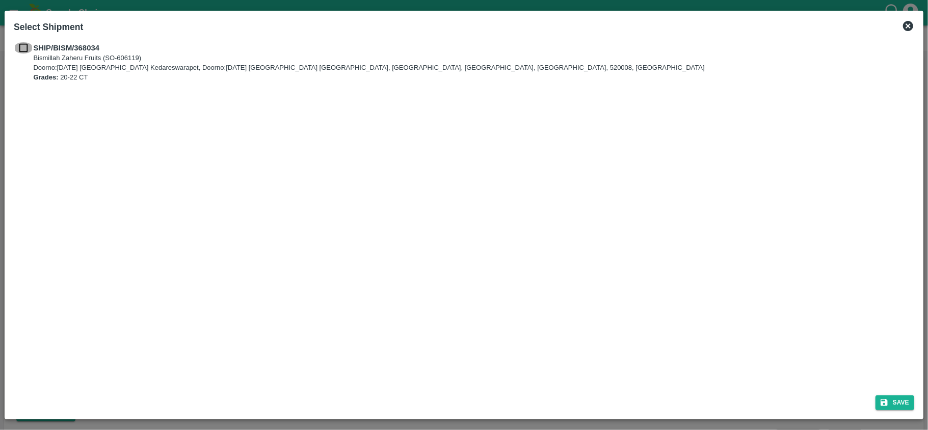
click at [23, 43] on input "checkbox" at bounding box center [23, 47] width 19 height 11
checkbox input "true"
click at [897, 403] on button "Save" at bounding box center [895, 403] width 39 height 15
type input "[DATE]"
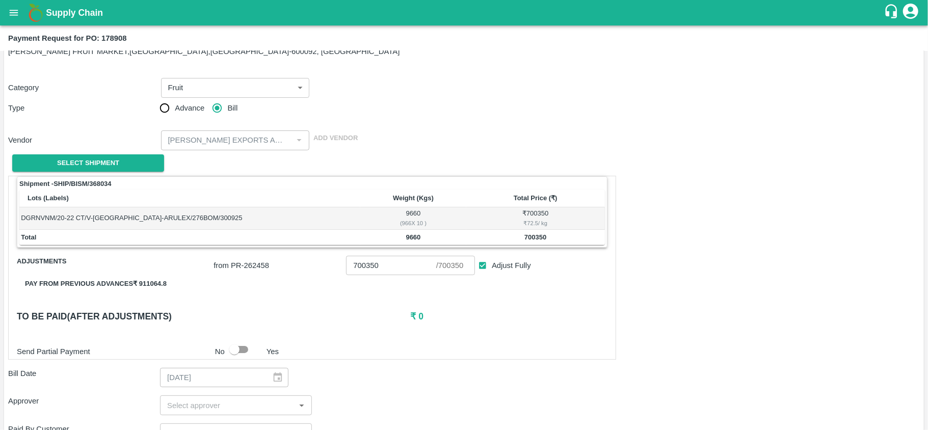
scroll to position [24, 0]
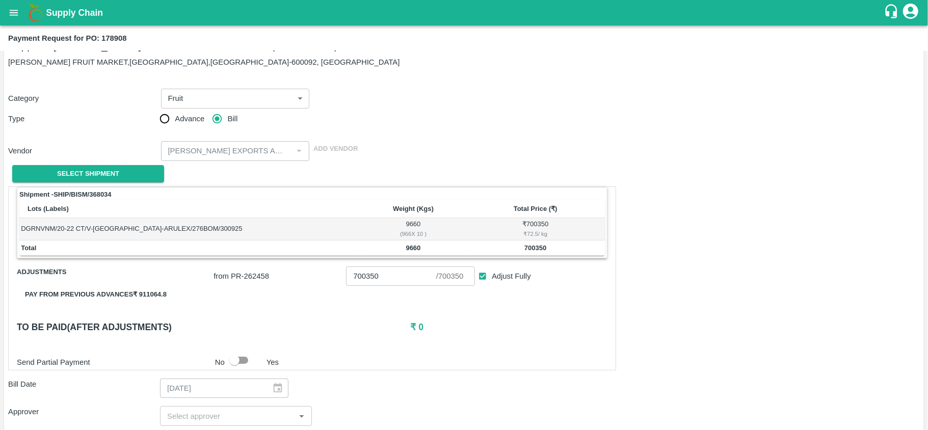
click at [535, 235] on div "₹ 72.5 / kg" at bounding box center [535, 233] width 135 height 9
click at [530, 234] on div "₹ 72.5 / kg" at bounding box center [535, 233] width 135 height 9
copy div "72.5"
